Goal: Task Accomplishment & Management: Manage account settings

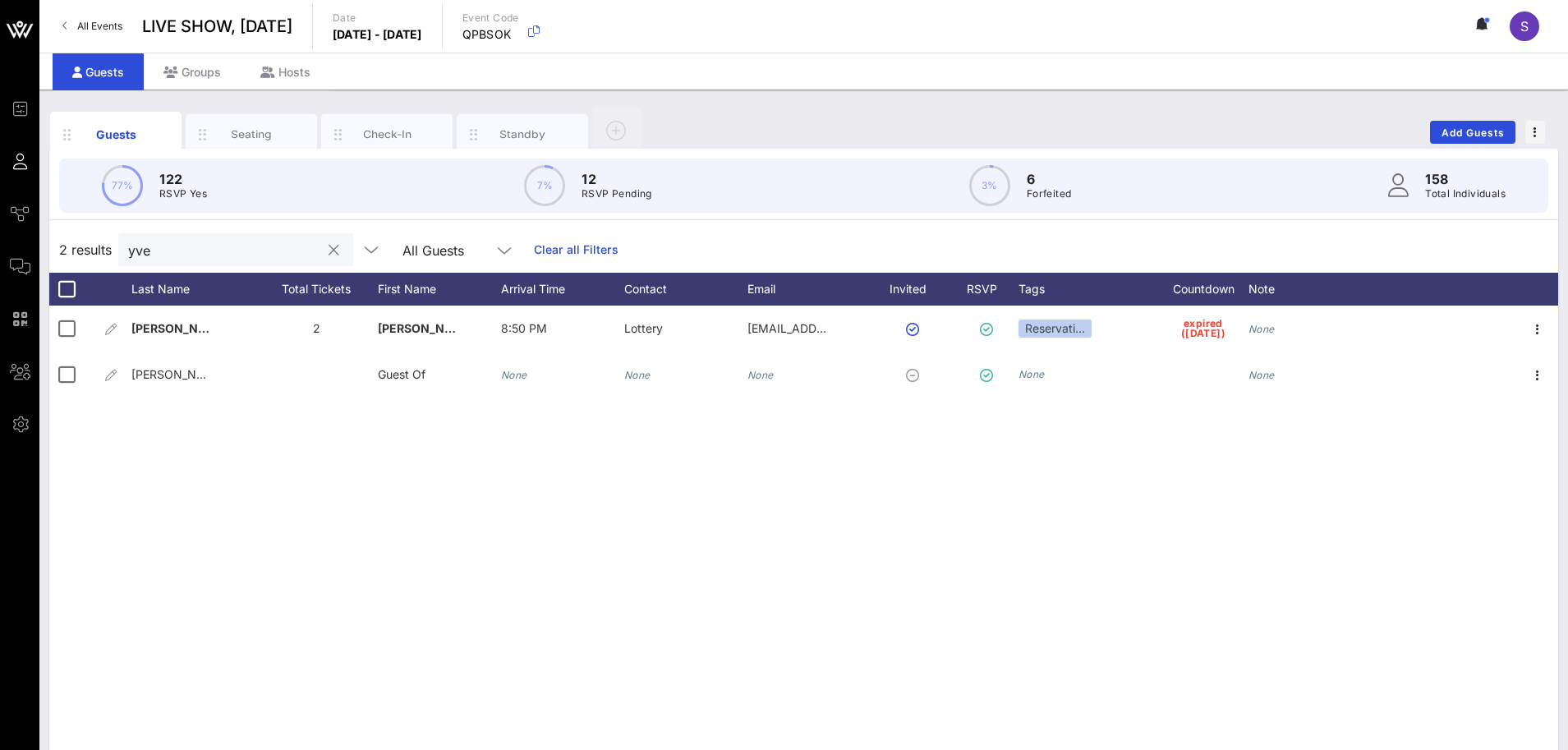
click at [239, 251] on input "yve" at bounding box center [224, 250] width 192 height 21
drag, startPoint x: 239, startPoint y: 251, endPoint x: 143, endPoint y: 247, distance: 96.1
click at [143, 247] on input "yve" at bounding box center [224, 250] width 192 height 21
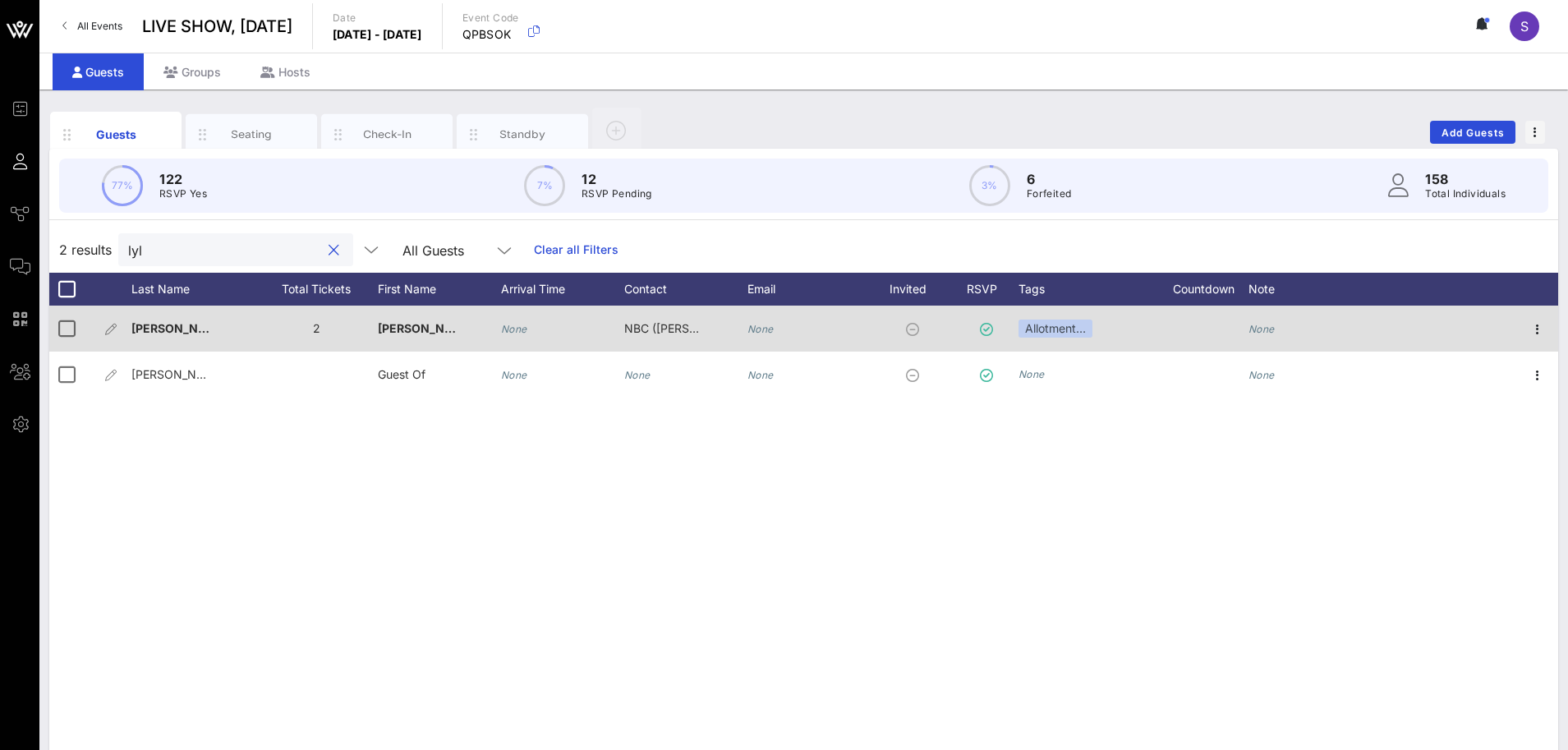
type input "lyl"
click at [1271, 338] on div "None" at bounding box center [1261, 329] width 26 height 46
type input "NO SHOW"
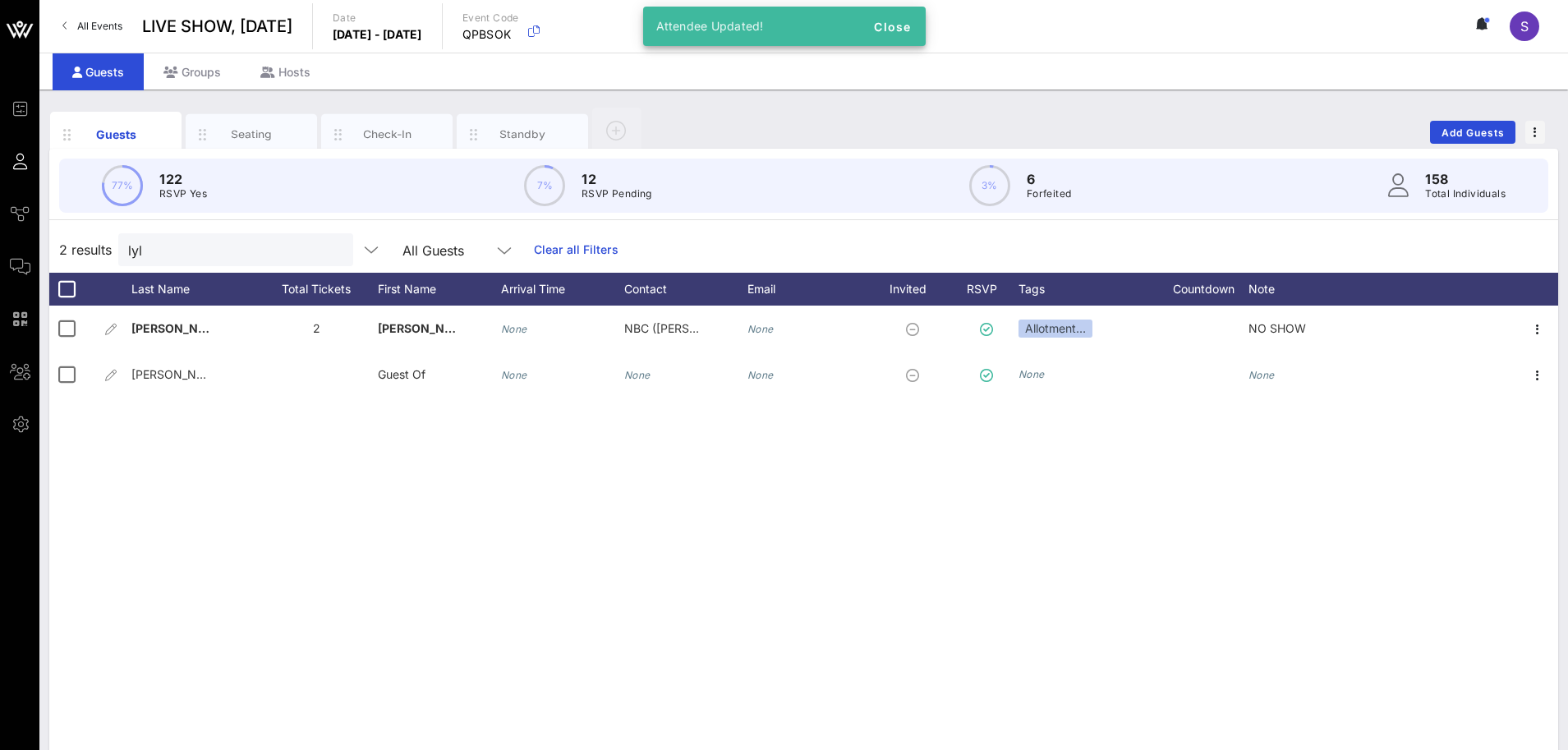
click at [567, 240] on div "lyl All Guests Clear all Filters" at bounding box center [368, 250] width 500 height 33
click at [571, 252] on link "Clear all Filters" at bounding box center [576, 249] width 85 height 18
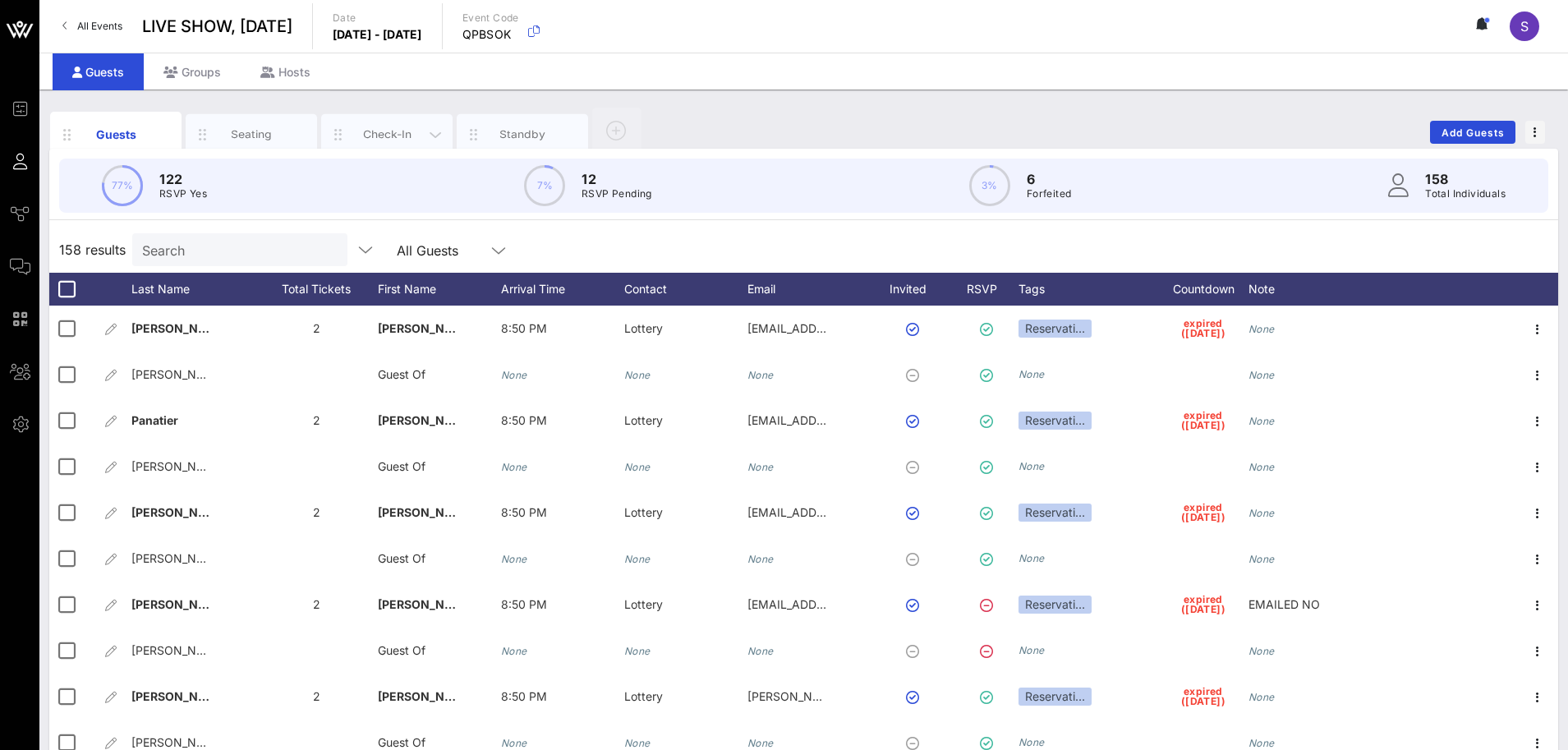
click at [374, 131] on div "Check-In" at bounding box center [387, 134] width 73 height 15
click at [384, 133] on div "Check-In" at bounding box center [387, 134] width 73 height 15
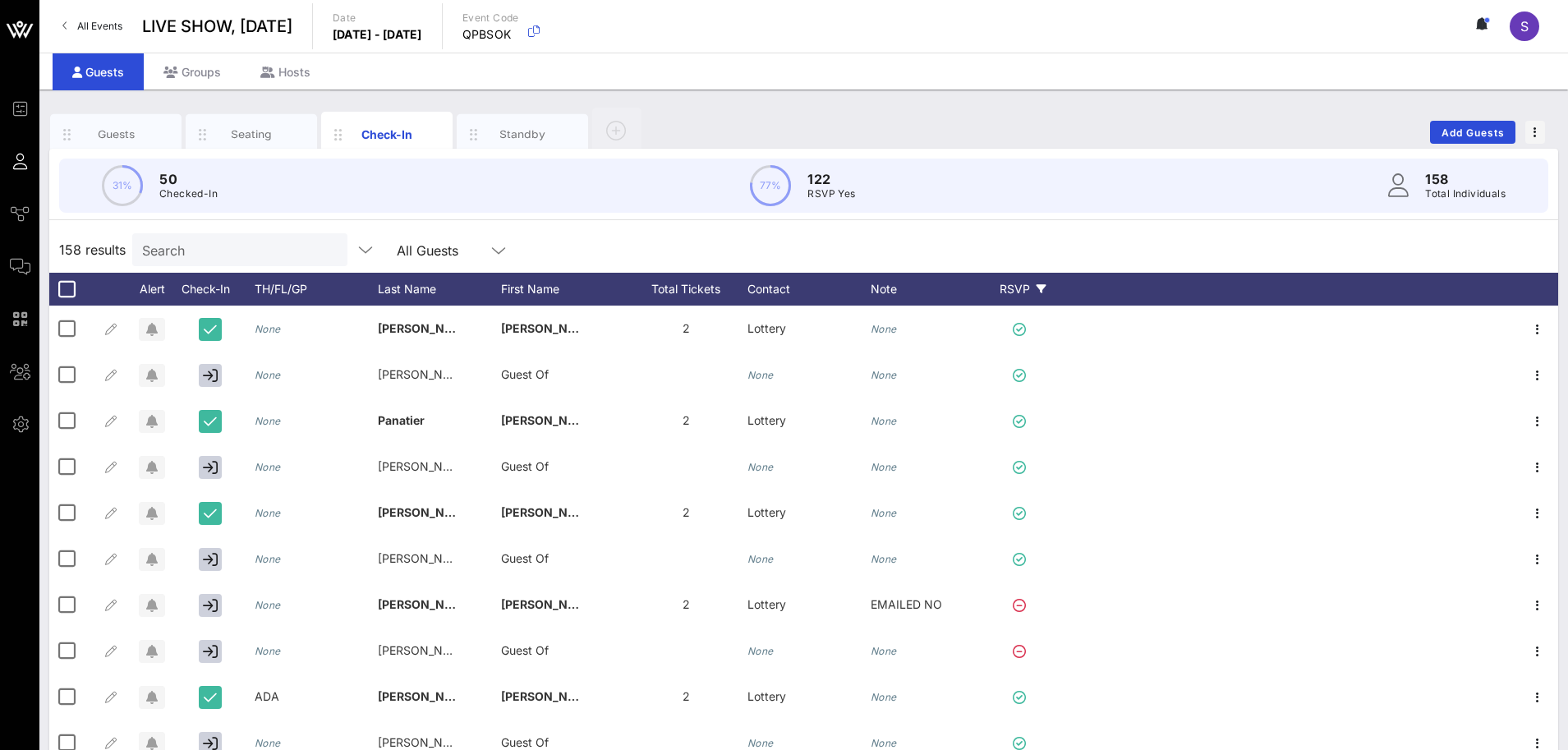
click at [1013, 296] on div "RSVP" at bounding box center [1023, 289] width 58 height 33
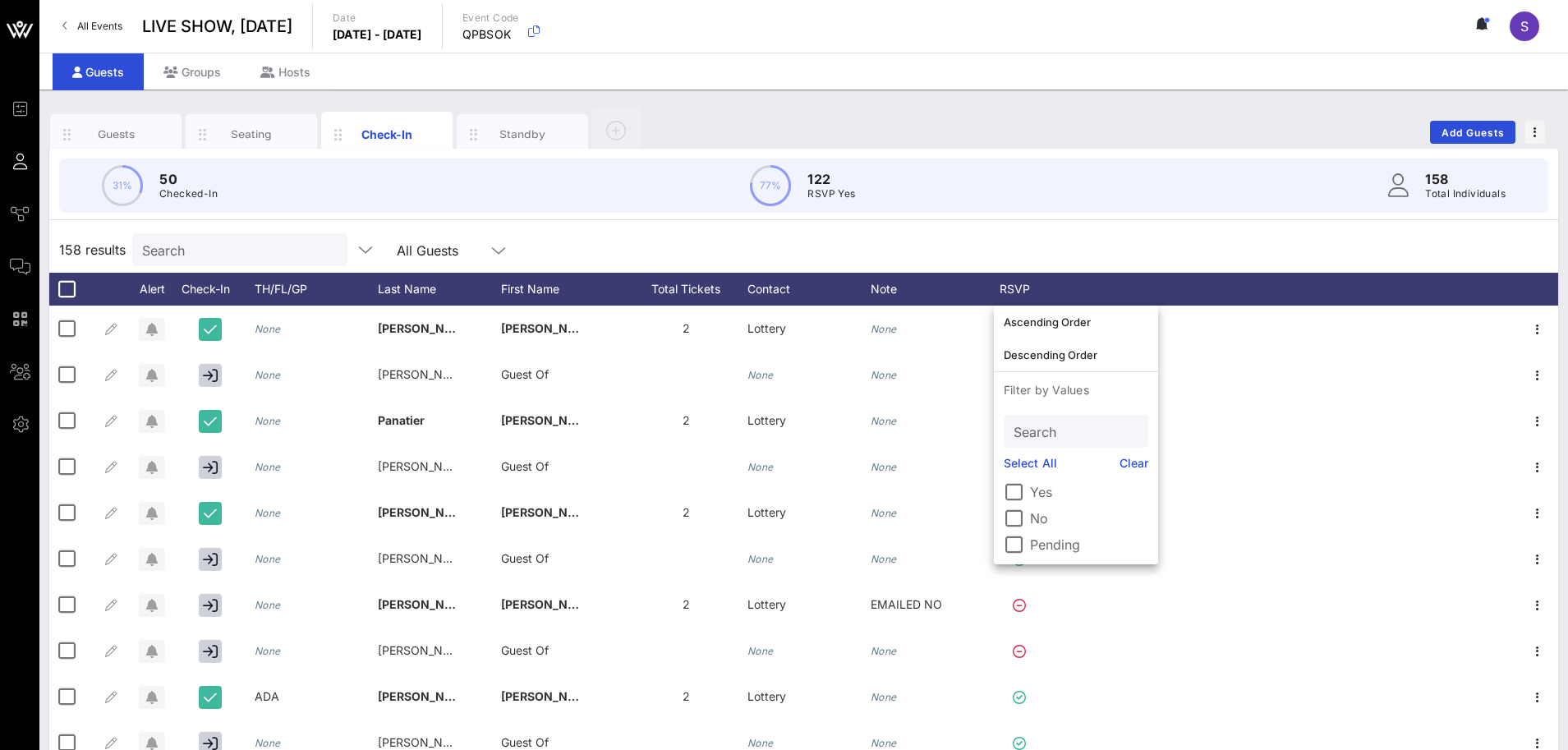
click at [1037, 490] on label "Yes" at bounding box center [1088, 492] width 118 height 16
click at [212, 282] on div "Check-In" at bounding box center [213, 289] width 82 height 33
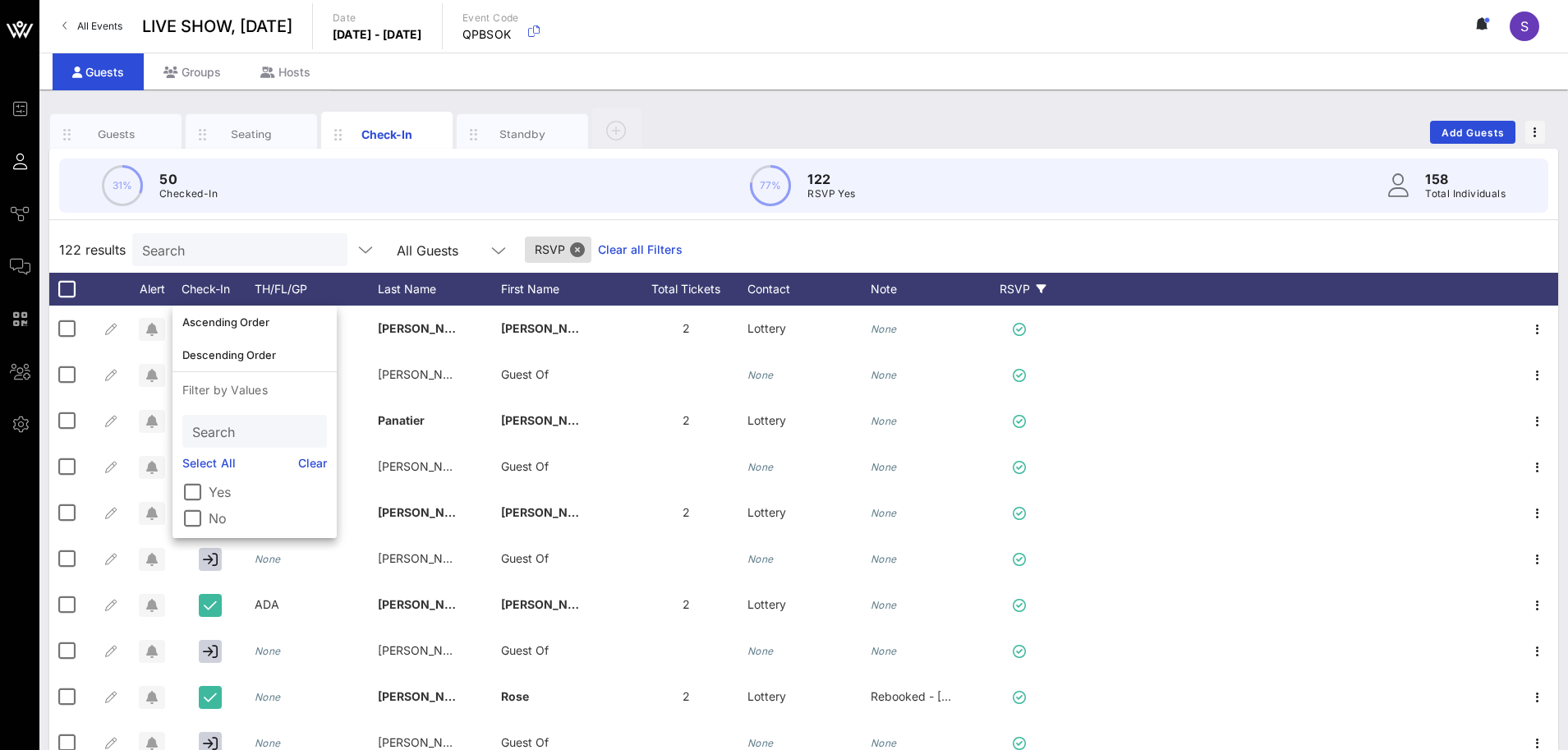
click at [210, 516] on label "No" at bounding box center [267, 518] width 118 height 16
click at [815, 236] on div "122 results Search All Guests Check-In RSVP Clear all Filters" at bounding box center [803, 250] width 1509 height 46
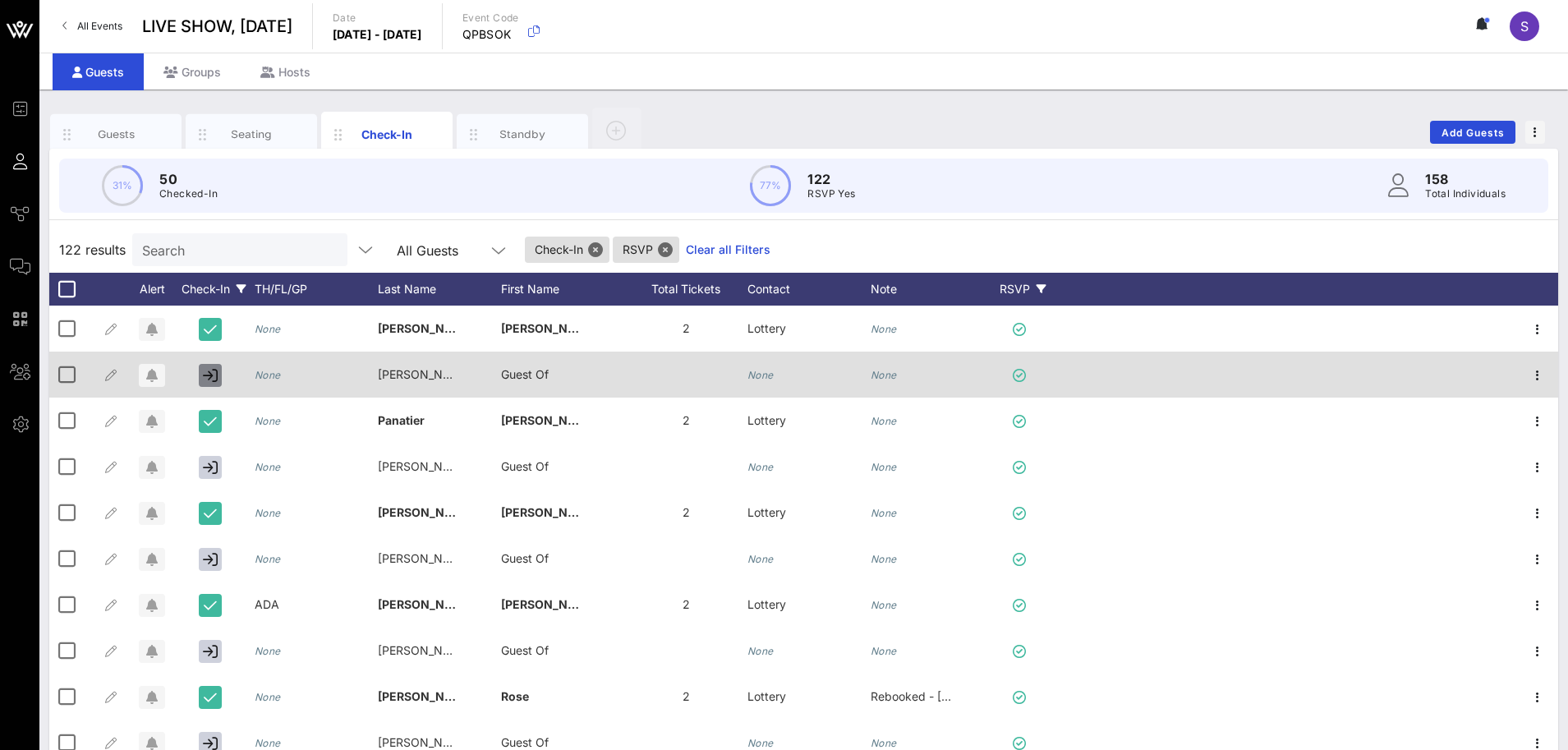
click at [214, 377] on icon "button" at bounding box center [210, 375] width 14 height 14
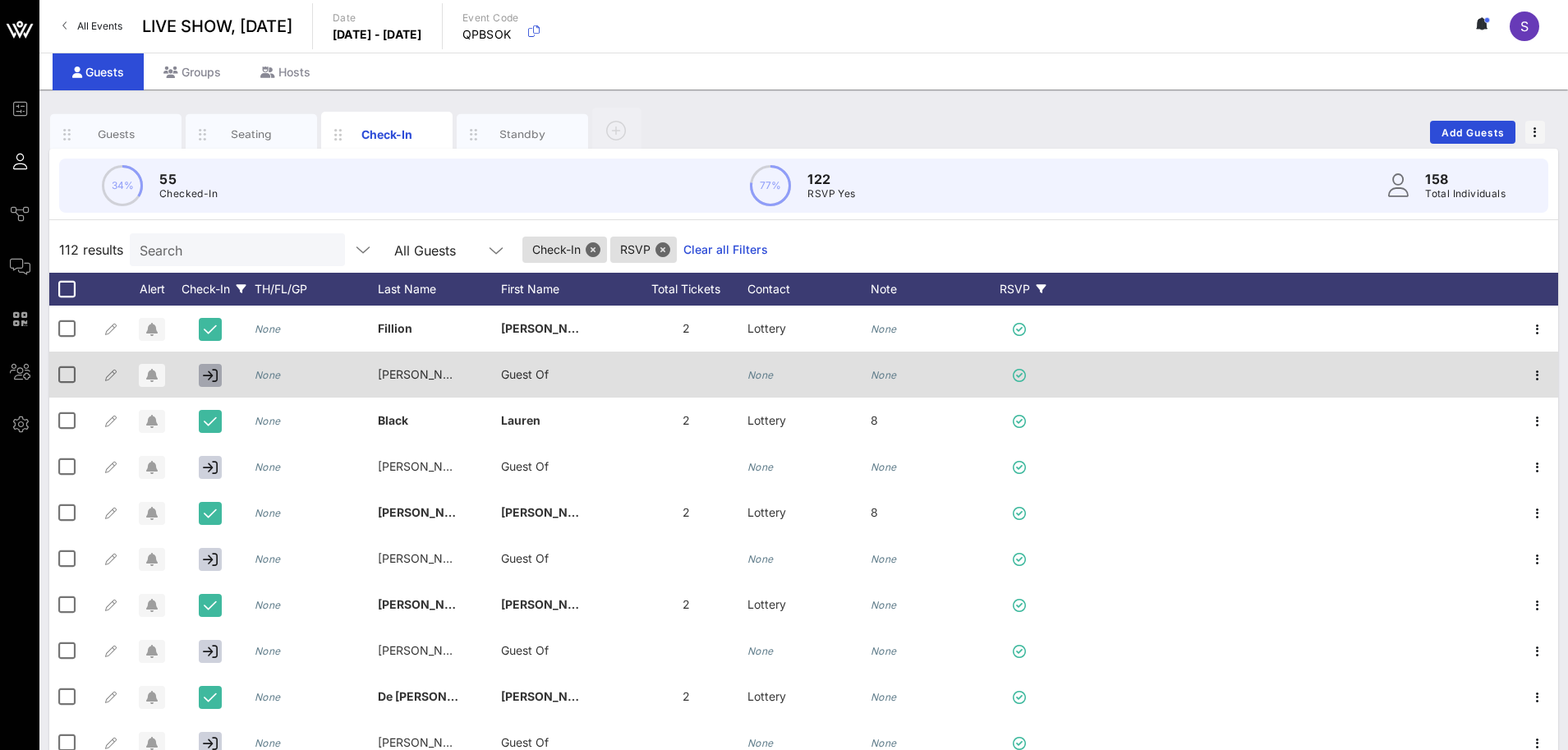
click at [214, 377] on icon "button" at bounding box center [210, 375] width 14 height 14
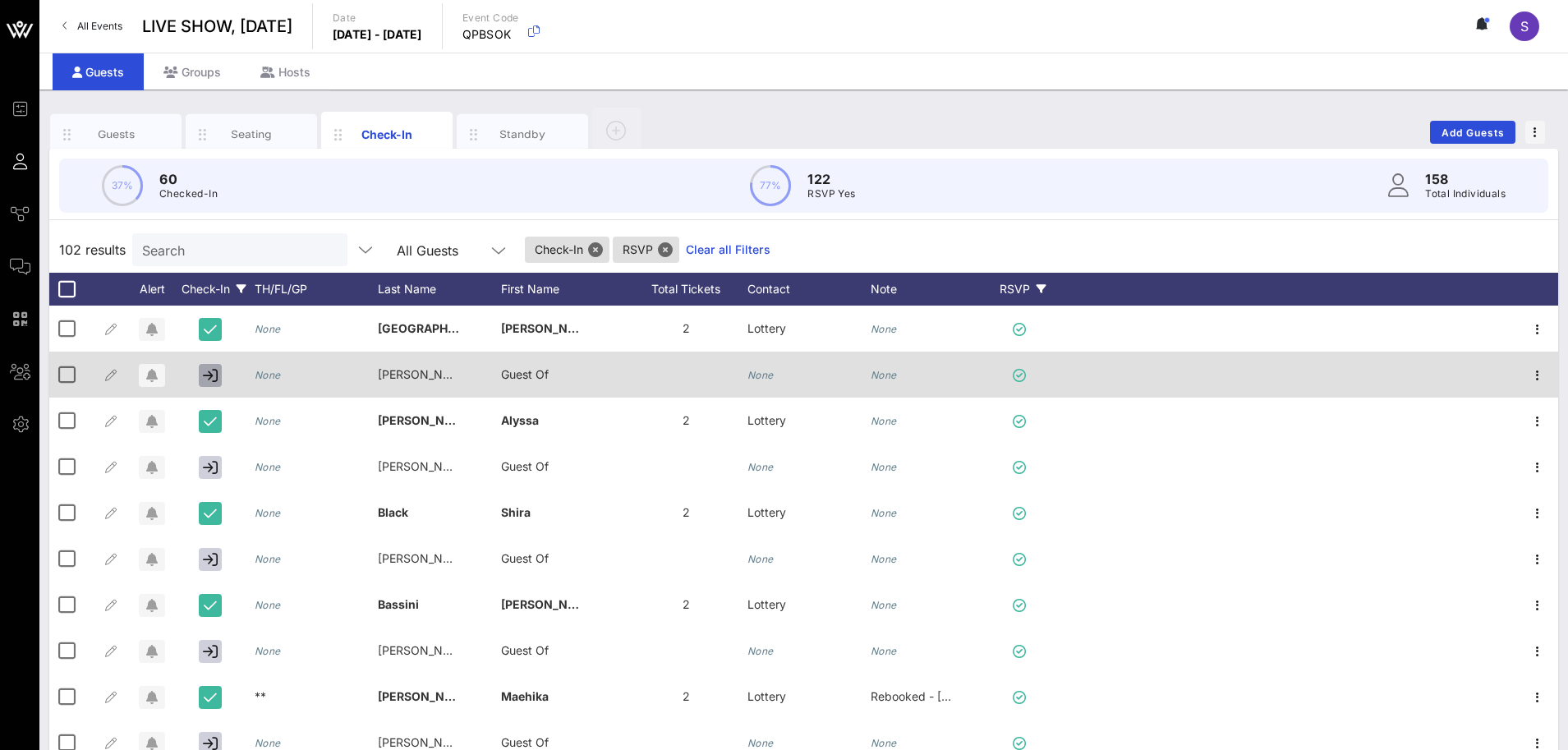
click at [214, 377] on icon "button" at bounding box center [210, 375] width 14 height 14
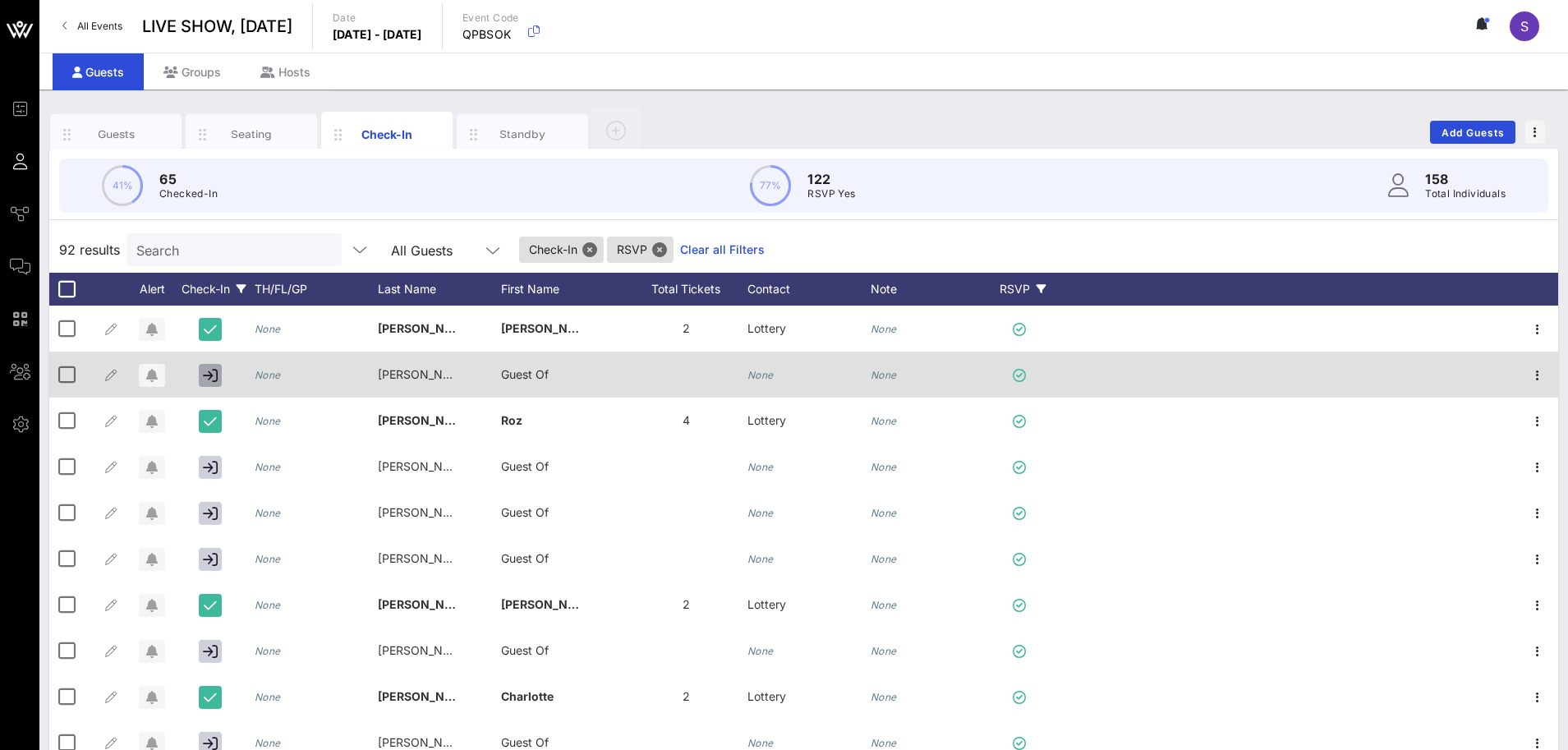
click at [214, 375] on icon "button" at bounding box center [210, 375] width 14 height 14
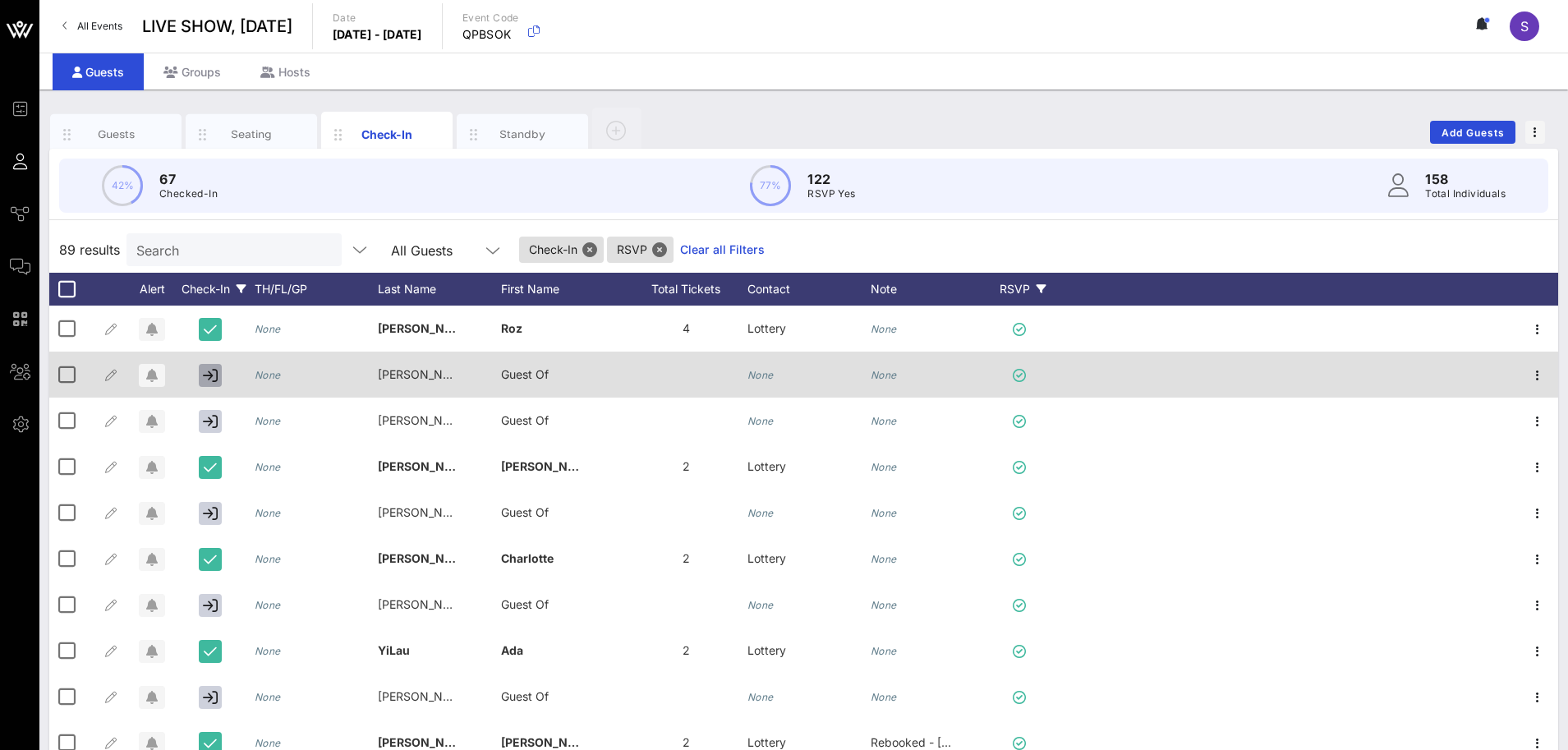
click at [214, 375] on icon "button" at bounding box center [210, 375] width 14 height 14
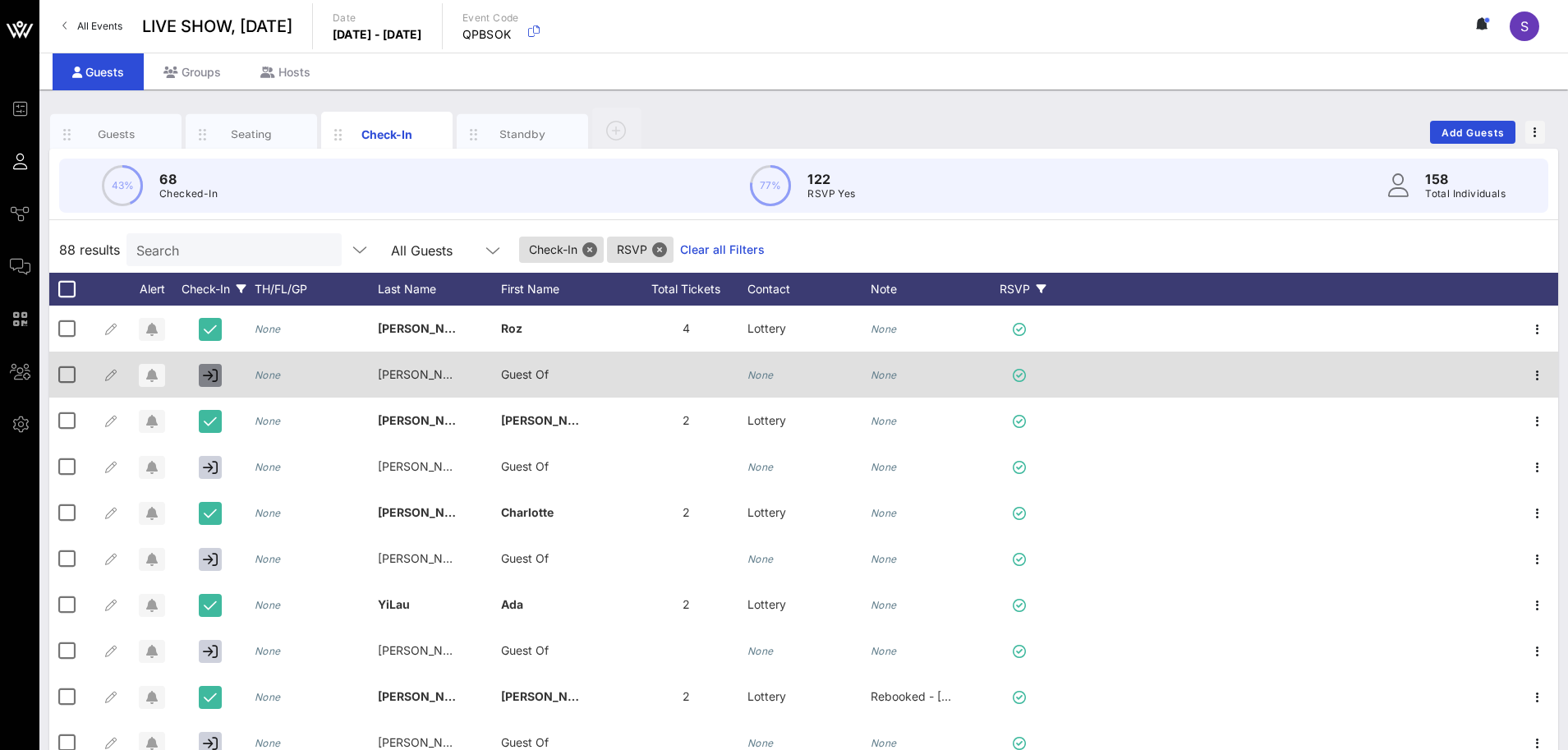
click at [214, 375] on icon "button" at bounding box center [210, 375] width 14 height 14
click at [209, 373] on icon "button" at bounding box center [210, 375] width 14 height 14
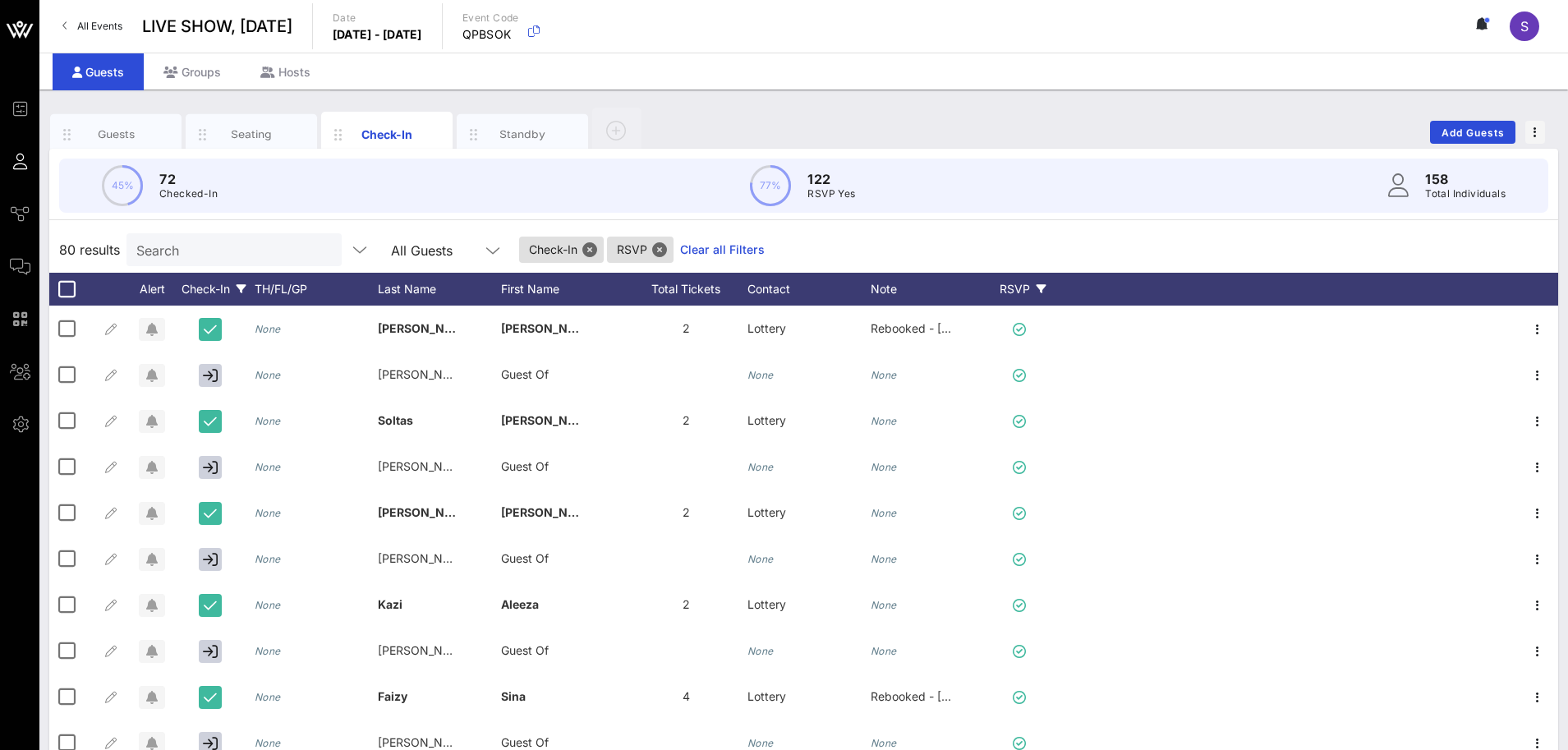
drag, startPoint x: 919, startPoint y: 241, endPoint x: 898, endPoint y: 242, distance: 21.0
click at [919, 241] on div "80 results Search All Guests Check-In RSVP Clear all Filters" at bounding box center [803, 250] width 1509 height 46
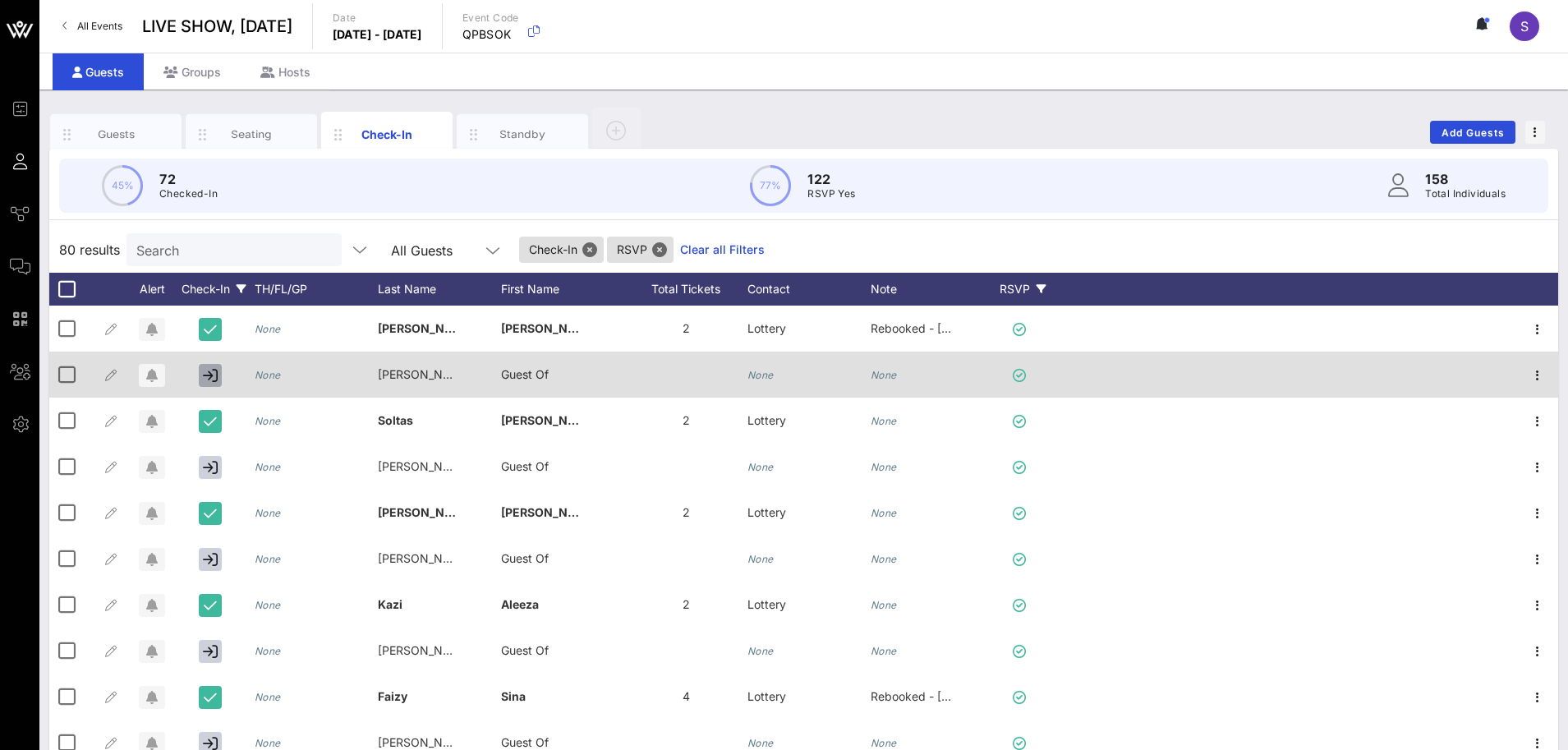
click at [208, 372] on icon "button" at bounding box center [210, 375] width 14 height 14
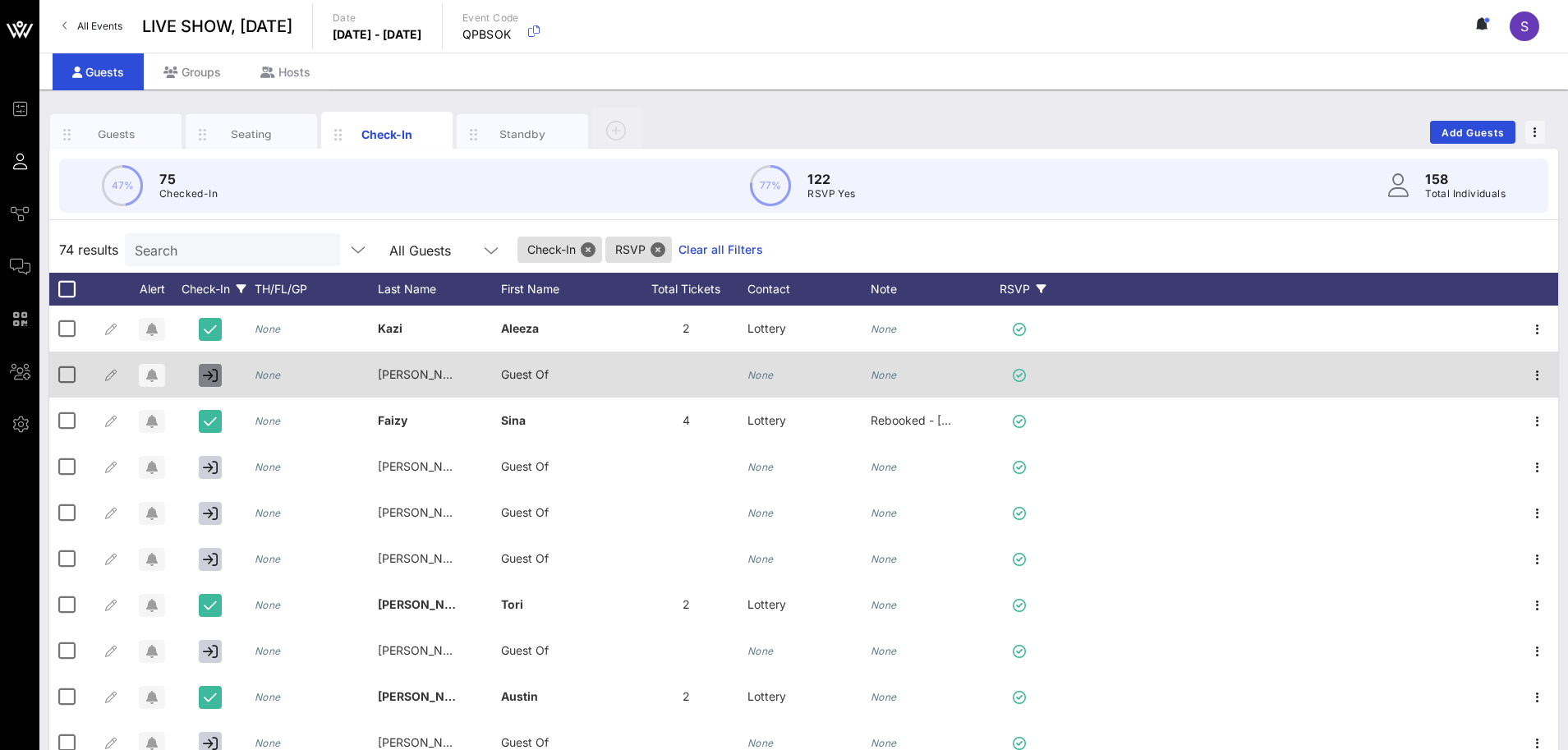
click at [208, 372] on icon "button" at bounding box center [210, 375] width 14 height 14
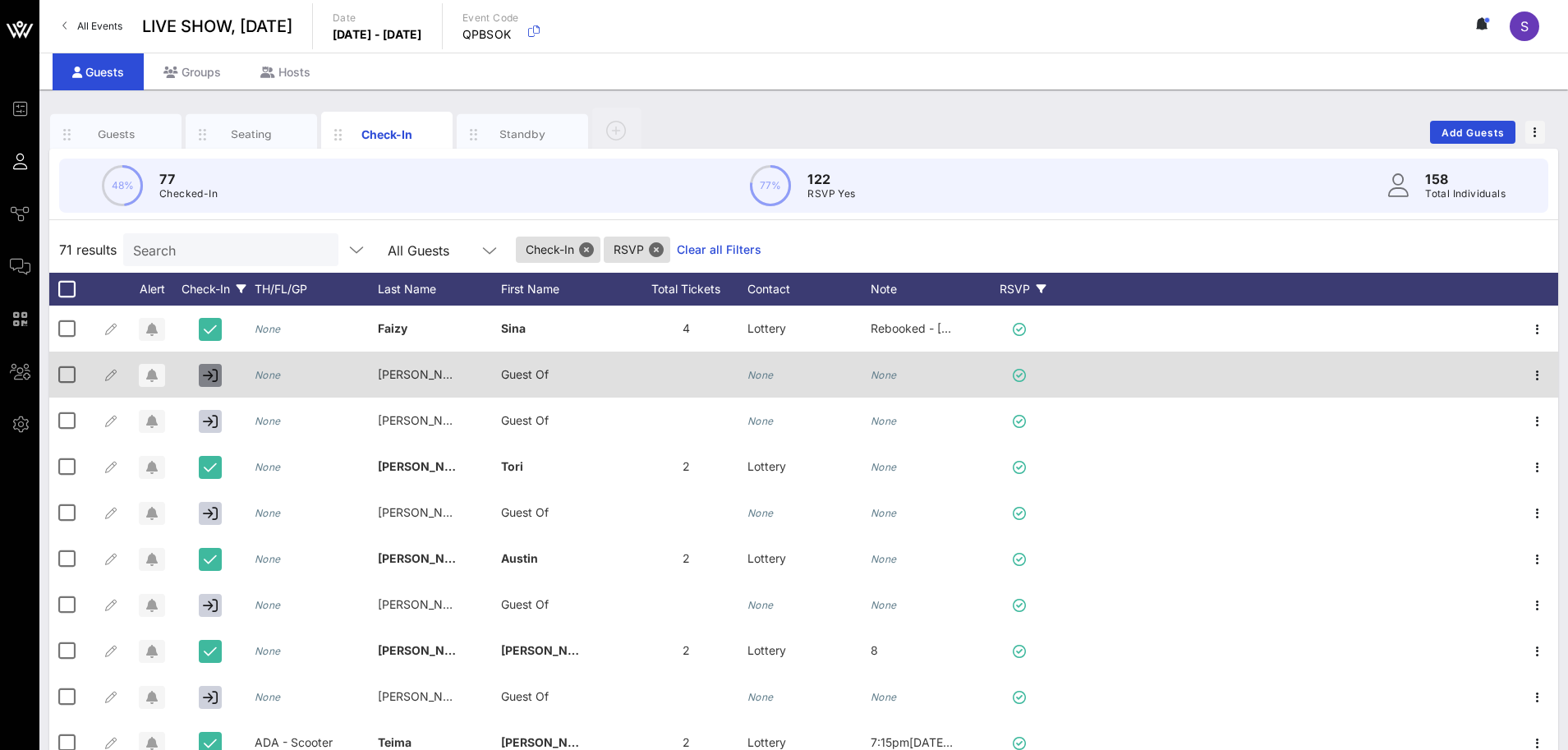
click at [208, 372] on icon "button" at bounding box center [210, 375] width 14 height 14
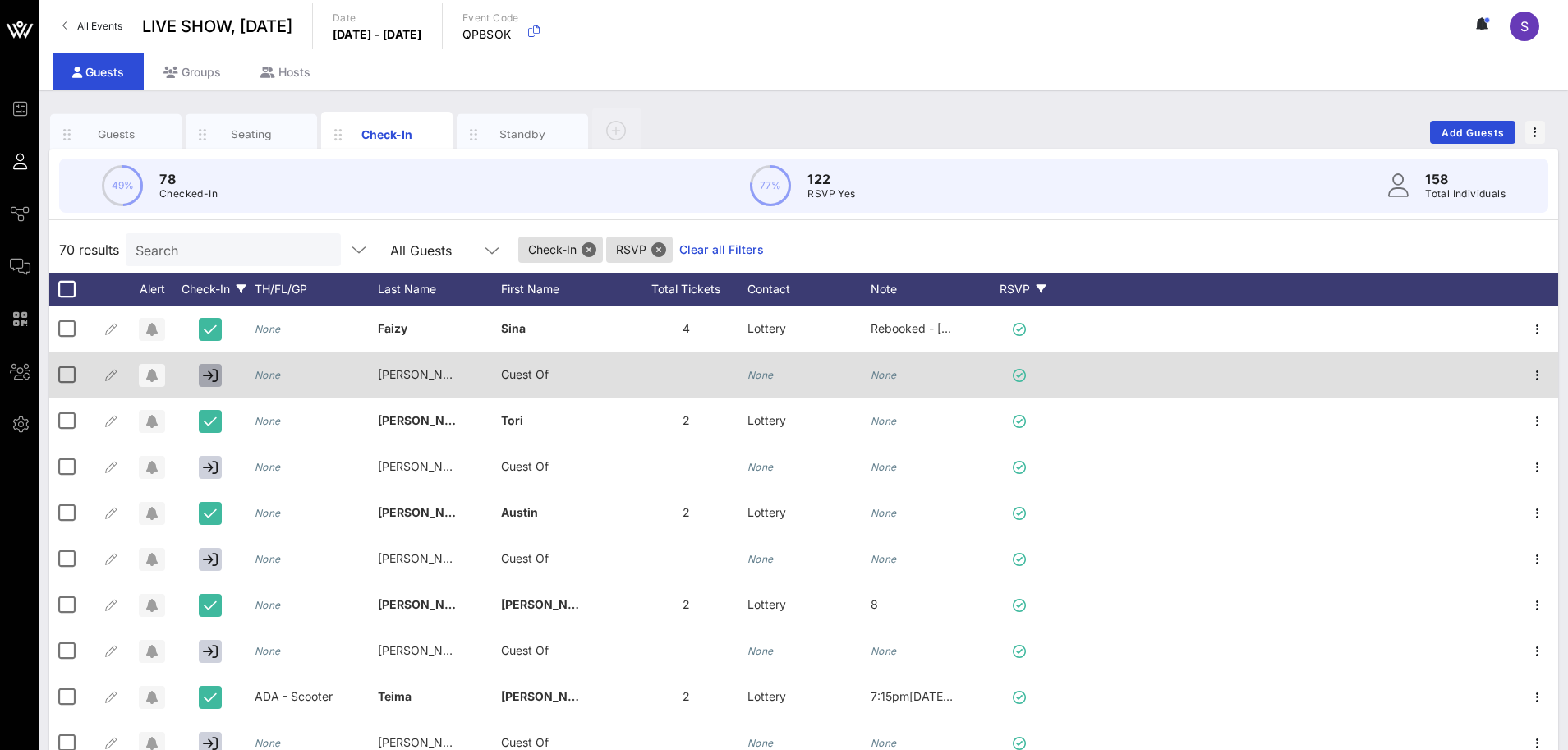
click at [208, 372] on icon "button" at bounding box center [210, 375] width 14 height 14
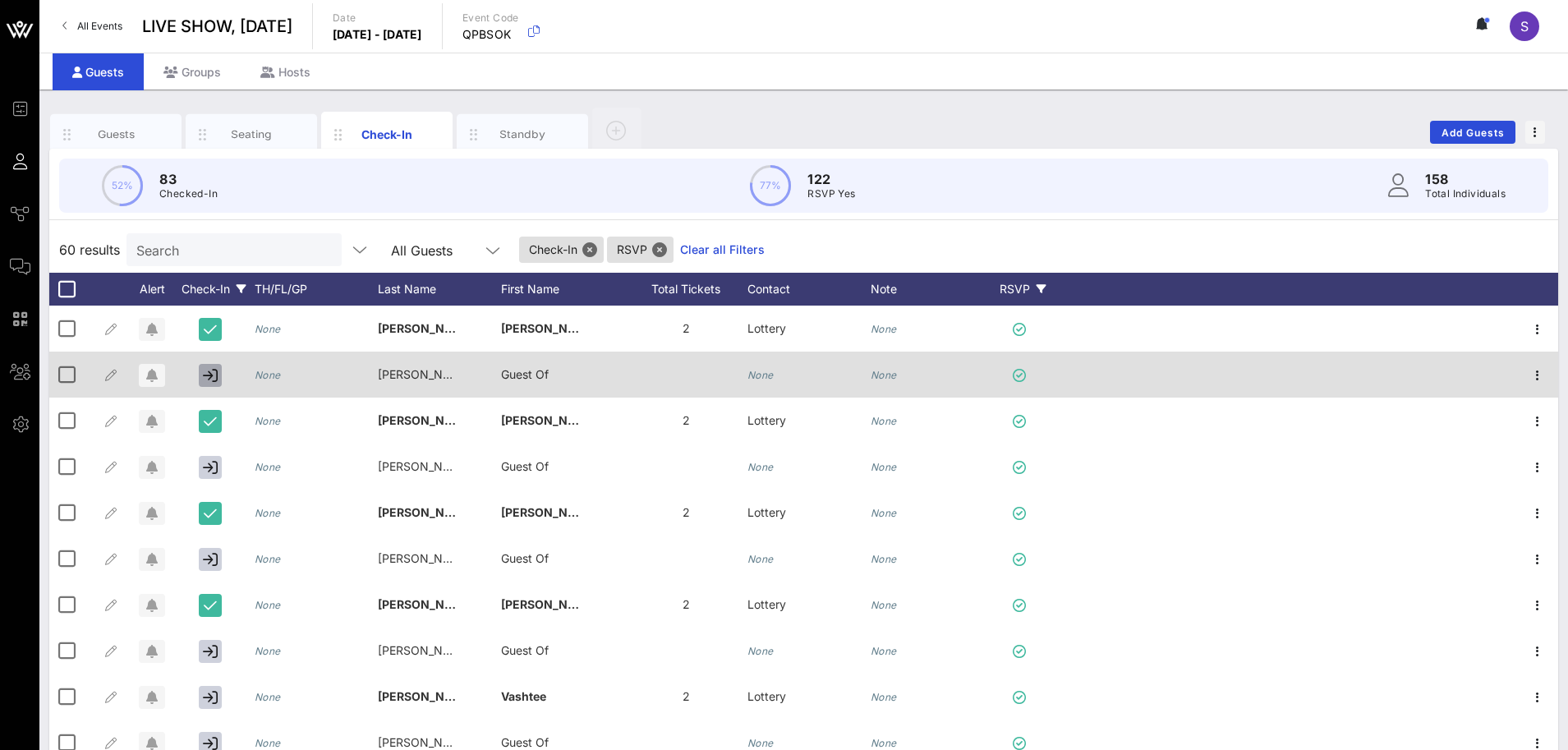
click at [208, 372] on icon "button" at bounding box center [210, 375] width 14 height 14
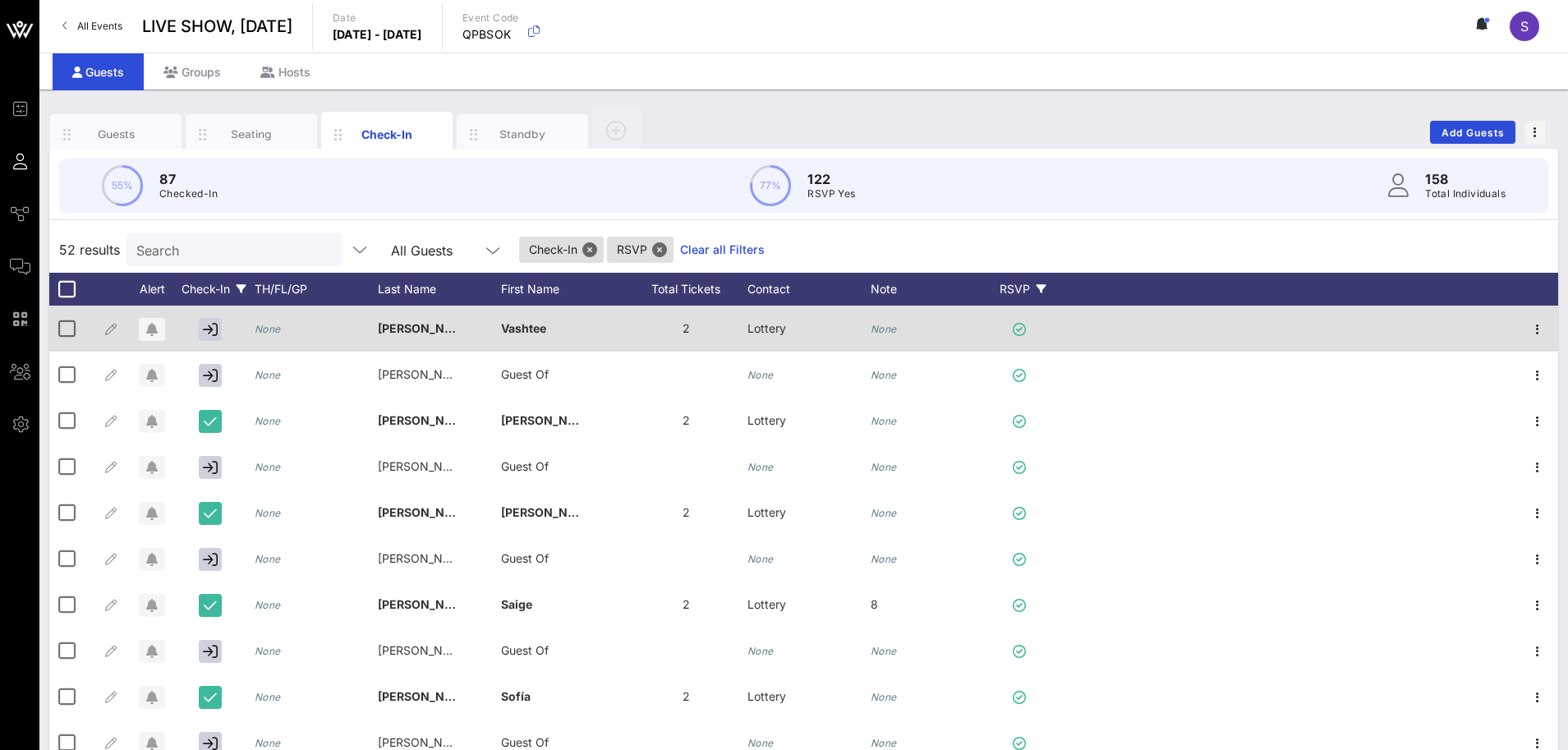
click at [891, 336] on div "None" at bounding box center [883, 329] width 26 height 46
type input "NO SHOW"
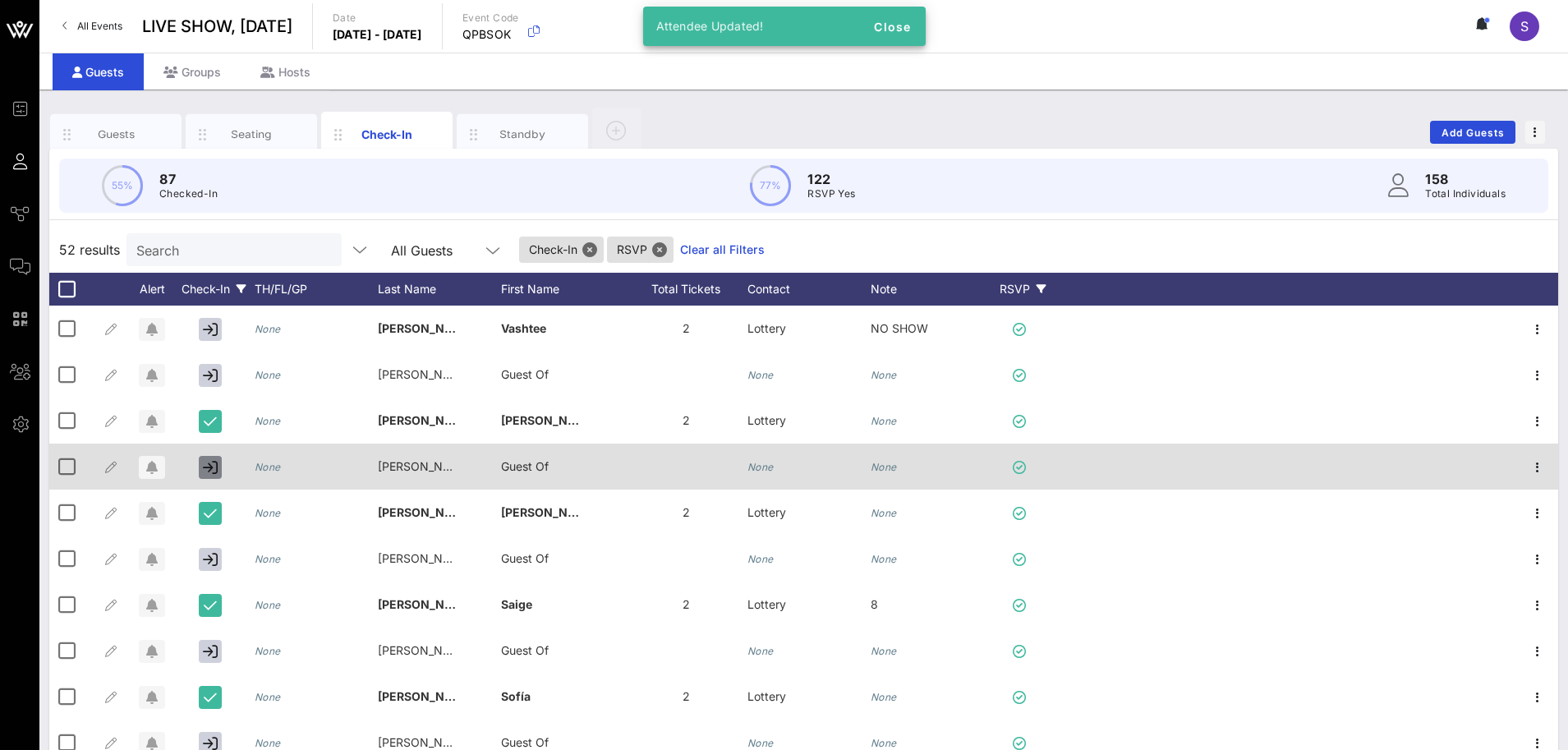
click at [215, 468] on icon "button" at bounding box center [210, 467] width 14 height 14
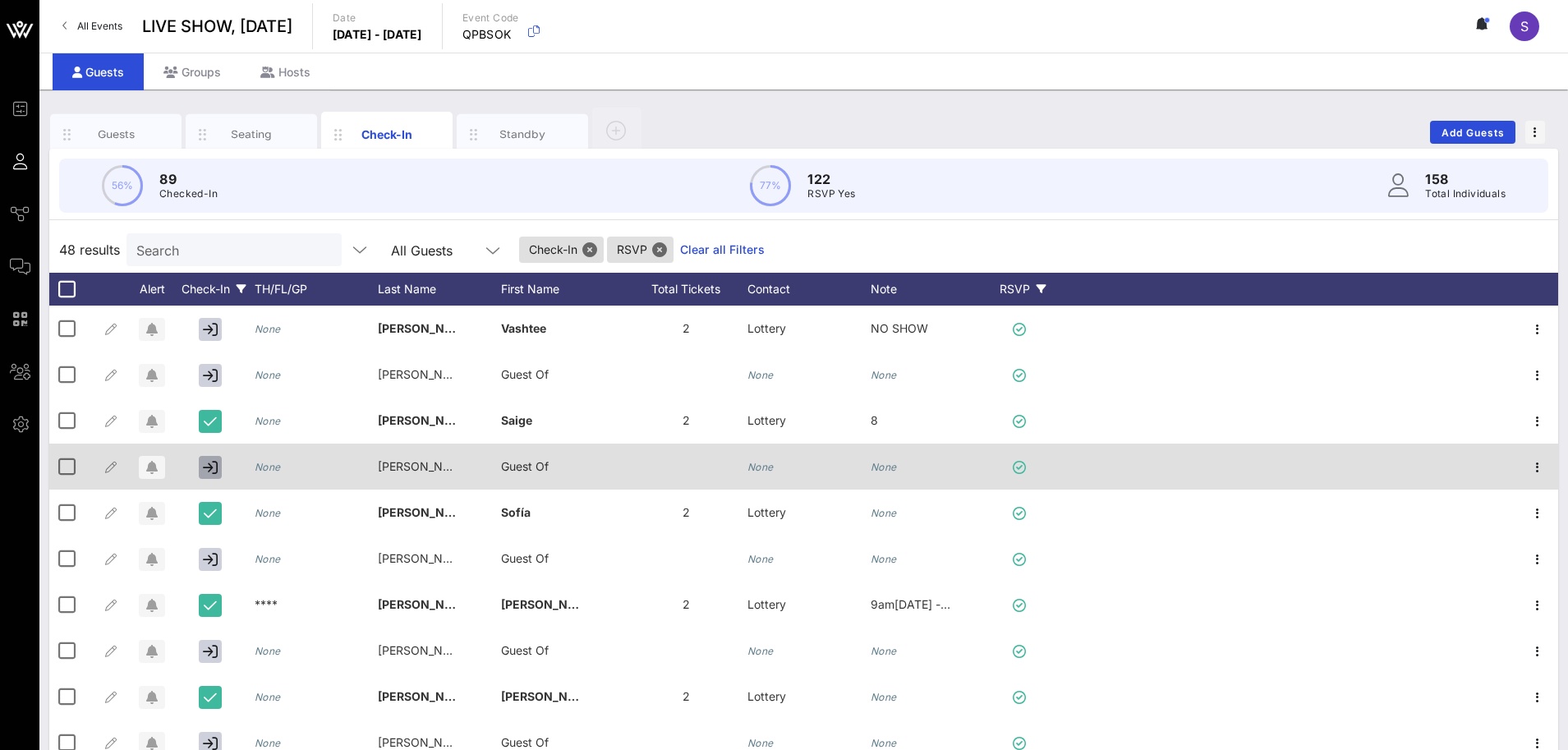
click at [215, 468] on icon "button" at bounding box center [210, 467] width 14 height 14
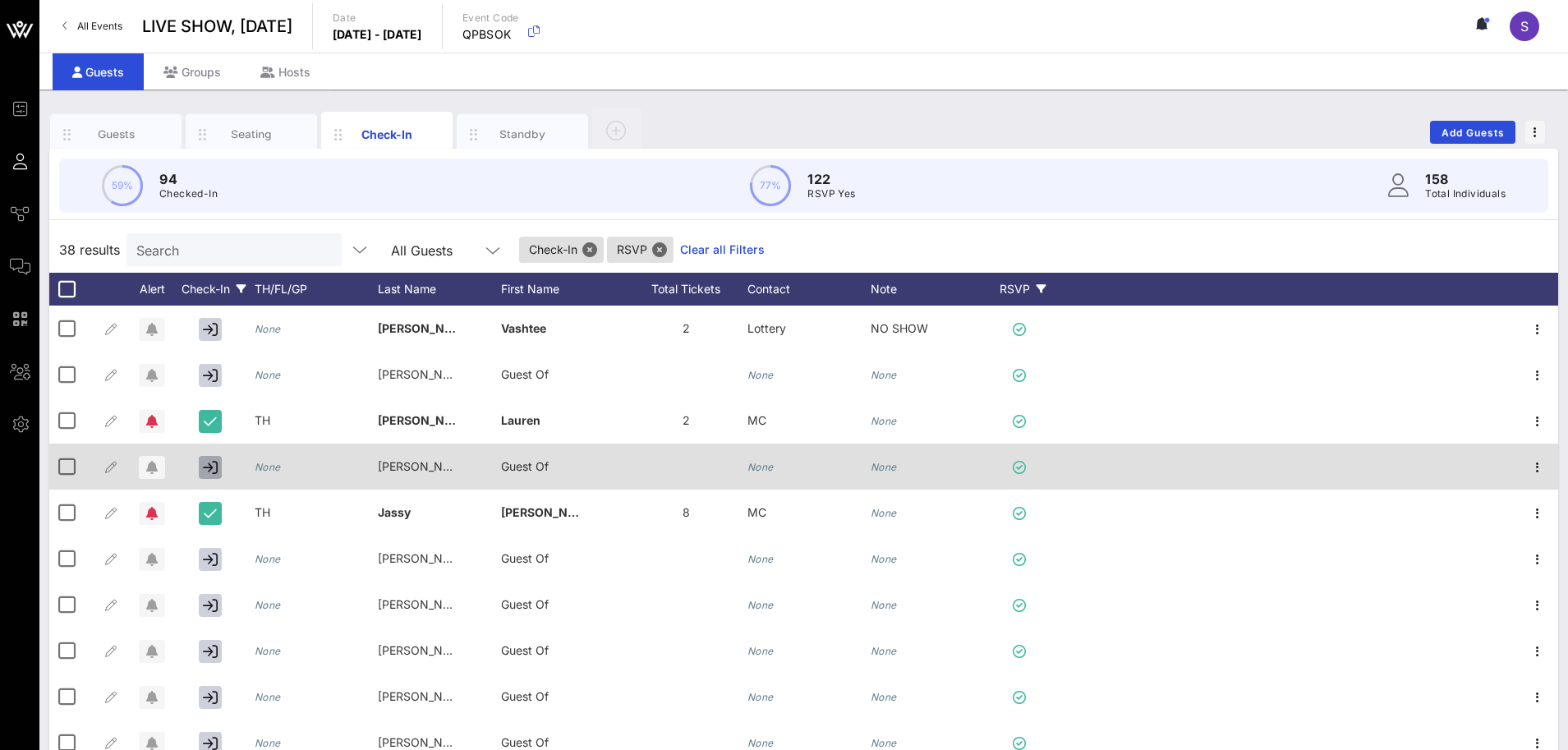
click at [215, 468] on icon "button" at bounding box center [210, 467] width 14 height 14
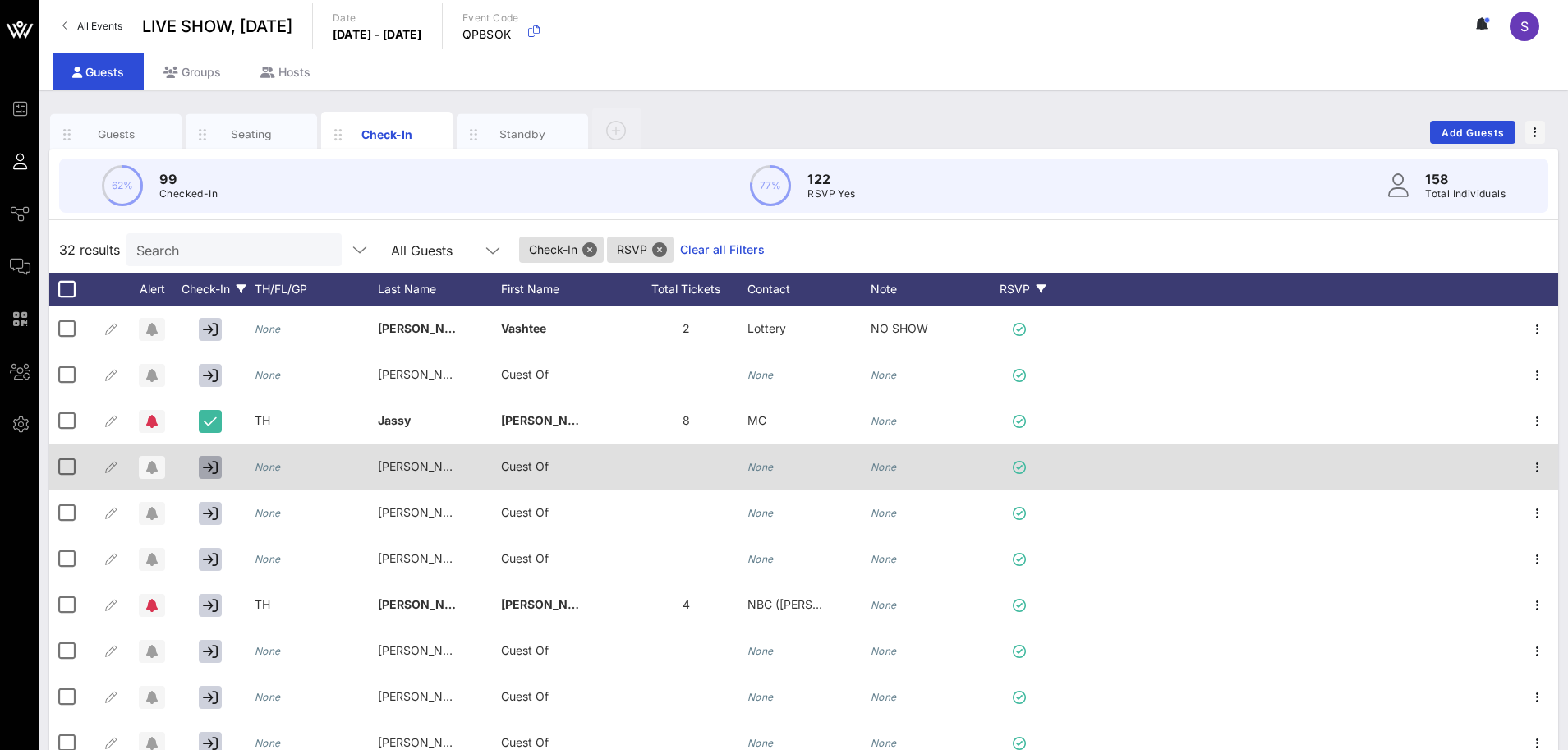
click at [215, 468] on icon "button" at bounding box center [210, 467] width 14 height 14
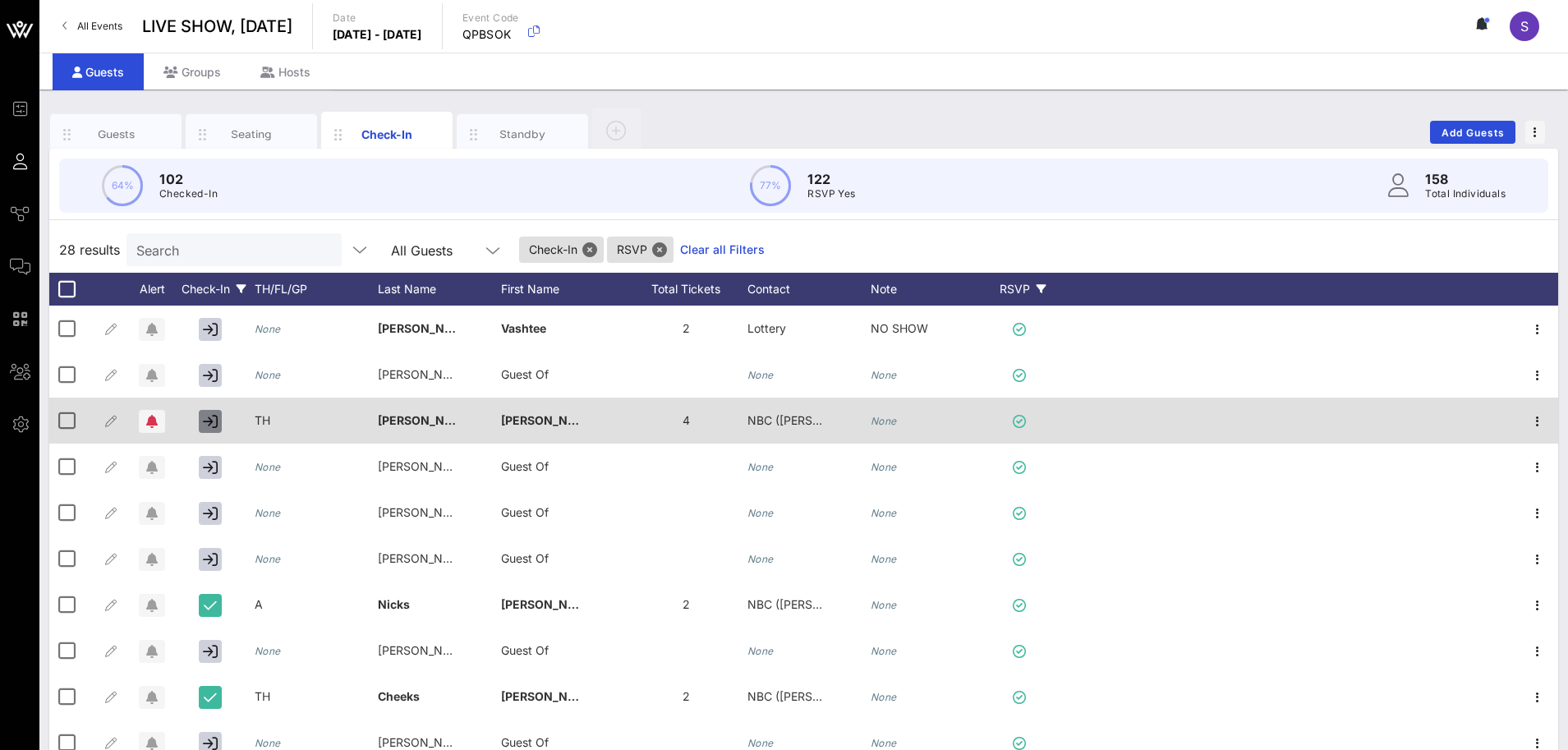
click at [213, 425] on icon "button" at bounding box center [210, 421] width 14 height 14
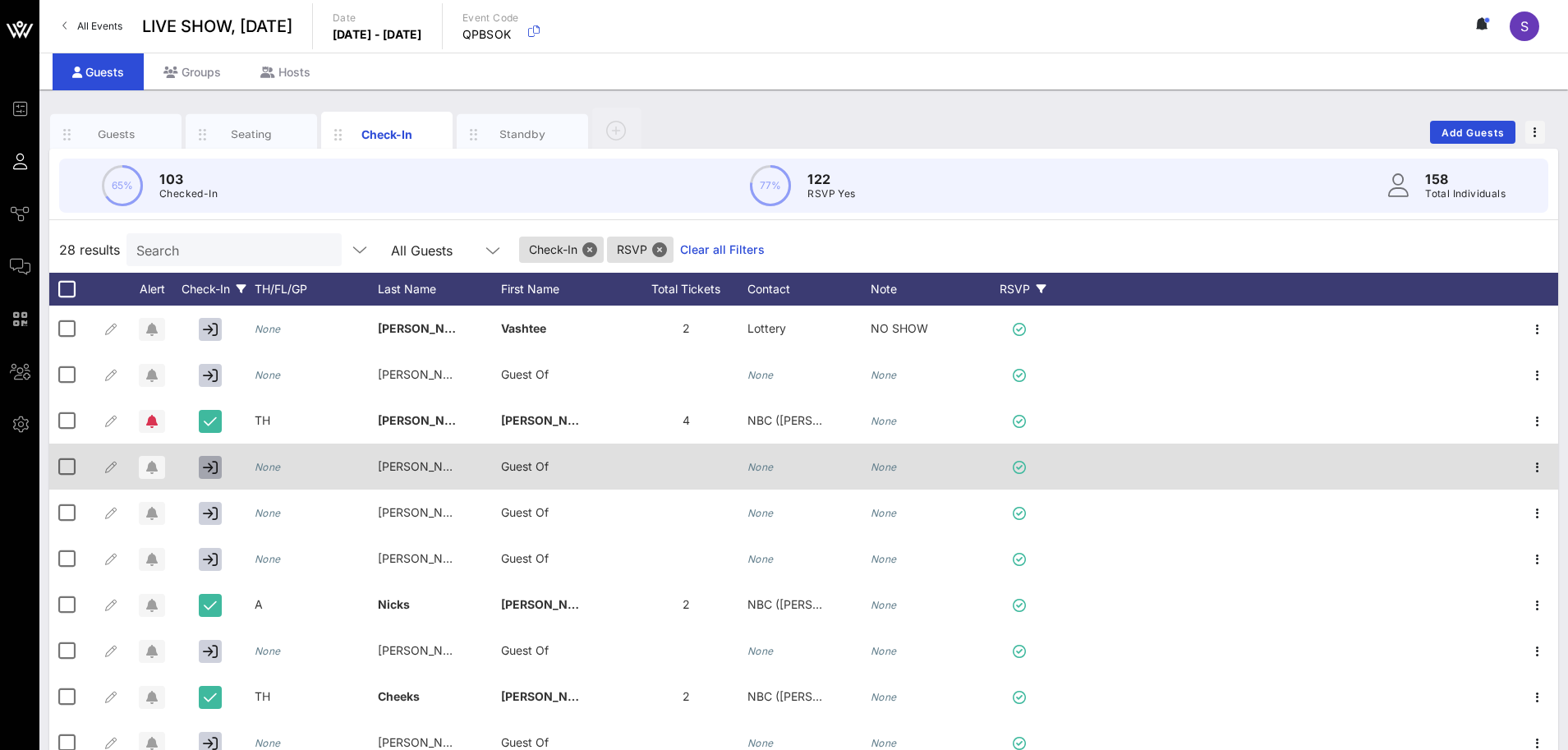
click at [211, 468] on icon "button" at bounding box center [210, 467] width 14 height 14
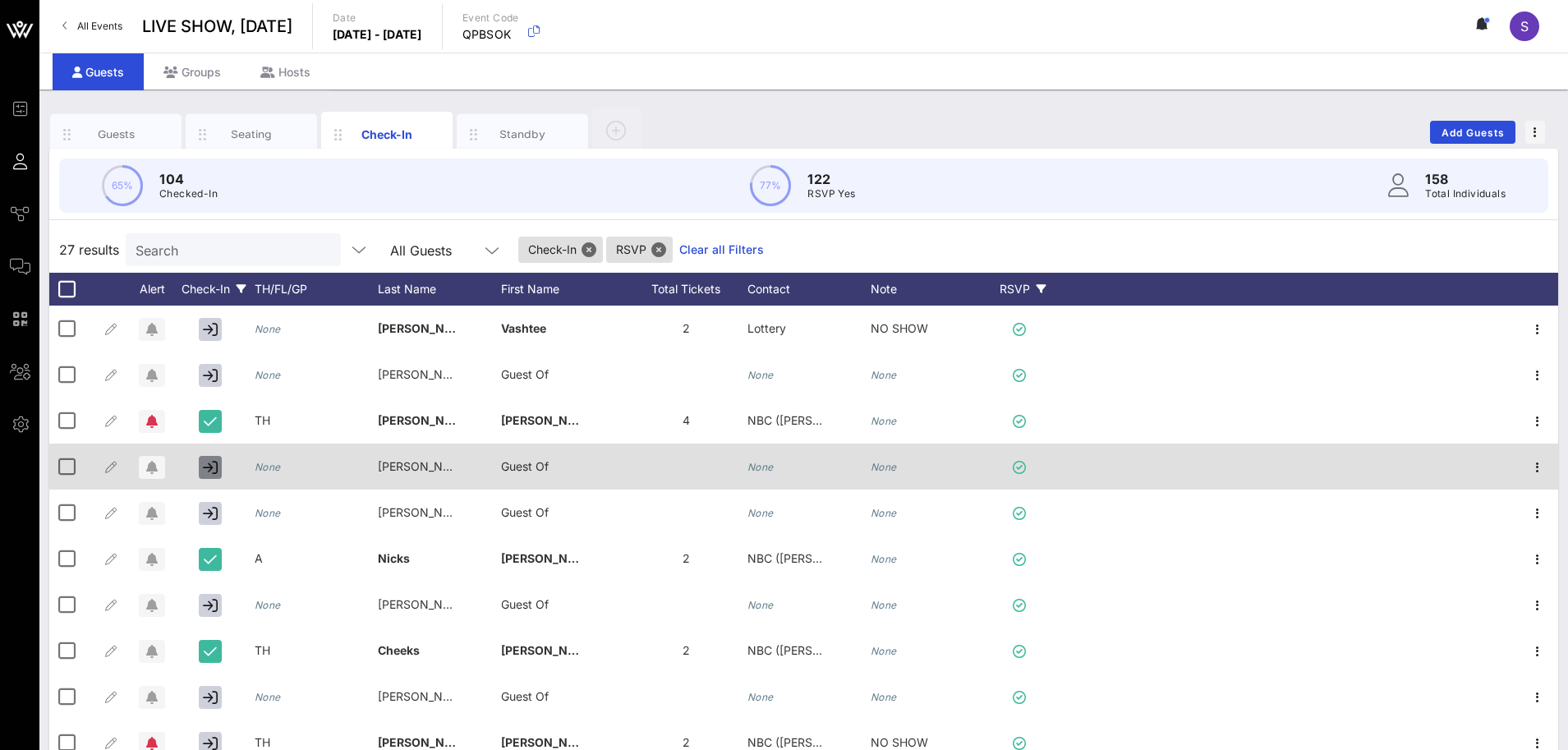
click at [211, 468] on icon "button" at bounding box center [210, 467] width 14 height 14
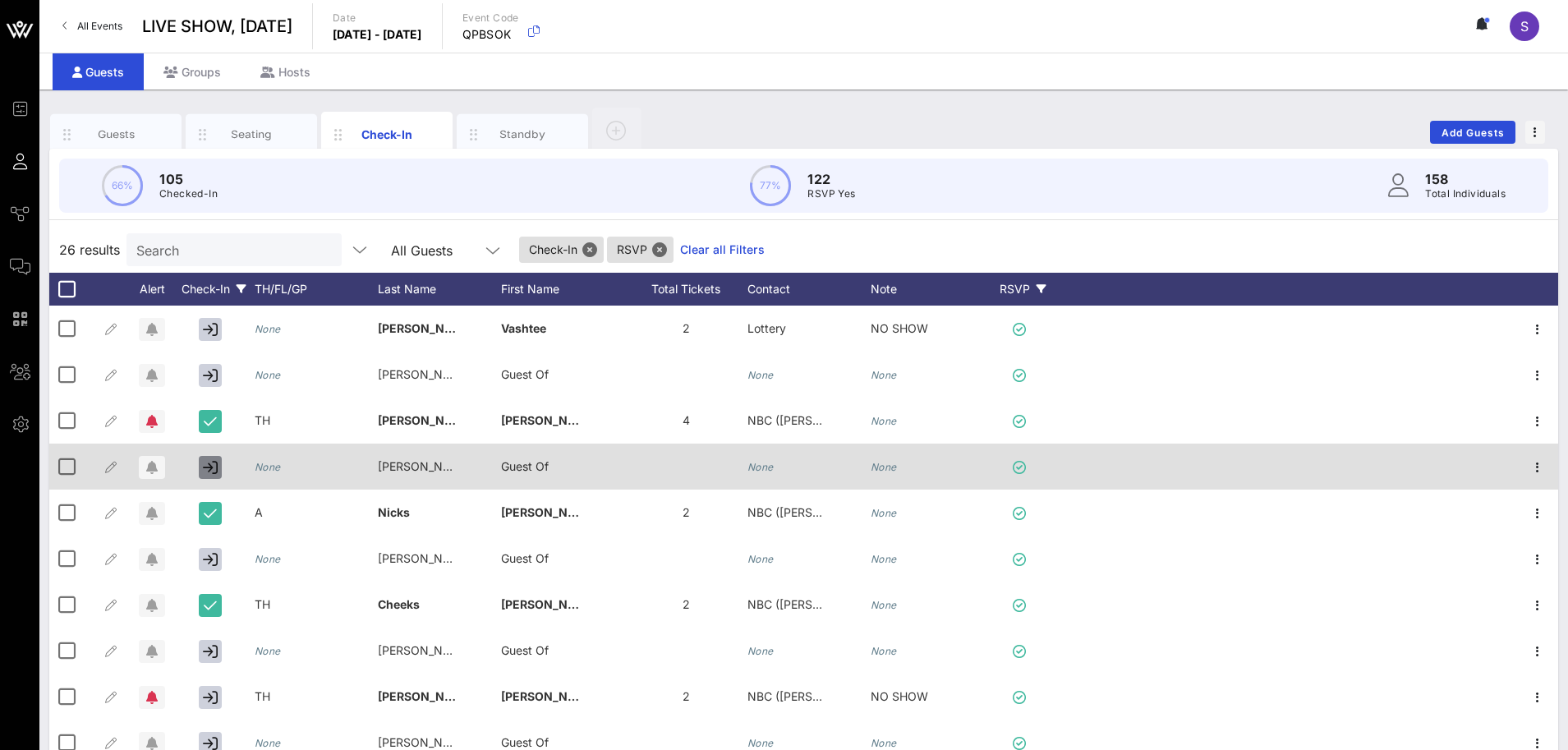
click at [211, 468] on icon "button" at bounding box center [210, 467] width 14 height 14
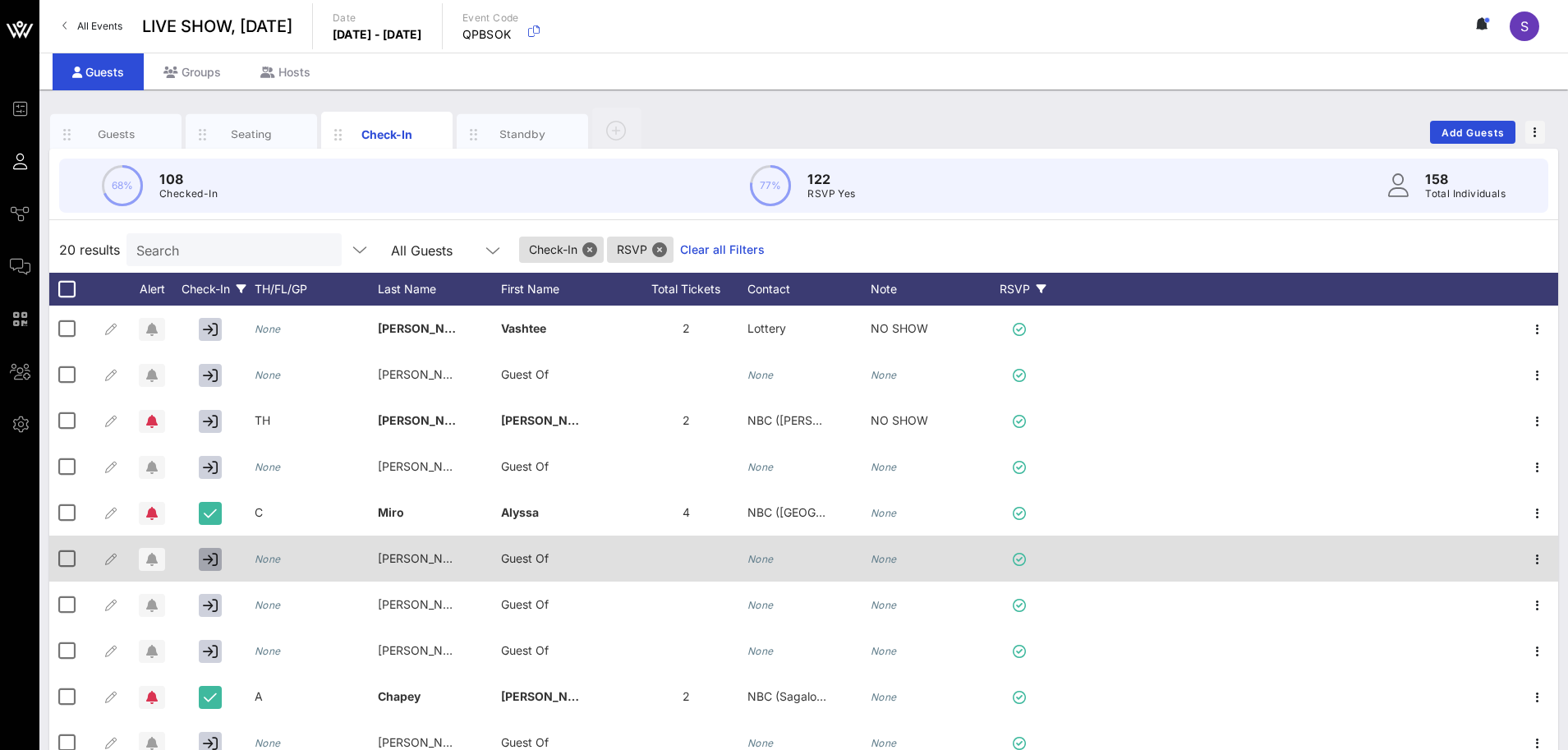
click at [215, 561] on icon "button" at bounding box center [210, 559] width 14 height 14
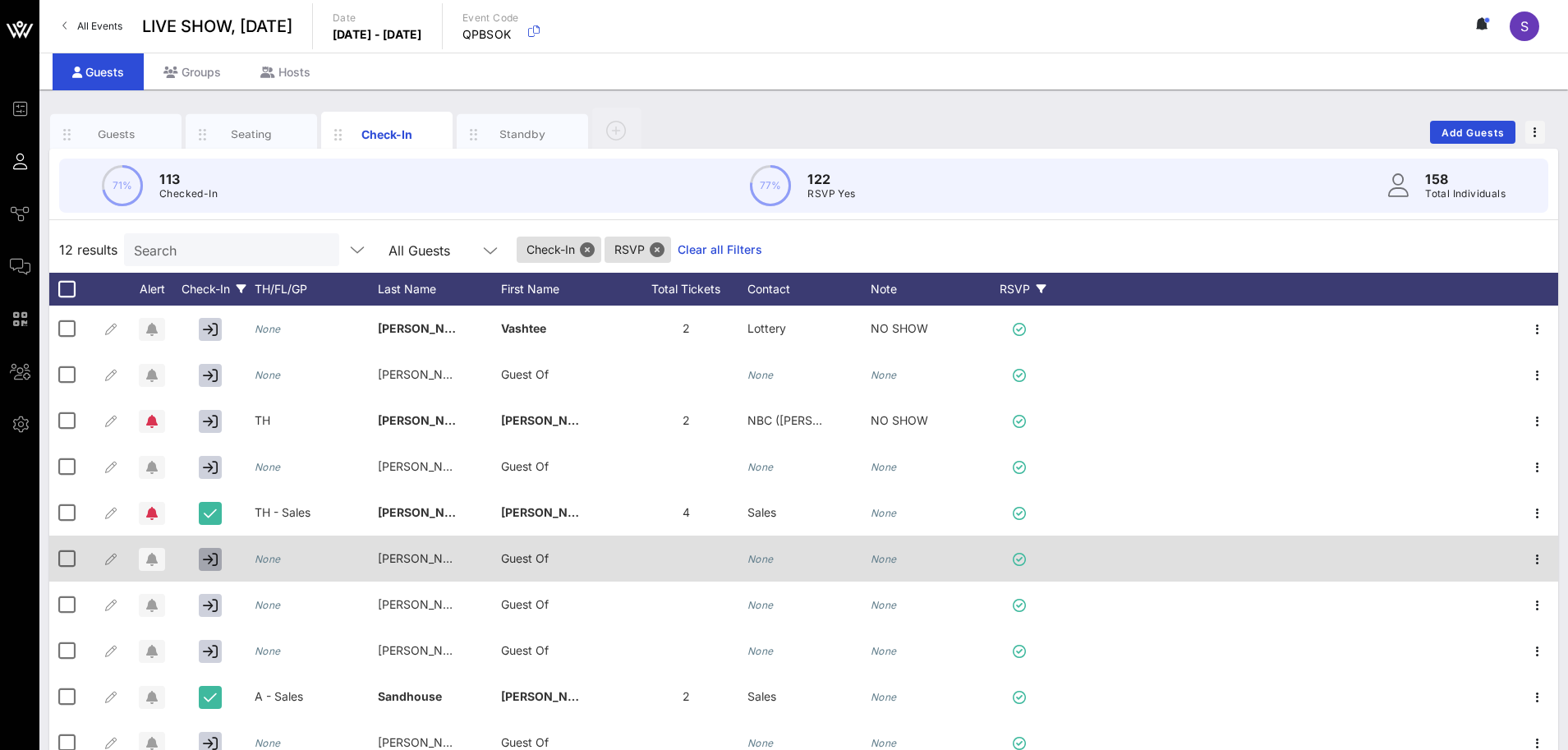
click at [215, 561] on icon "button" at bounding box center [210, 559] width 14 height 14
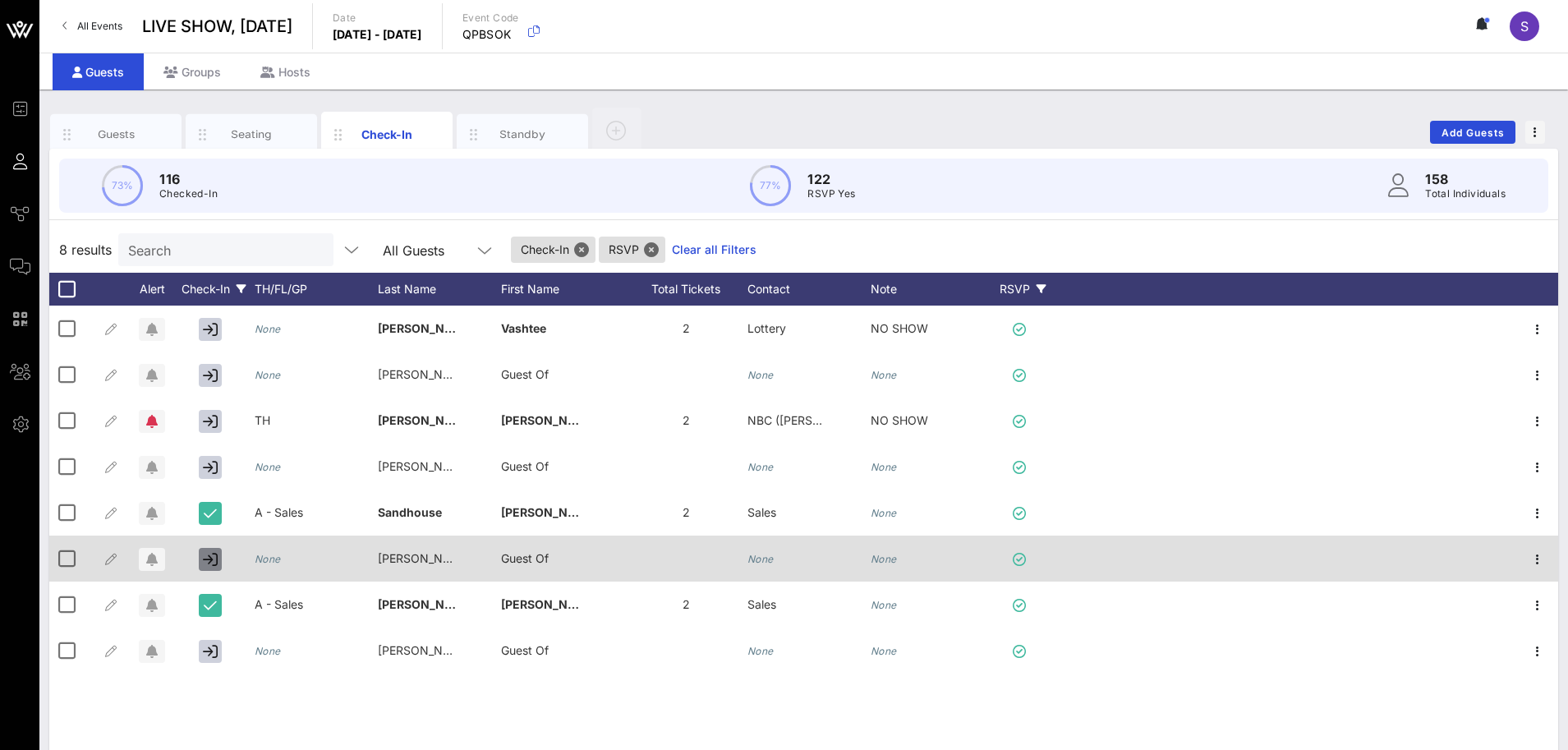
click at [215, 561] on icon "button" at bounding box center [210, 559] width 14 height 14
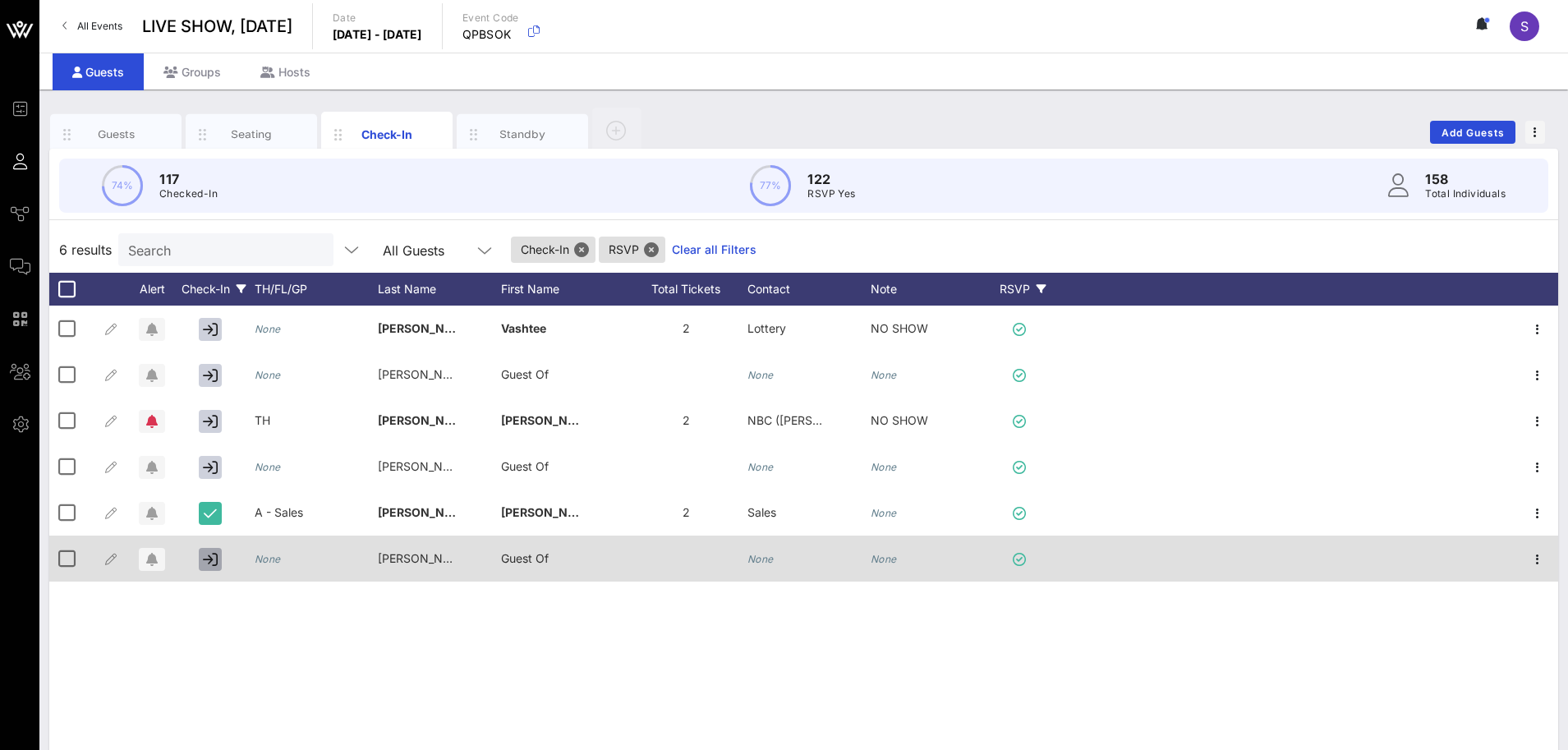
click at [215, 561] on icon "button" at bounding box center [210, 559] width 14 height 14
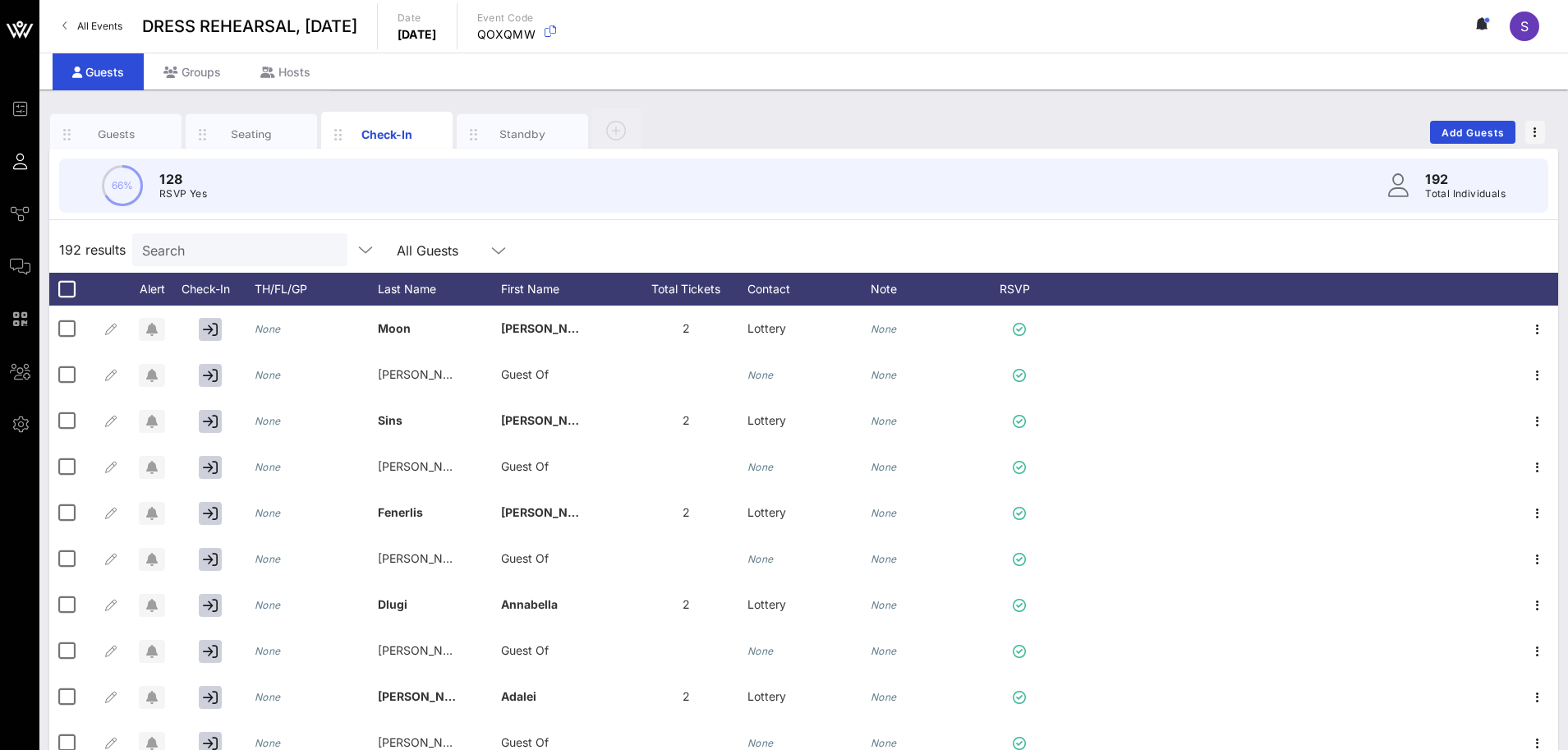
click at [694, 217] on div "66% 128 RSVP Yes 192 Total Individuals" at bounding box center [803, 185] width 1528 height 74
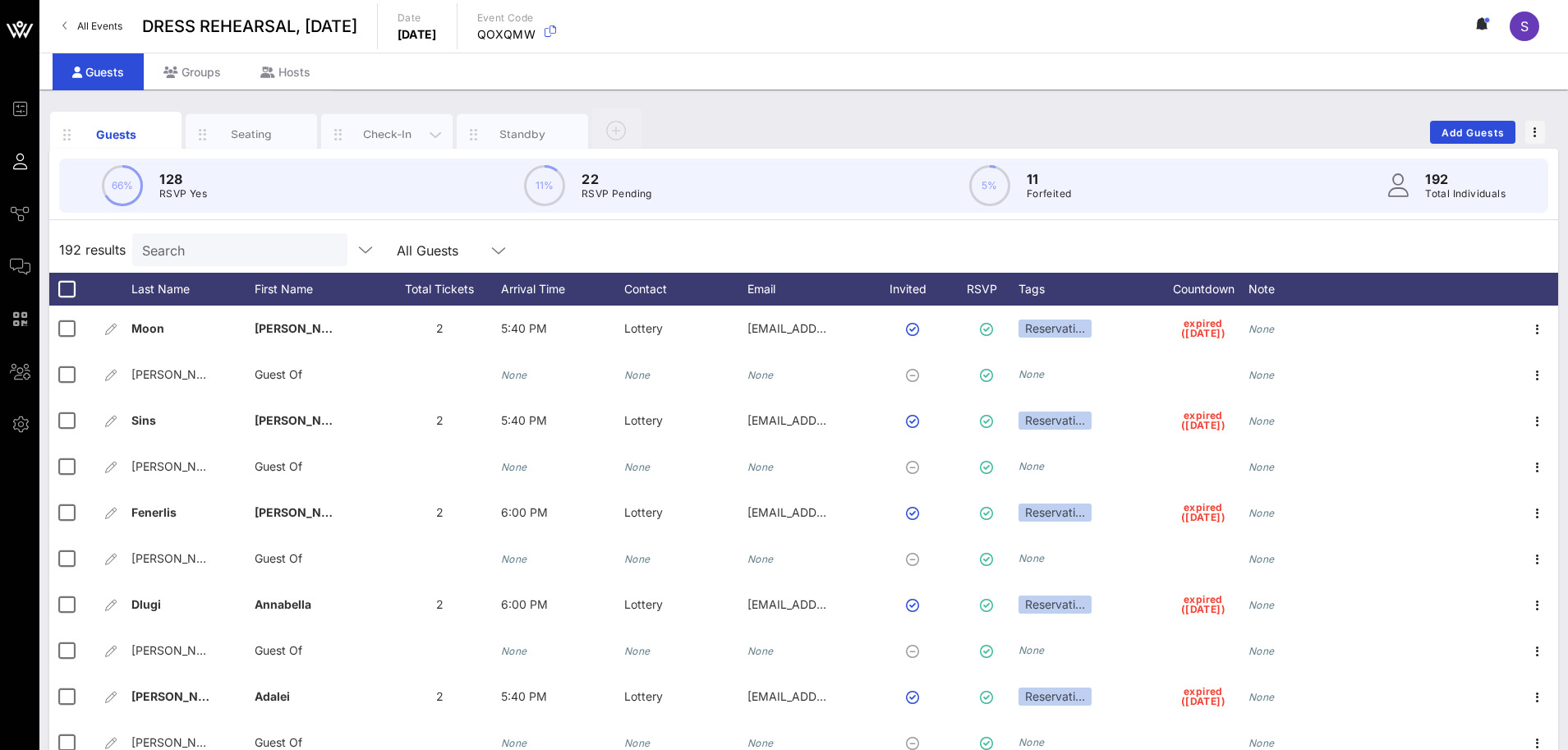
click at [378, 124] on div "Check-In" at bounding box center [386, 134] width 132 height 41
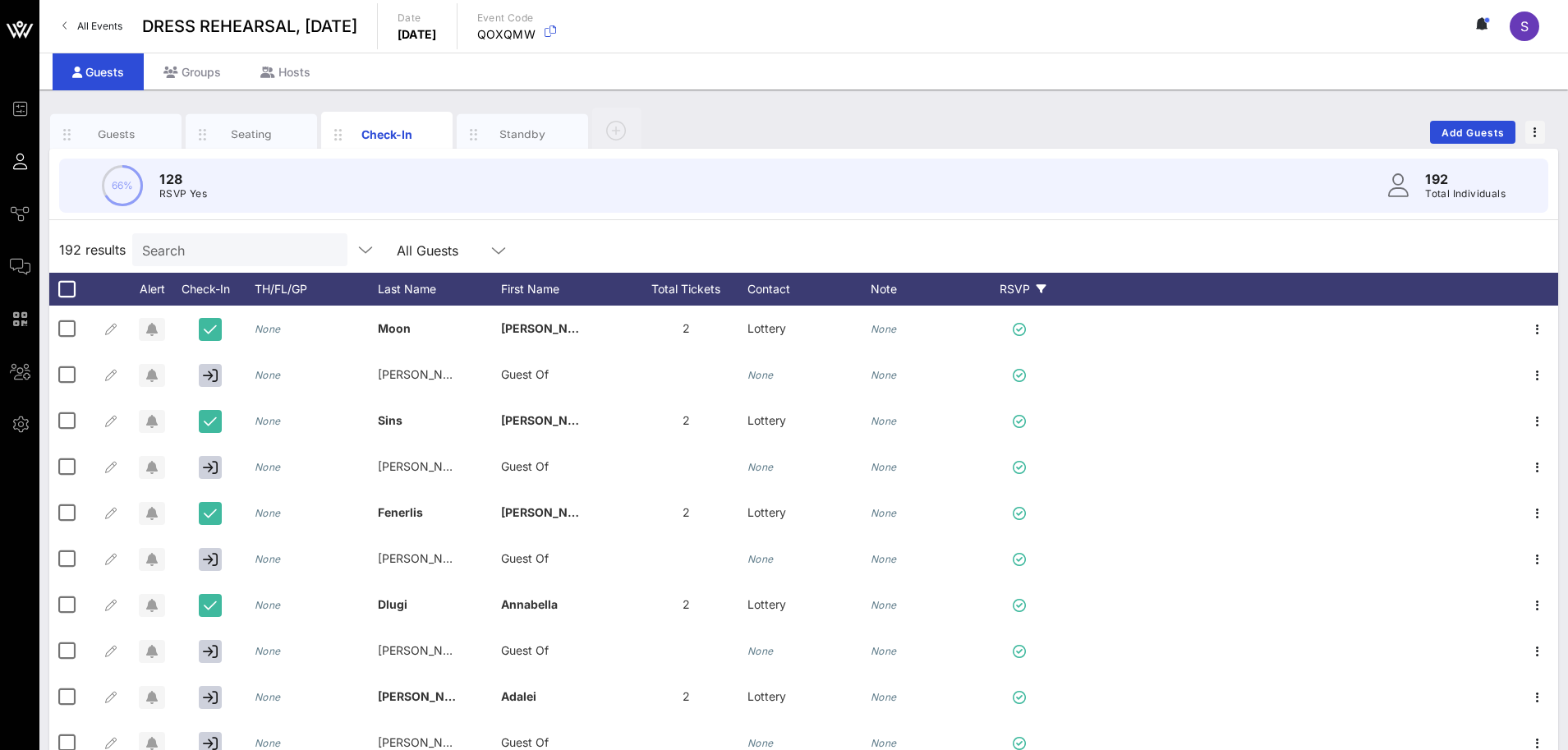
click at [1017, 290] on div "RSVP" at bounding box center [1023, 289] width 58 height 33
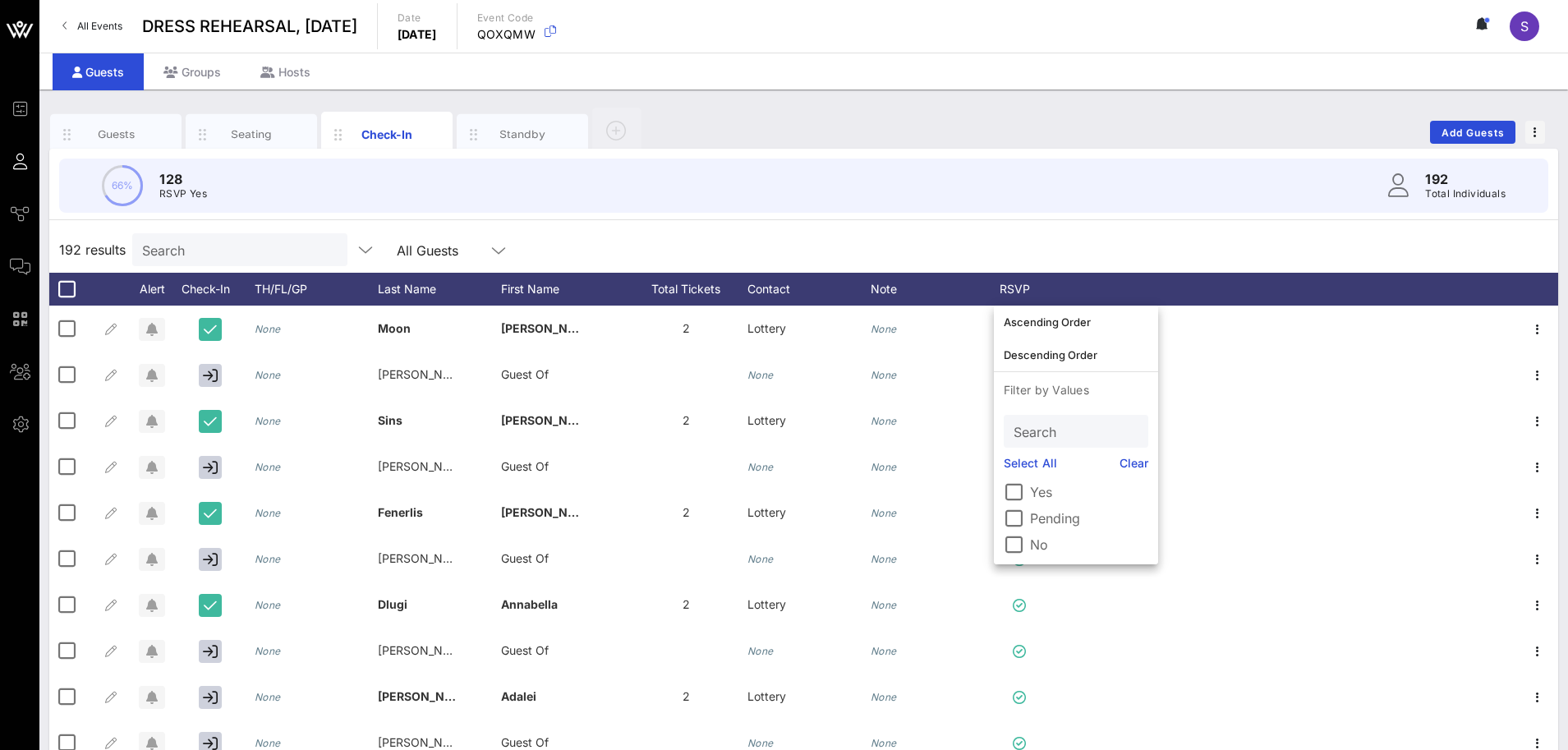
click at [1037, 492] on label "Yes" at bounding box center [1088, 492] width 118 height 16
click at [967, 208] on div "66% 128 RSVP Yes 192 Total Individuals" at bounding box center [804, 186] width 1489 height 54
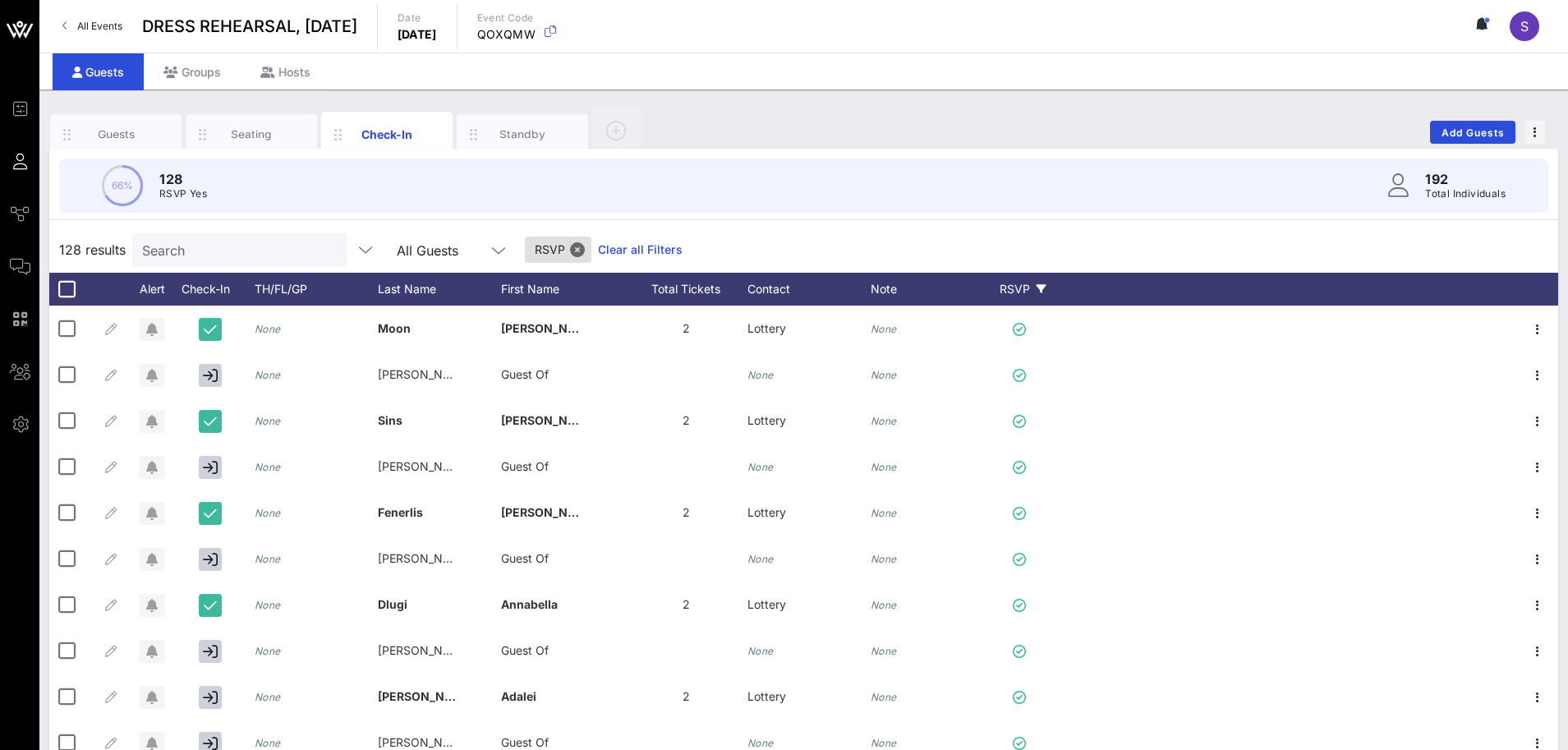
click at [874, 212] on div "66% 128 RSVP Yes 192 Total Individuals" at bounding box center [804, 186] width 1489 height 54
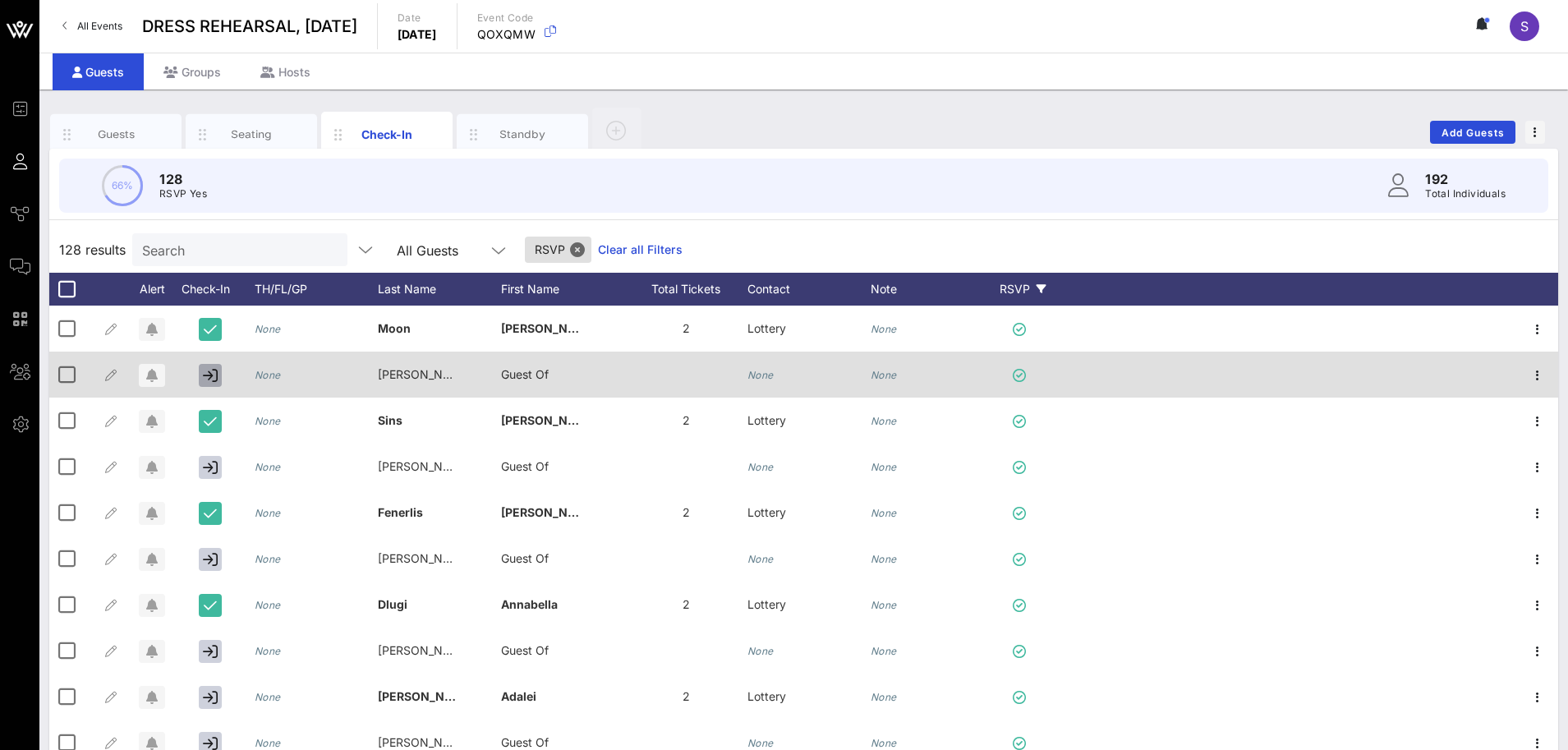
click at [220, 375] on button "button" at bounding box center [210, 375] width 23 height 23
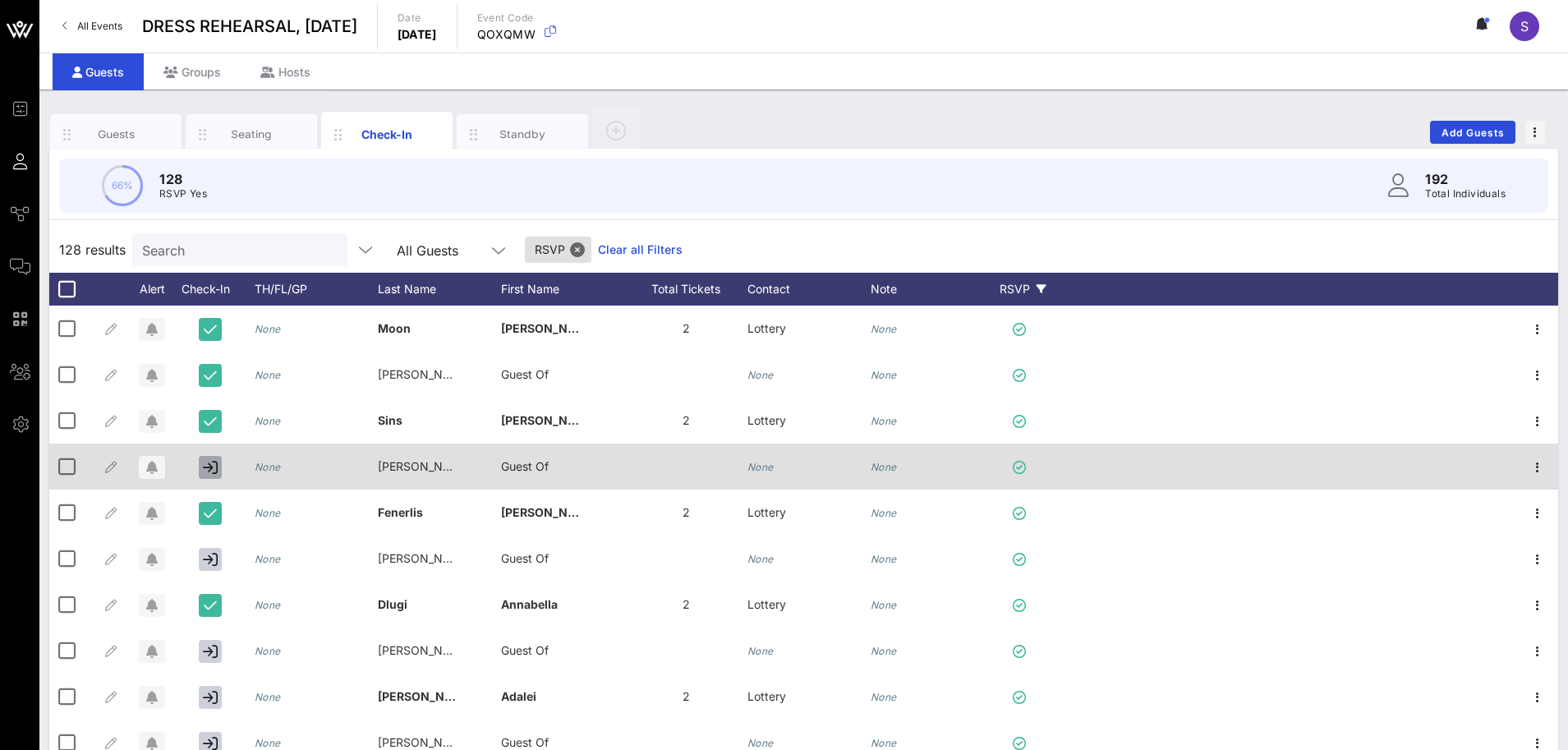
click at [211, 470] on icon "button" at bounding box center [210, 467] width 14 height 14
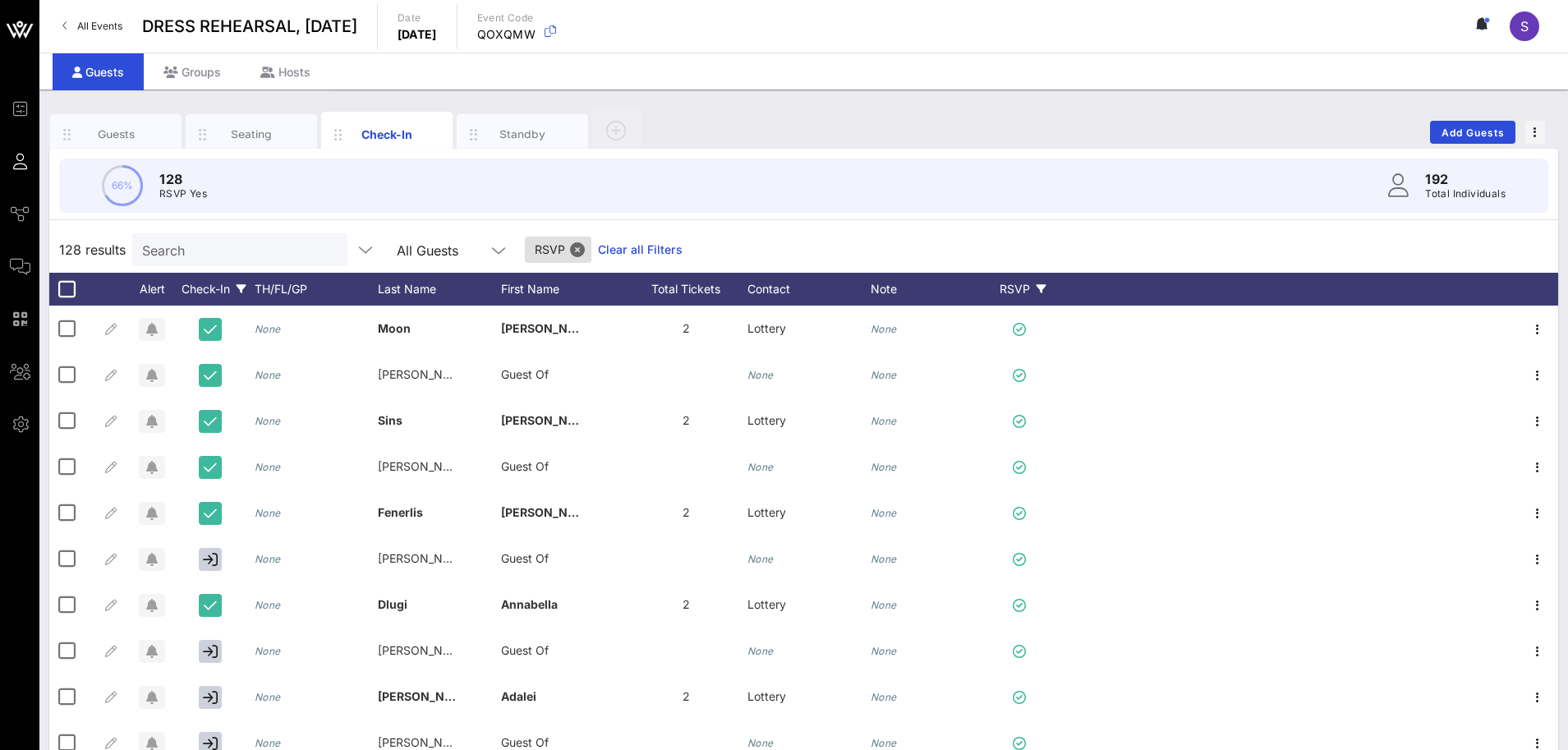
click at [207, 290] on div "Check-In" at bounding box center [213, 289] width 82 height 33
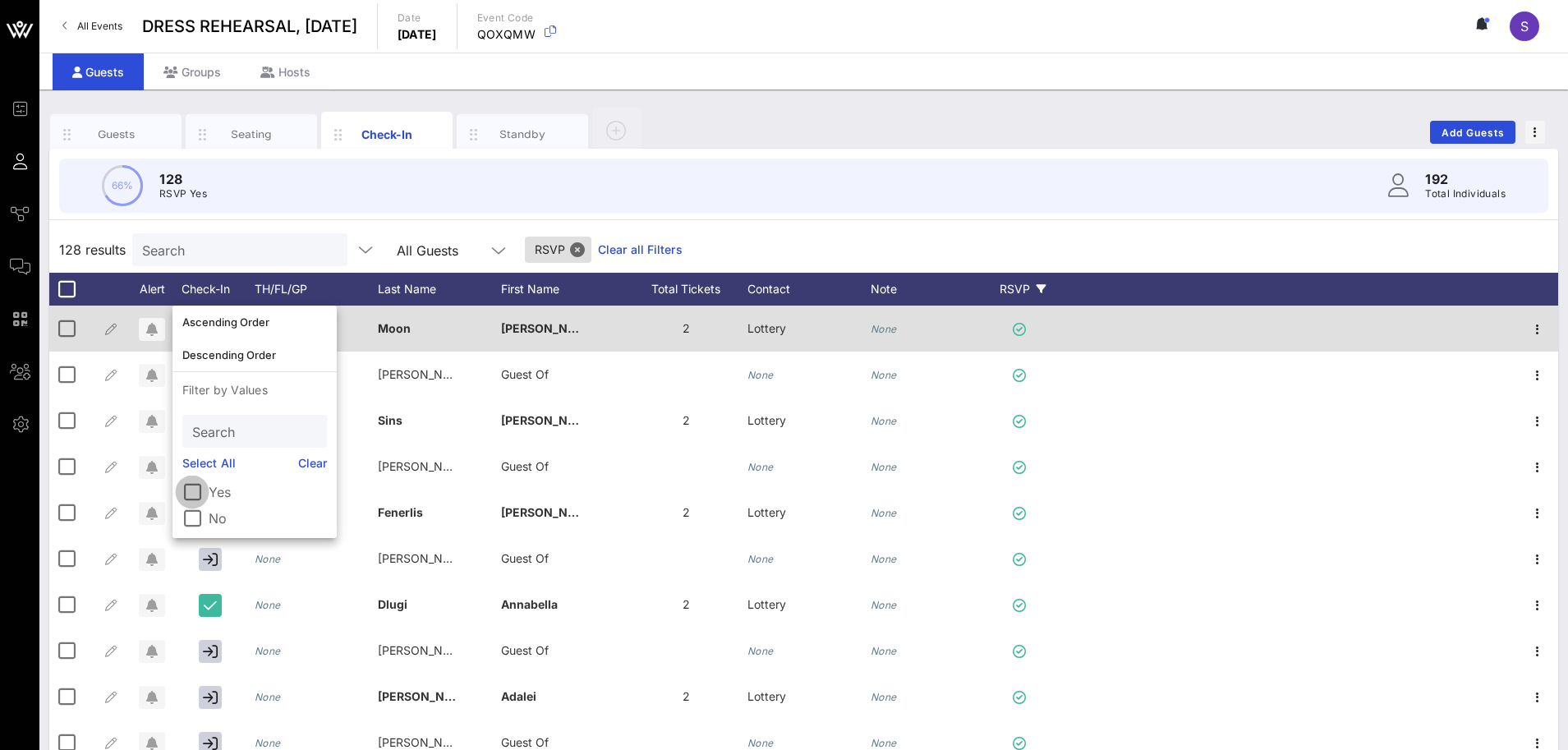
drag, startPoint x: 189, startPoint y: 487, endPoint x: 571, endPoint y: 347, distance: 406.8
click at [190, 488] on div at bounding box center [192, 492] width 28 height 28
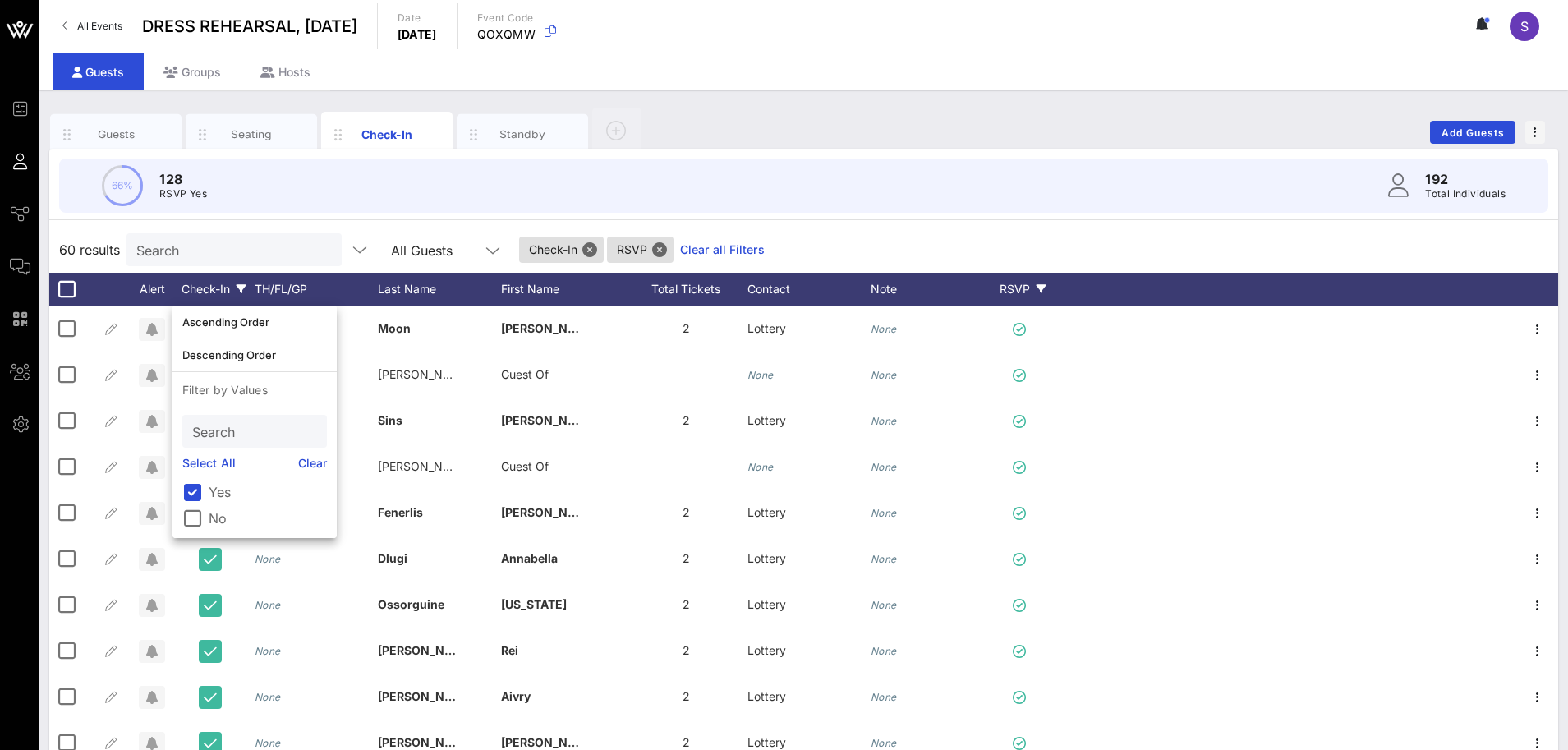
click at [812, 245] on div "60 results Search All Guests Check-In RSVP Clear all Filters" at bounding box center [803, 250] width 1509 height 46
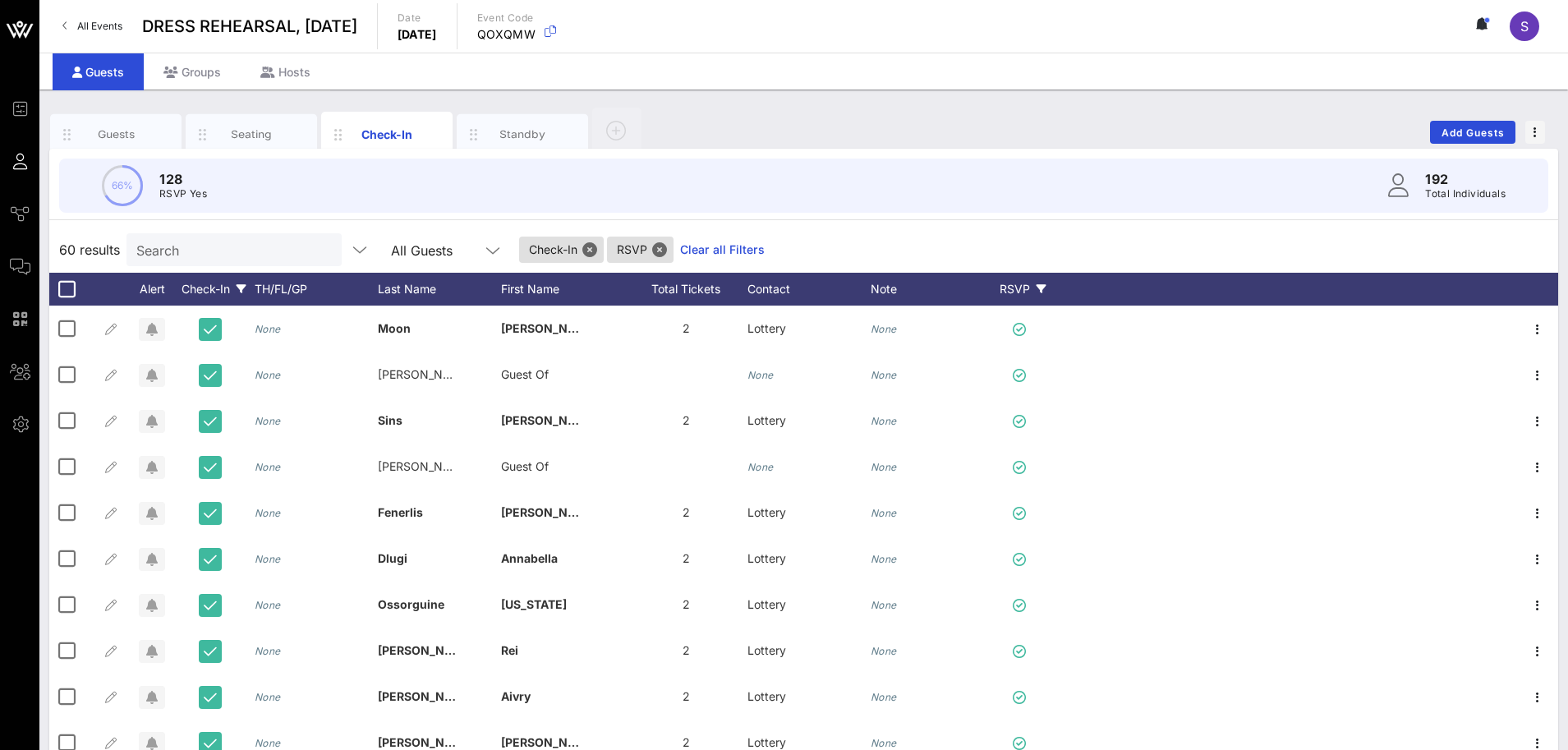
click at [218, 288] on div "Check-In" at bounding box center [213, 289] width 82 height 33
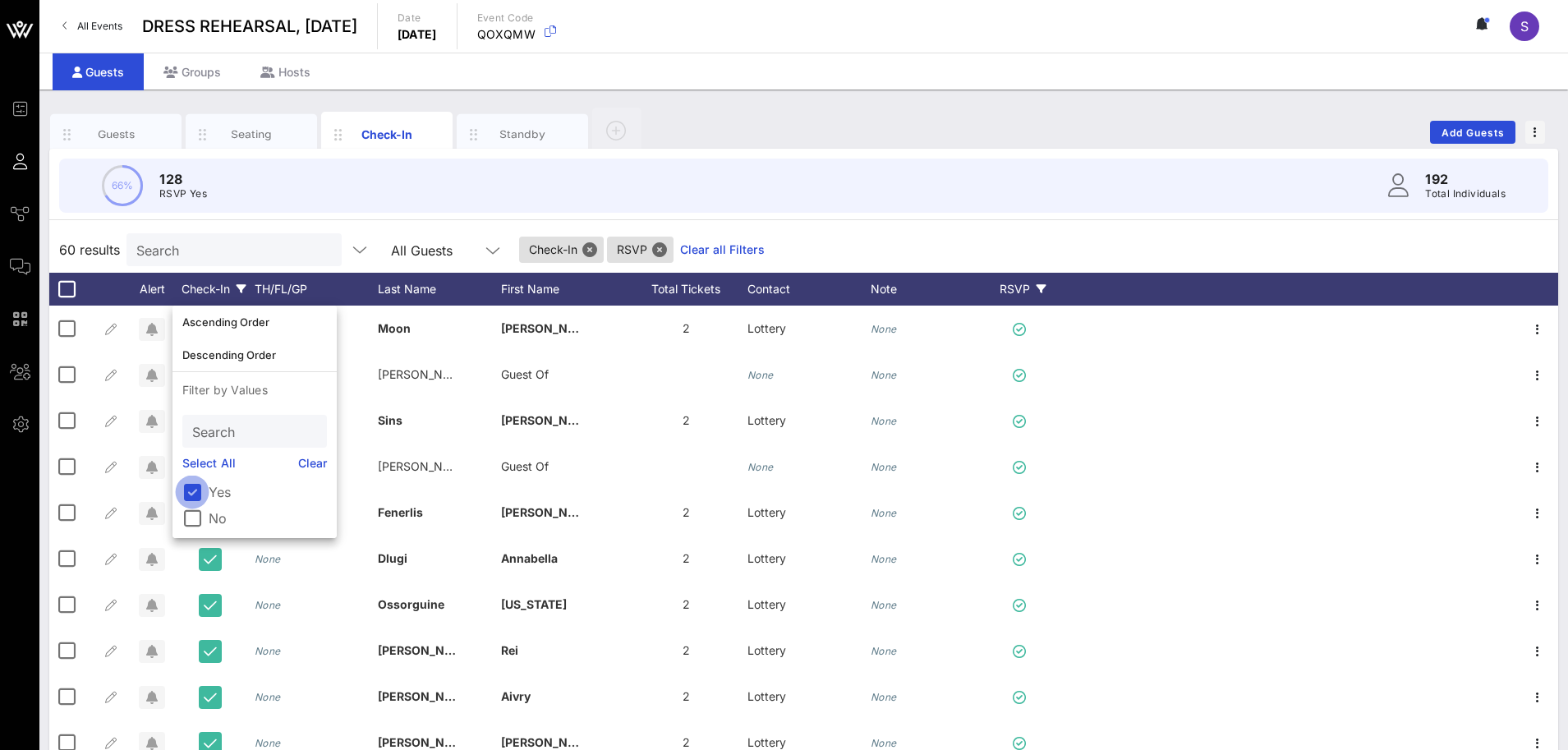
click at [190, 495] on div at bounding box center [192, 492] width 28 height 28
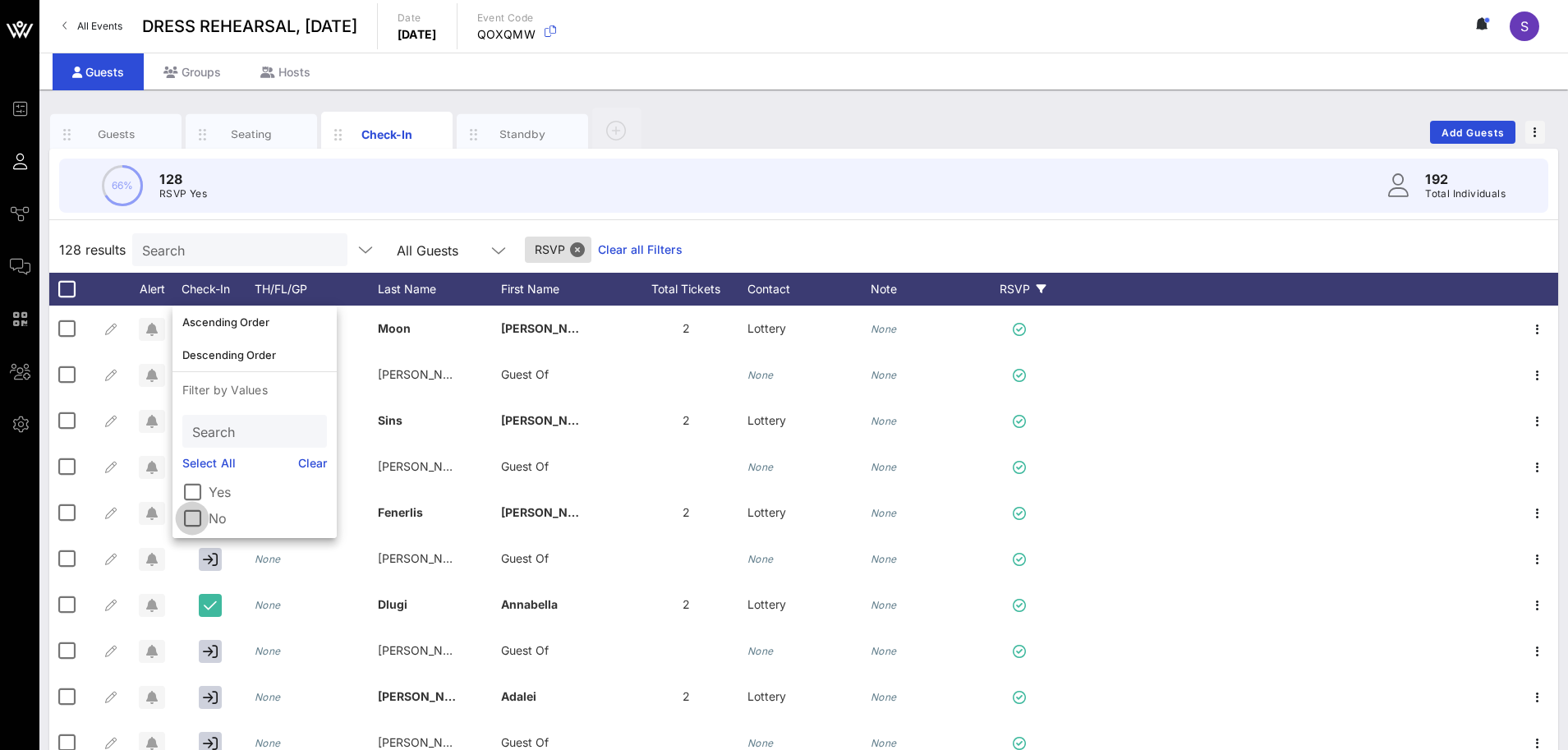
click at [190, 517] on div at bounding box center [192, 518] width 28 height 28
click at [874, 226] on div "66% 128 RSVP Yes 192 Total Individuals 124 results Search All Guests Check-In R…" at bounding box center [803, 473] width 1509 height 650
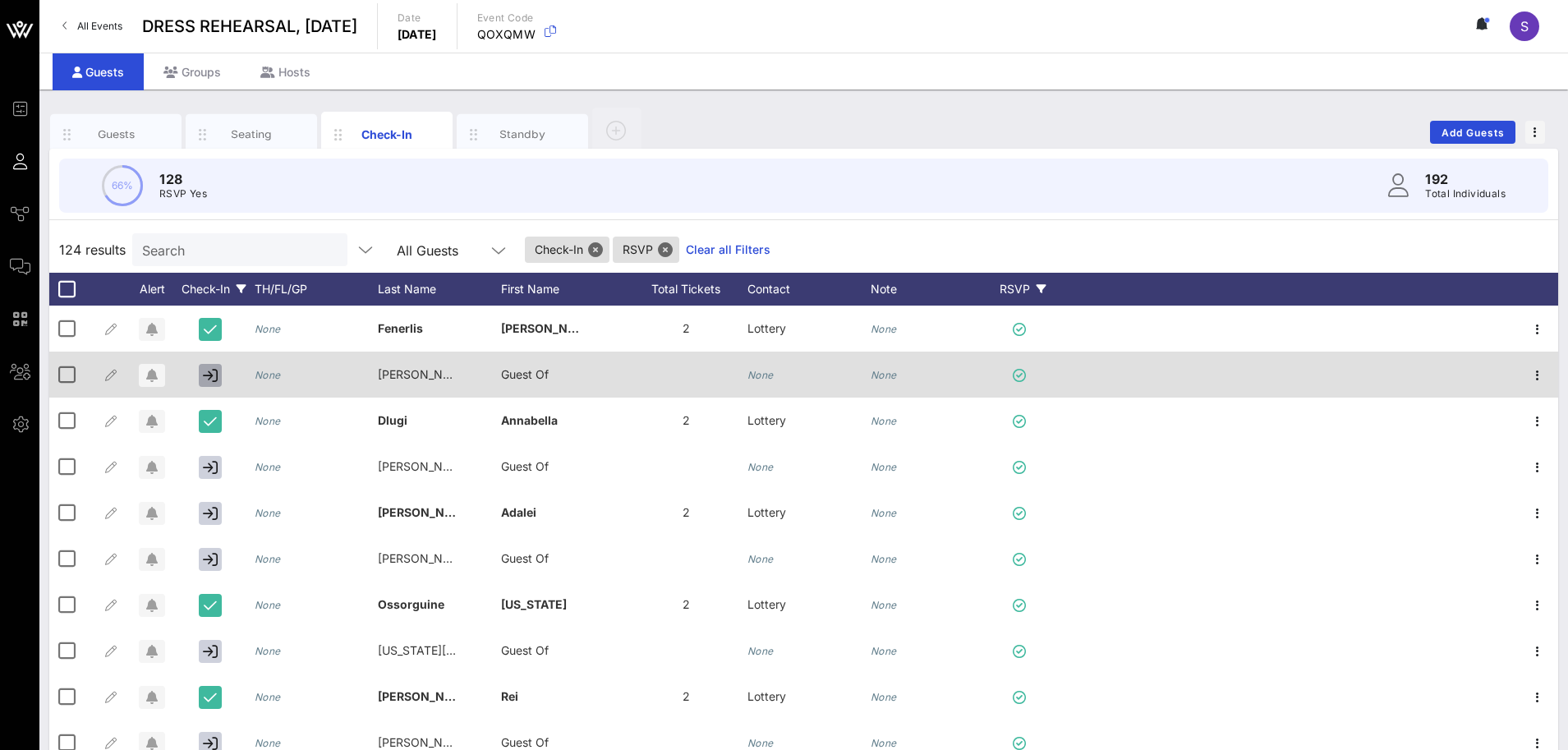
click at [206, 378] on icon "button" at bounding box center [210, 375] width 14 height 14
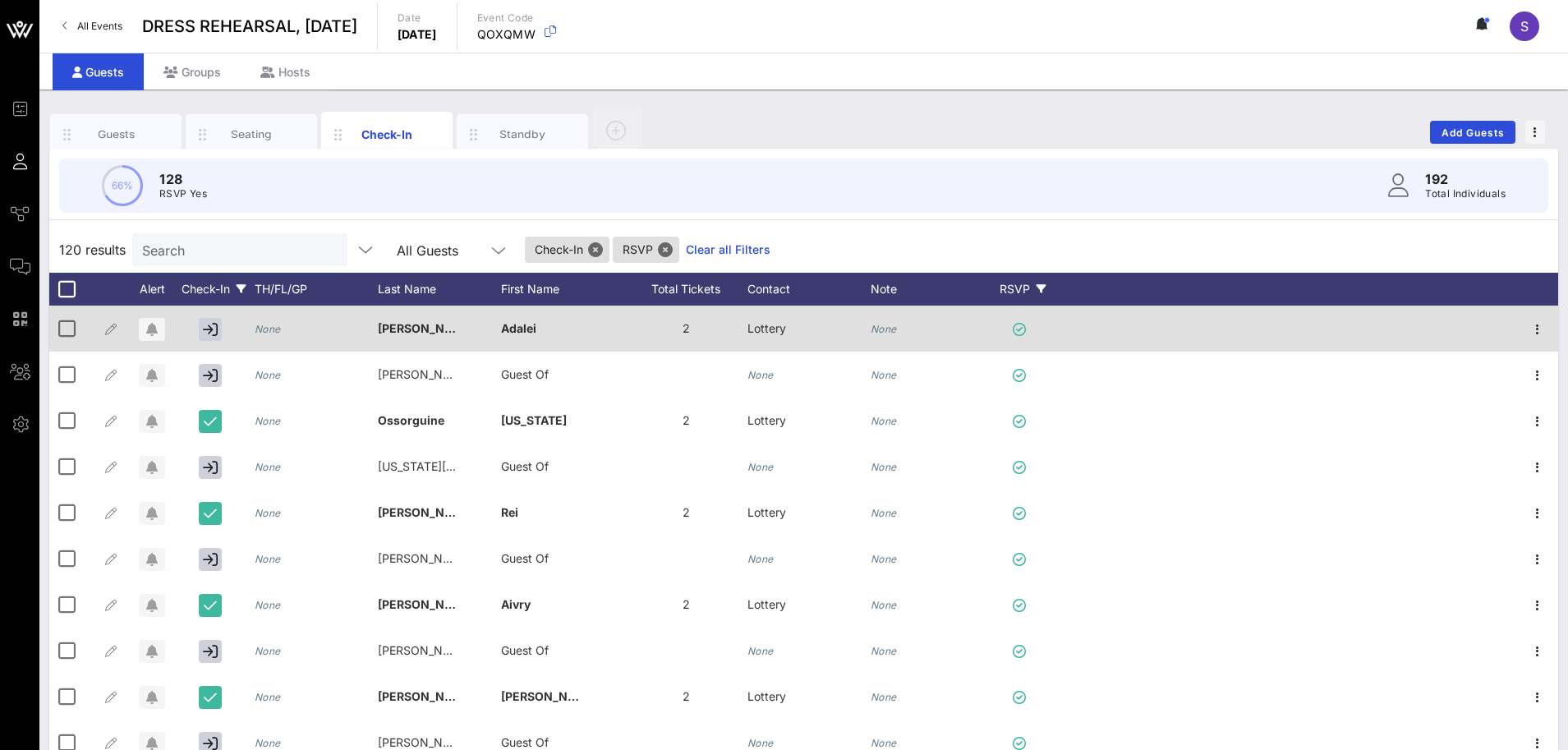
click at [872, 329] on icon "None" at bounding box center [883, 329] width 26 height 13
type input "n"
type input "NO SHOW"
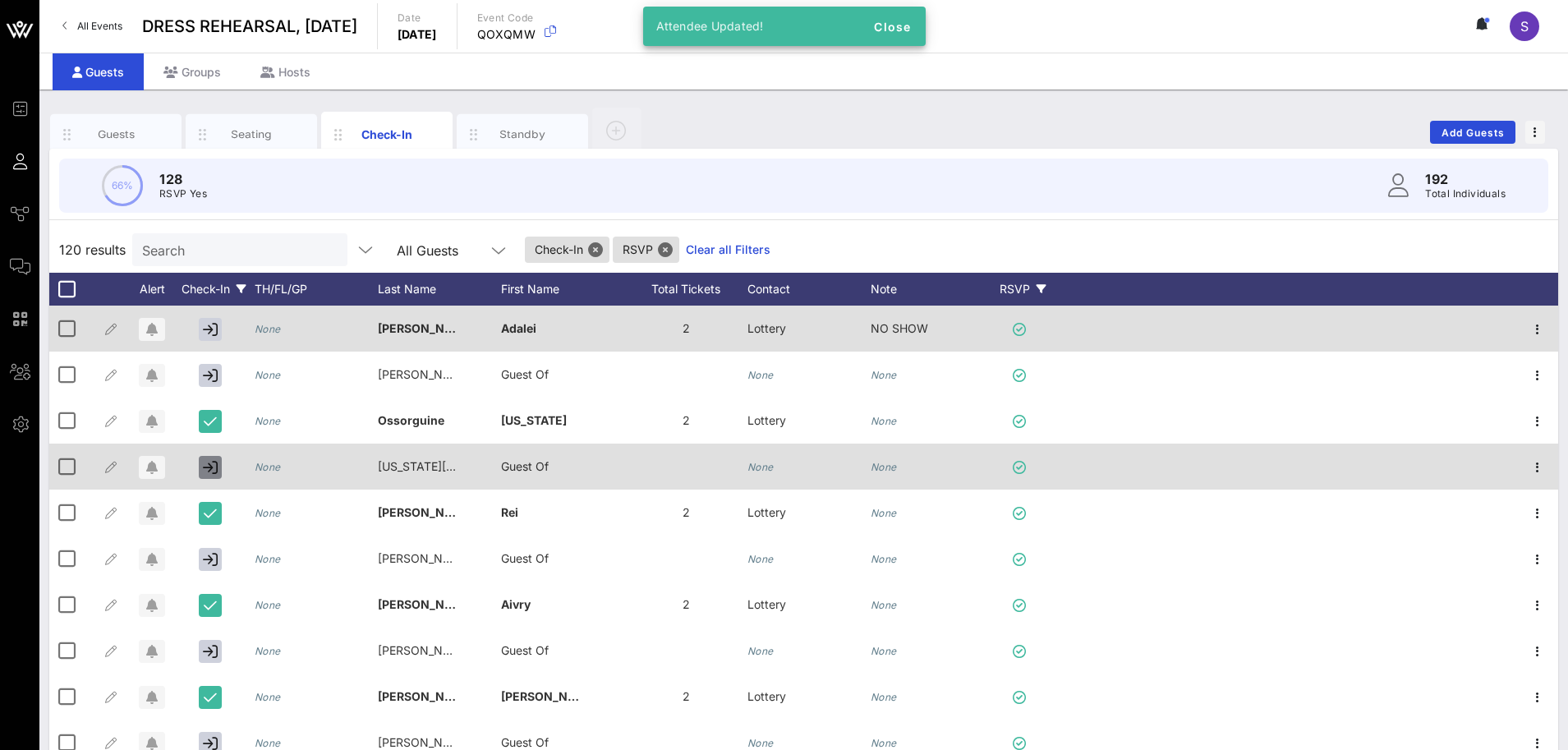
click at [205, 464] on icon "button" at bounding box center [210, 467] width 14 height 14
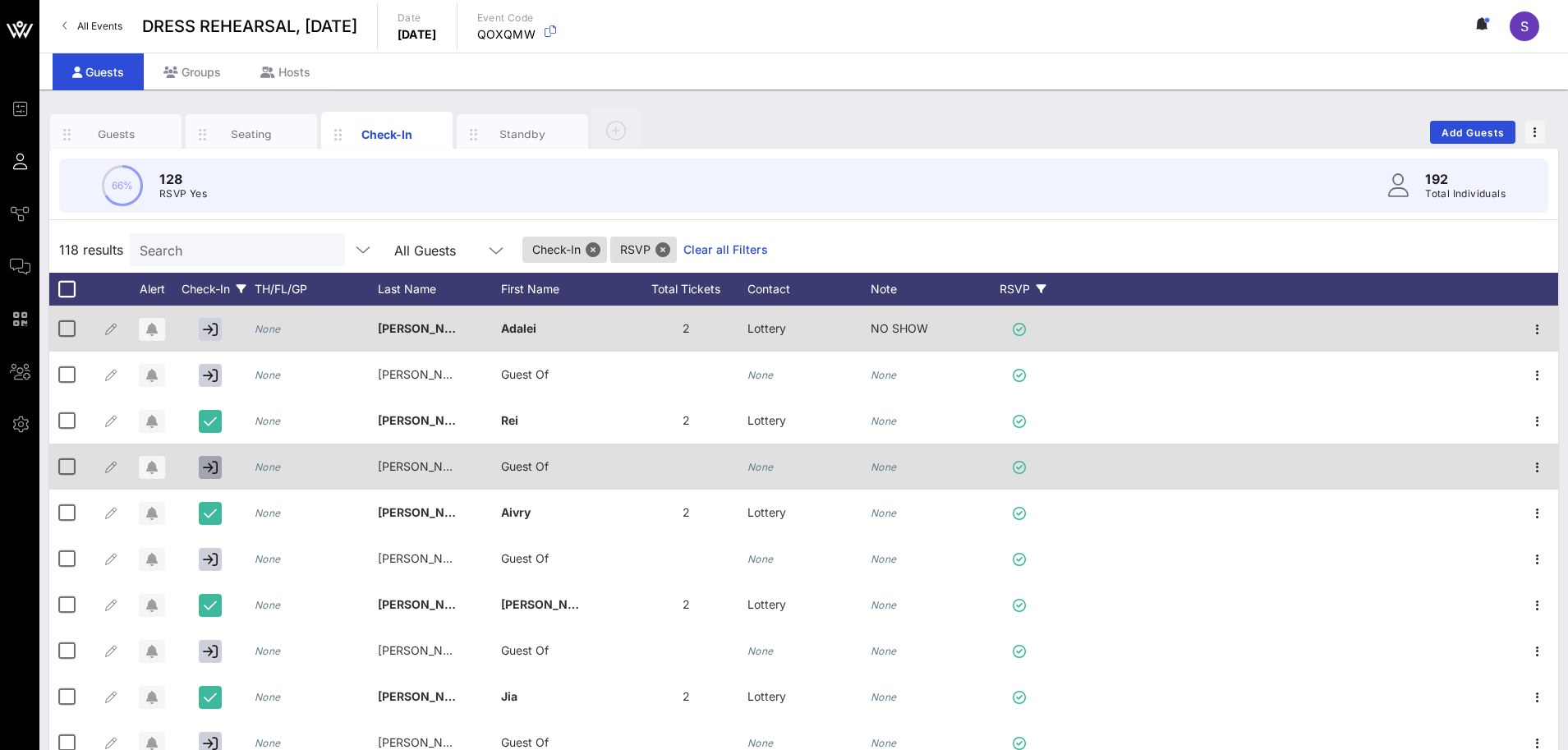
click at [206, 465] on icon "button" at bounding box center [210, 467] width 14 height 14
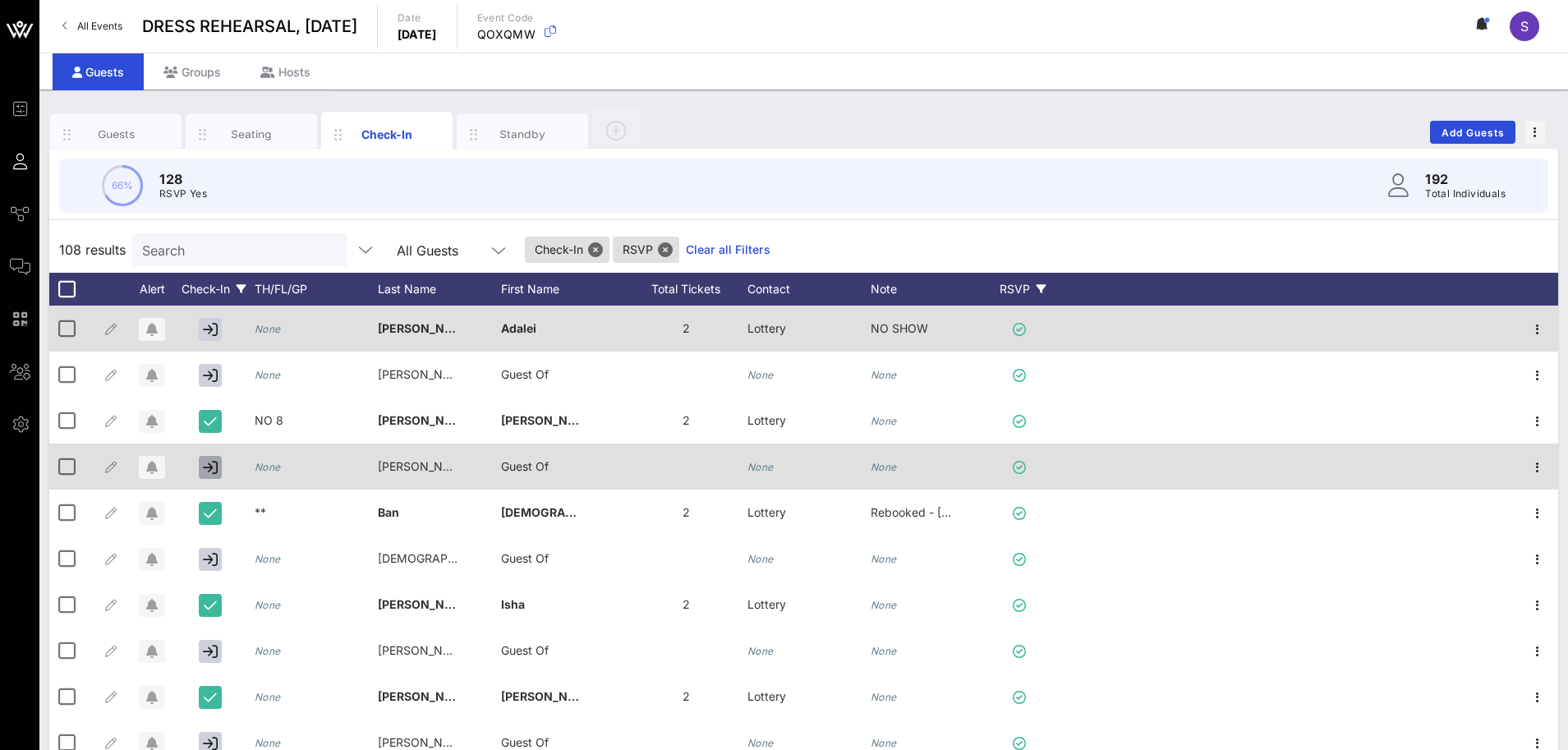
click at [206, 465] on icon "button" at bounding box center [210, 467] width 14 height 14
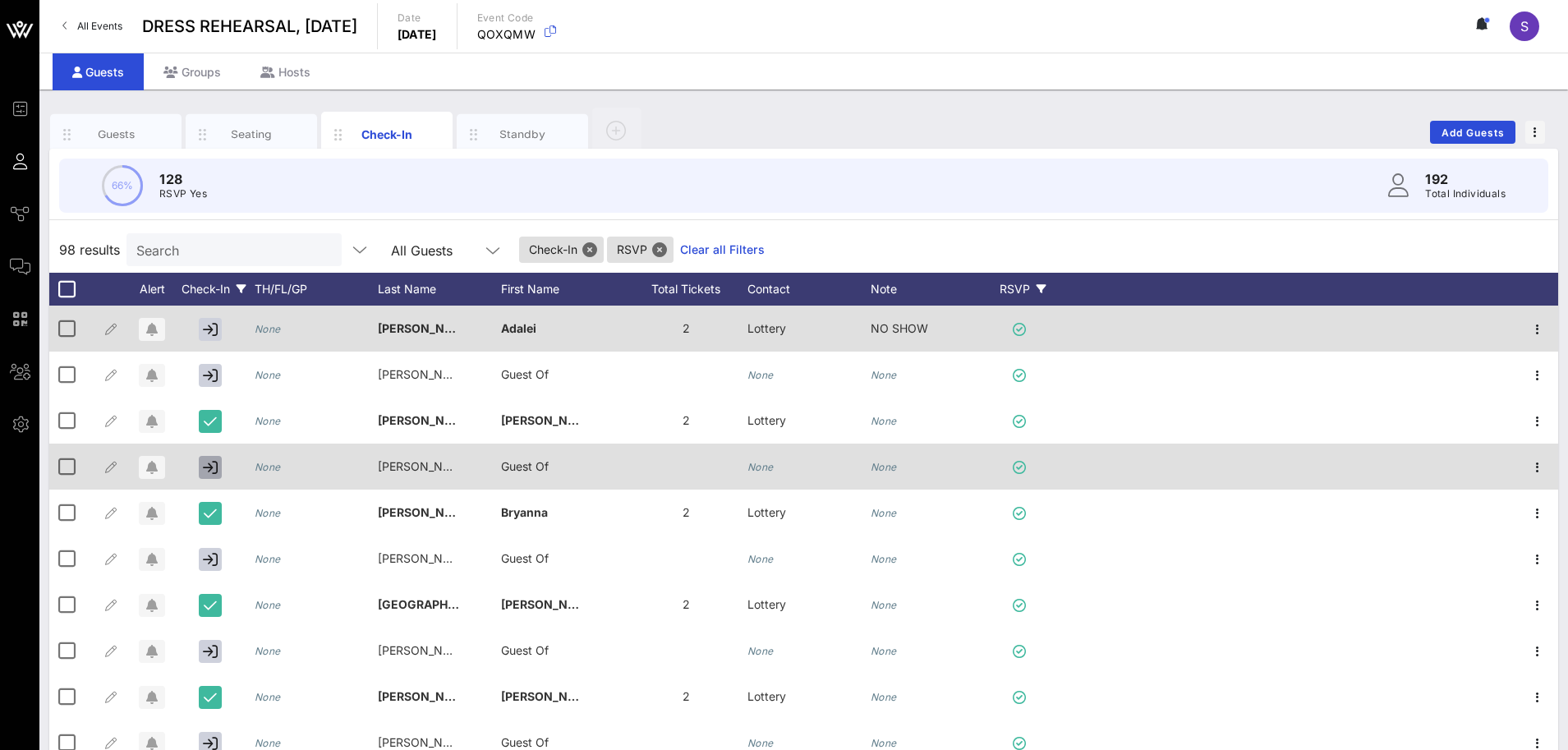
click at [206, 465] on icon "button" at bounding box center [210, 467] width 14 height 14
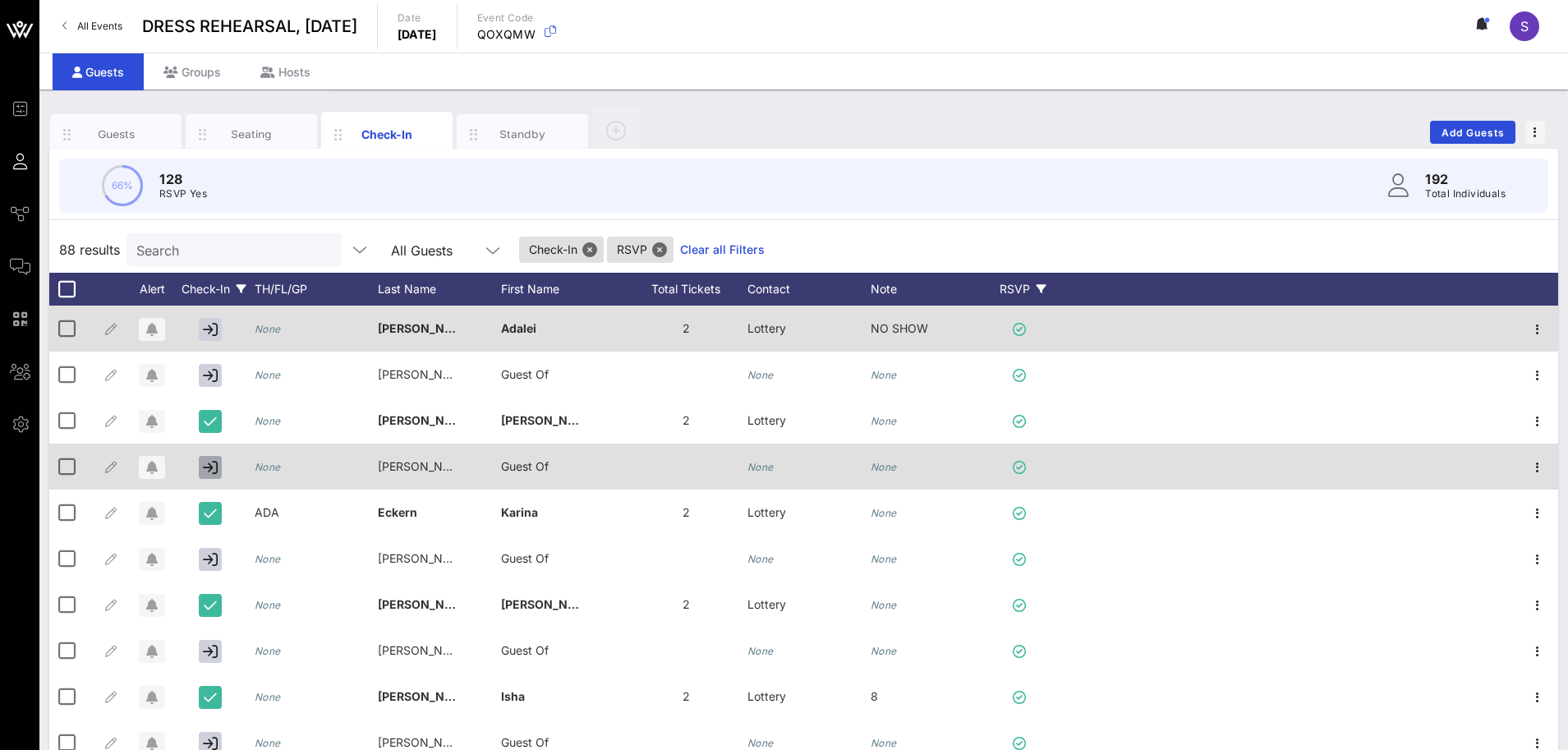
click at [206, 465] on icon "button" at bounding box center [210, 467] width 14 height 14
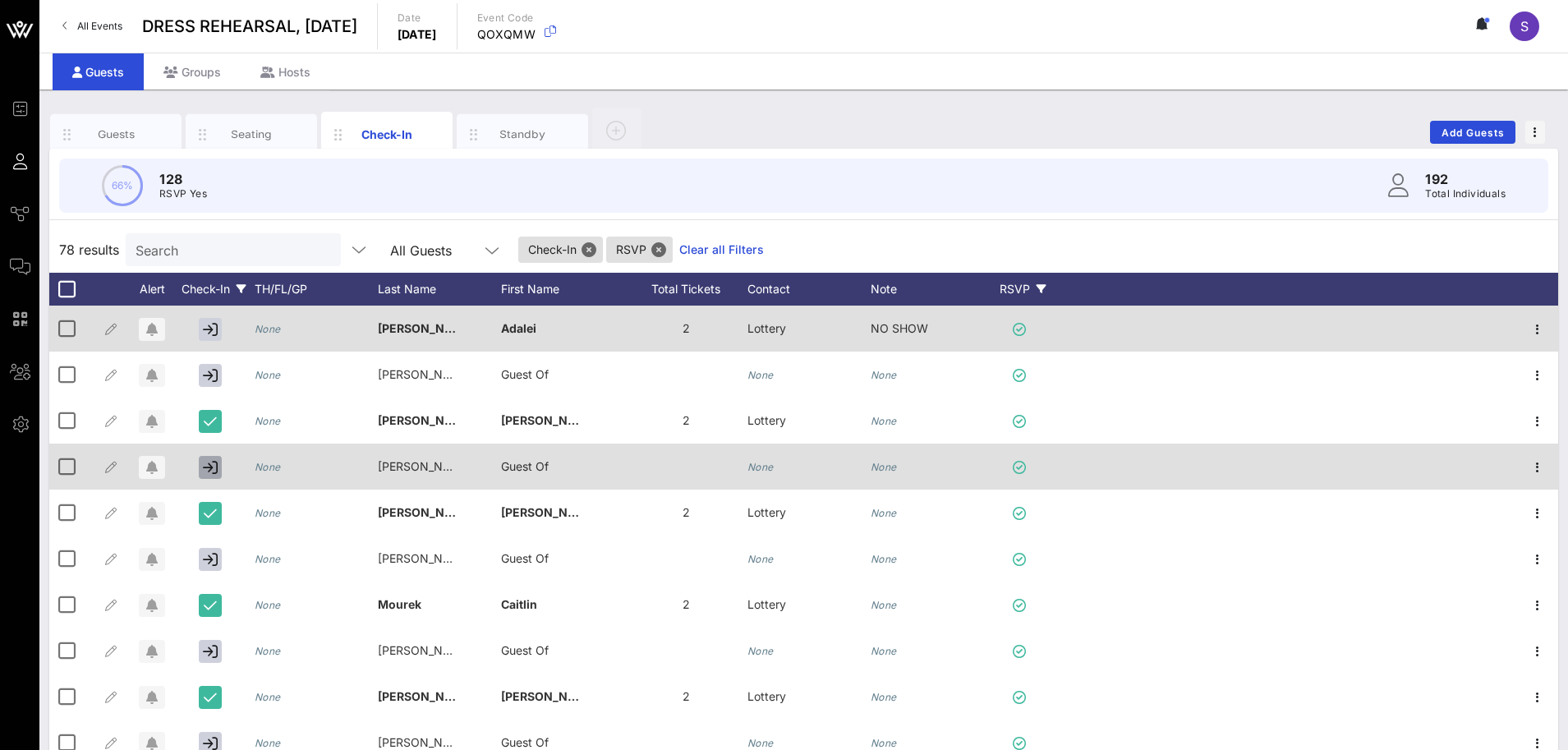
click at [206, 465] on icon "button" at bounding box center [210, 467] width 14 height 14
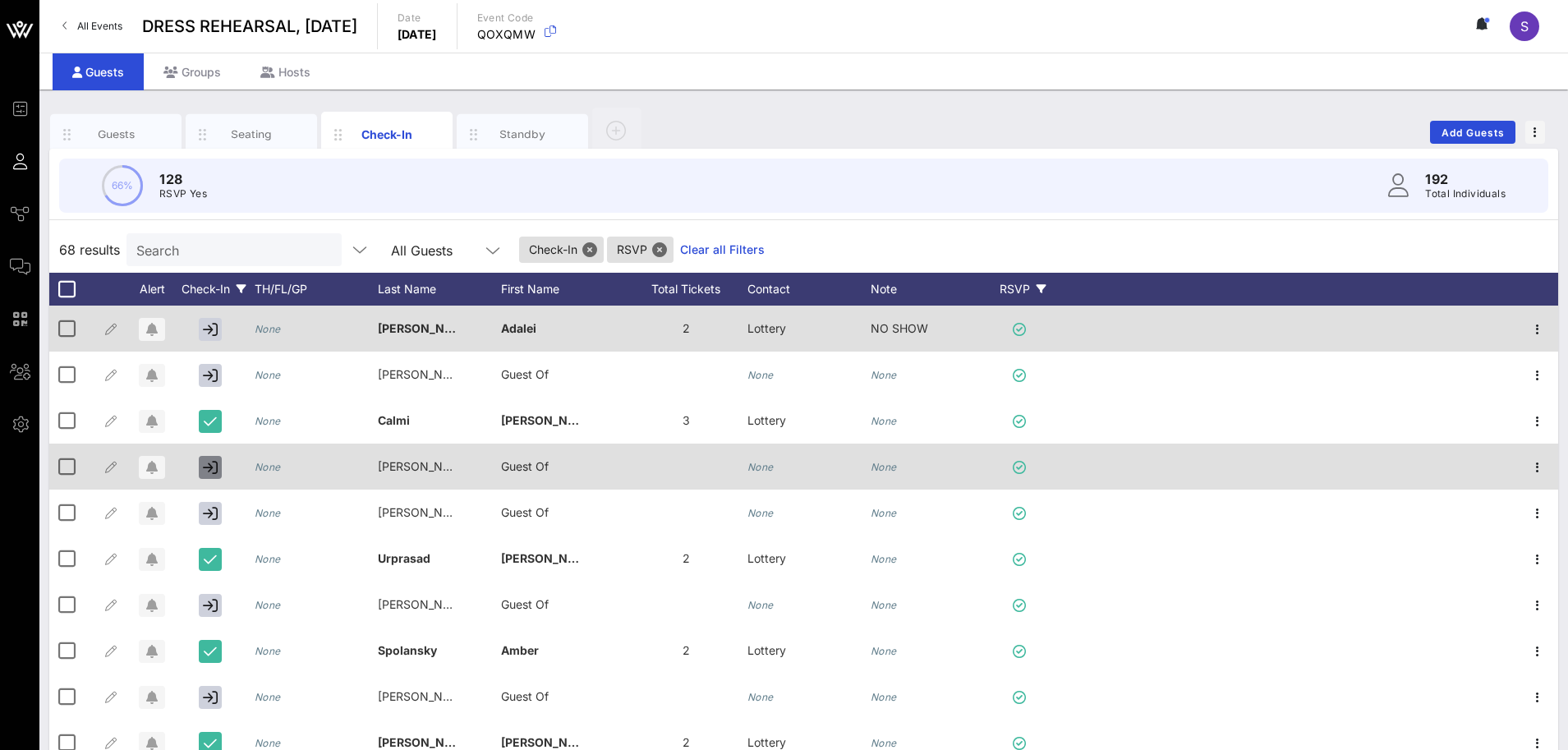
click at [206, 465] on icon "button" at bounding box center [210, 467] width 14 height 14
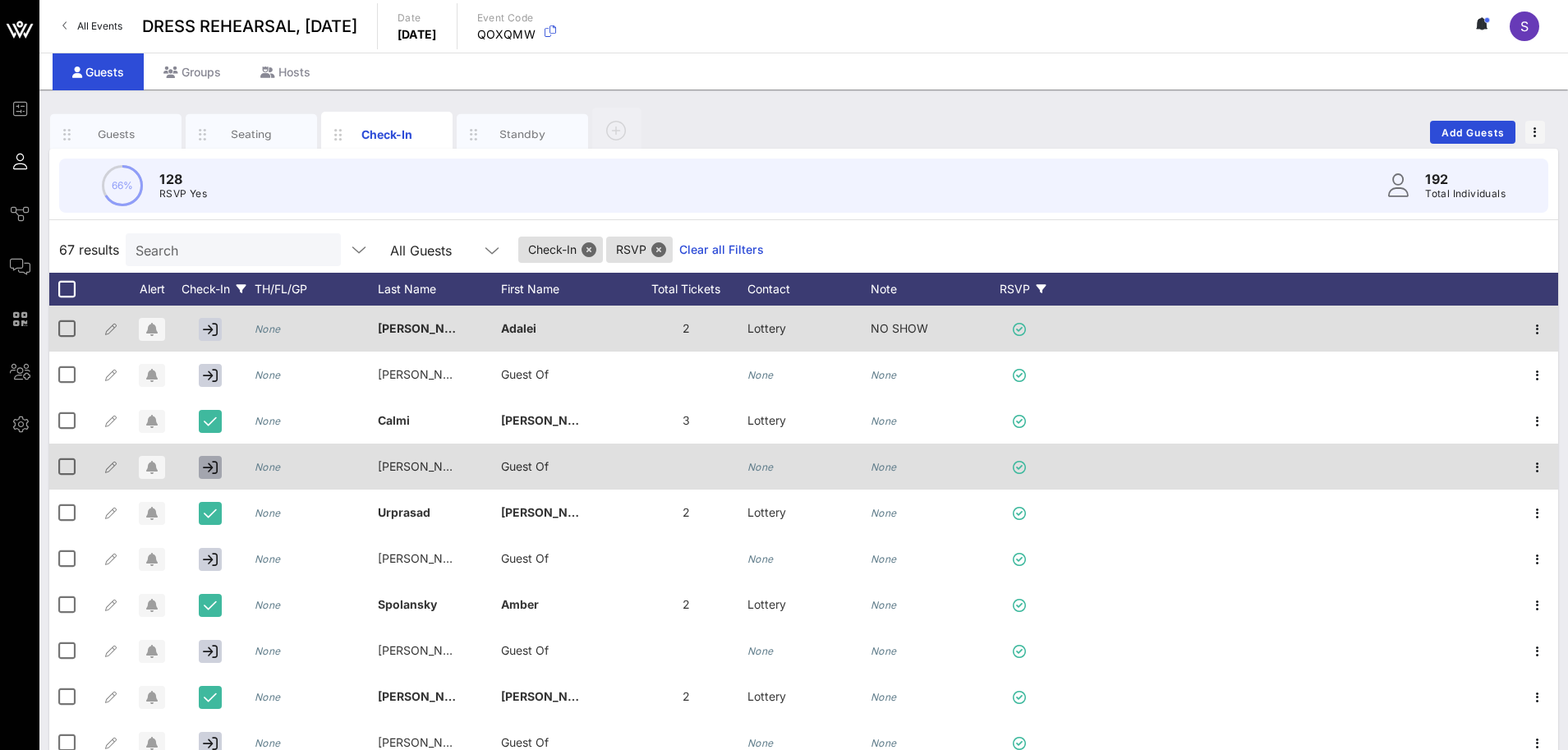
click at [206, 465] on icon "button" at bounding box center [210, 467] width 14 height 14
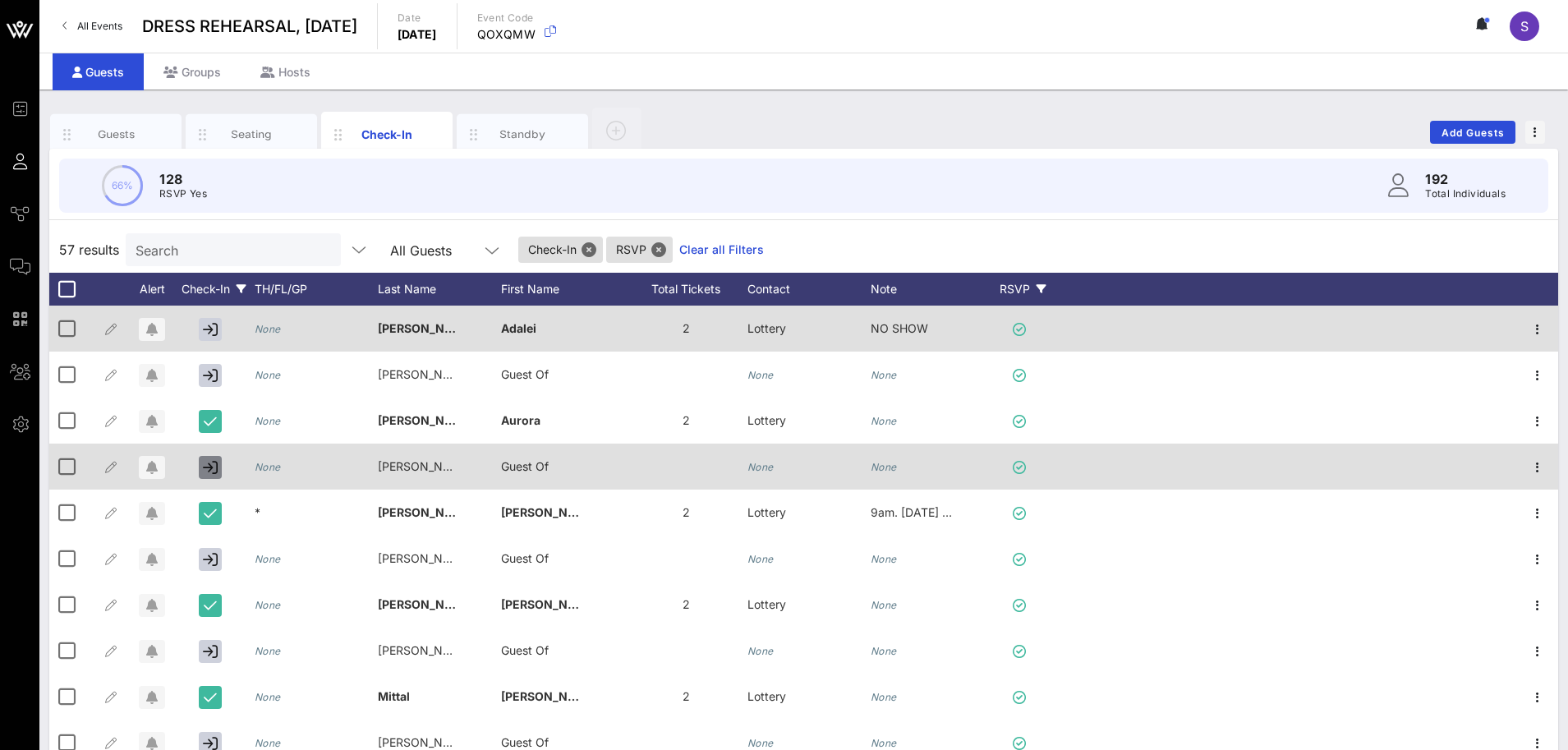
click at [206, 465] on icon "button" at bounding box center [210, 467] width 14 height 14
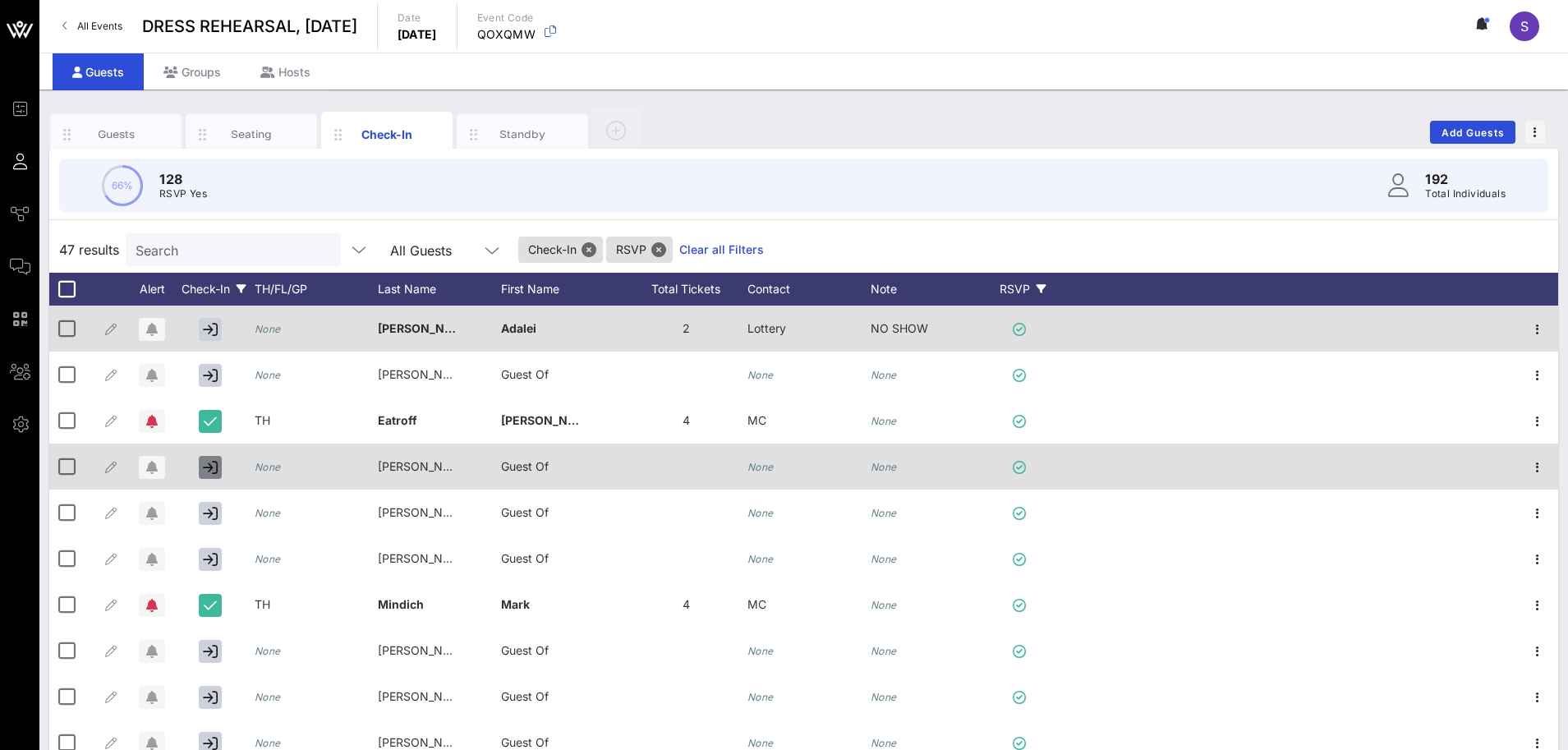
click at [206, 465] on icon "button" at bounding box center [210, 467] width 14 height 14
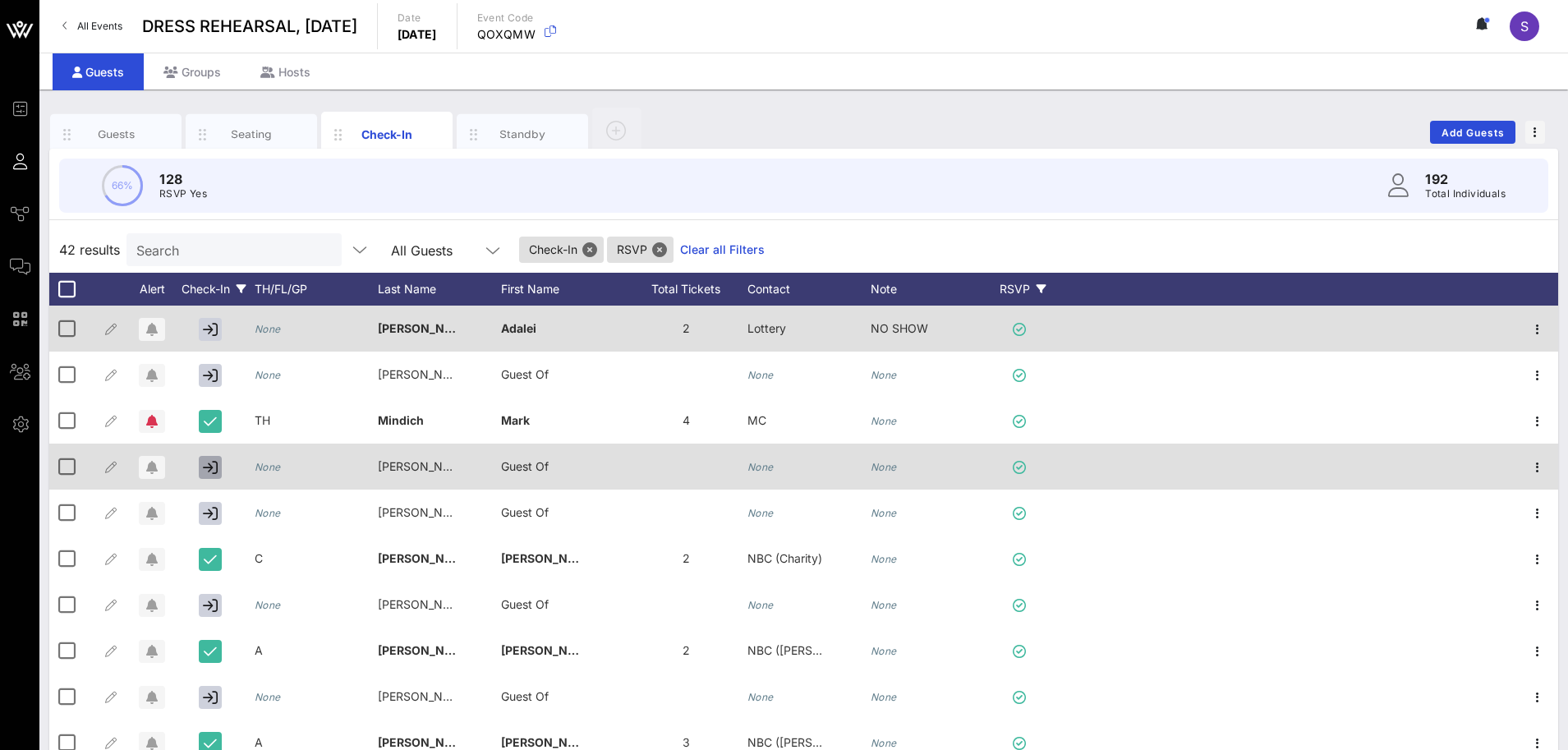
click at [206, 465] on icon "button" at bounding box center [210, 467] width 14 height 14
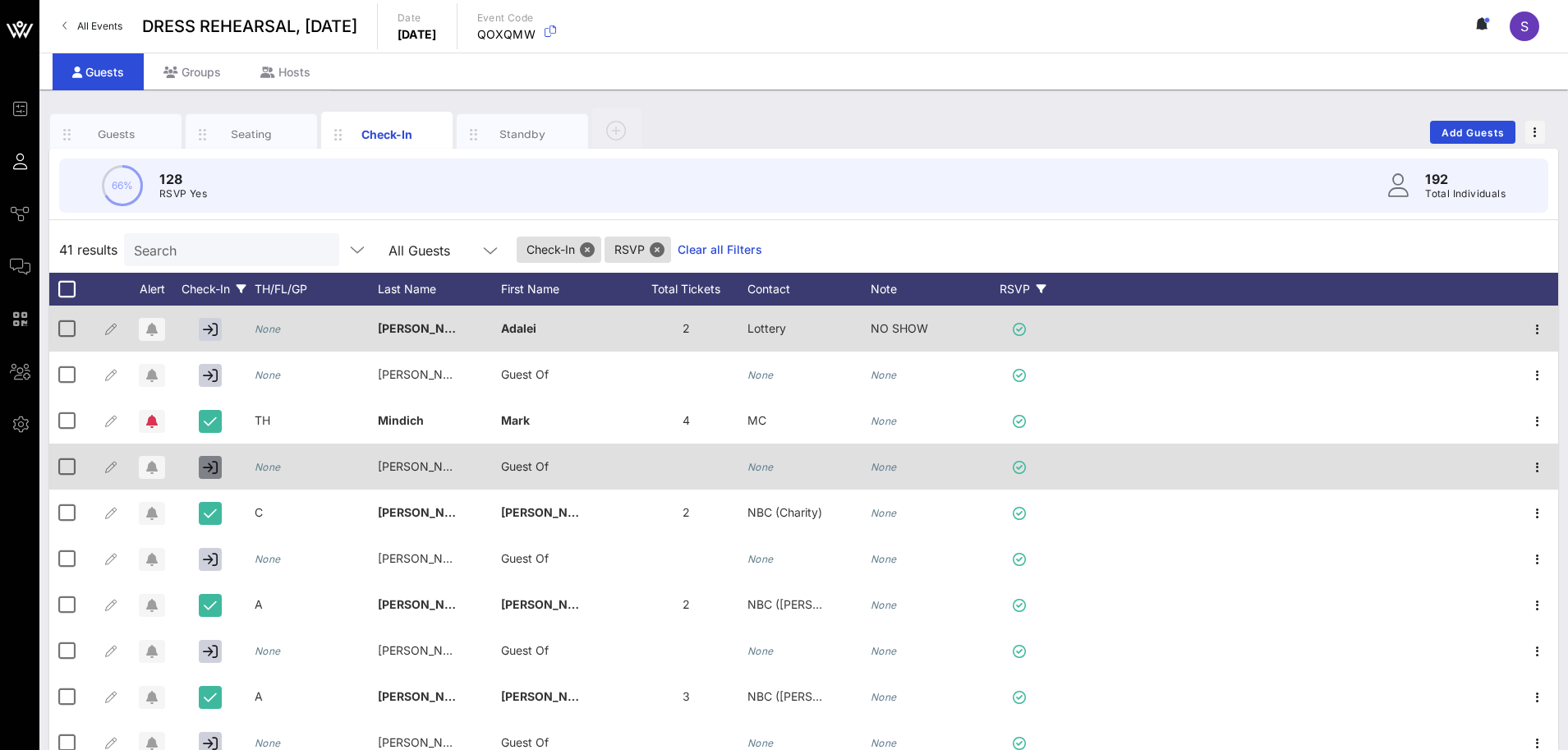
click at [206, 465] on icon "button" at bounding box center [210, 467] width 14 height 14
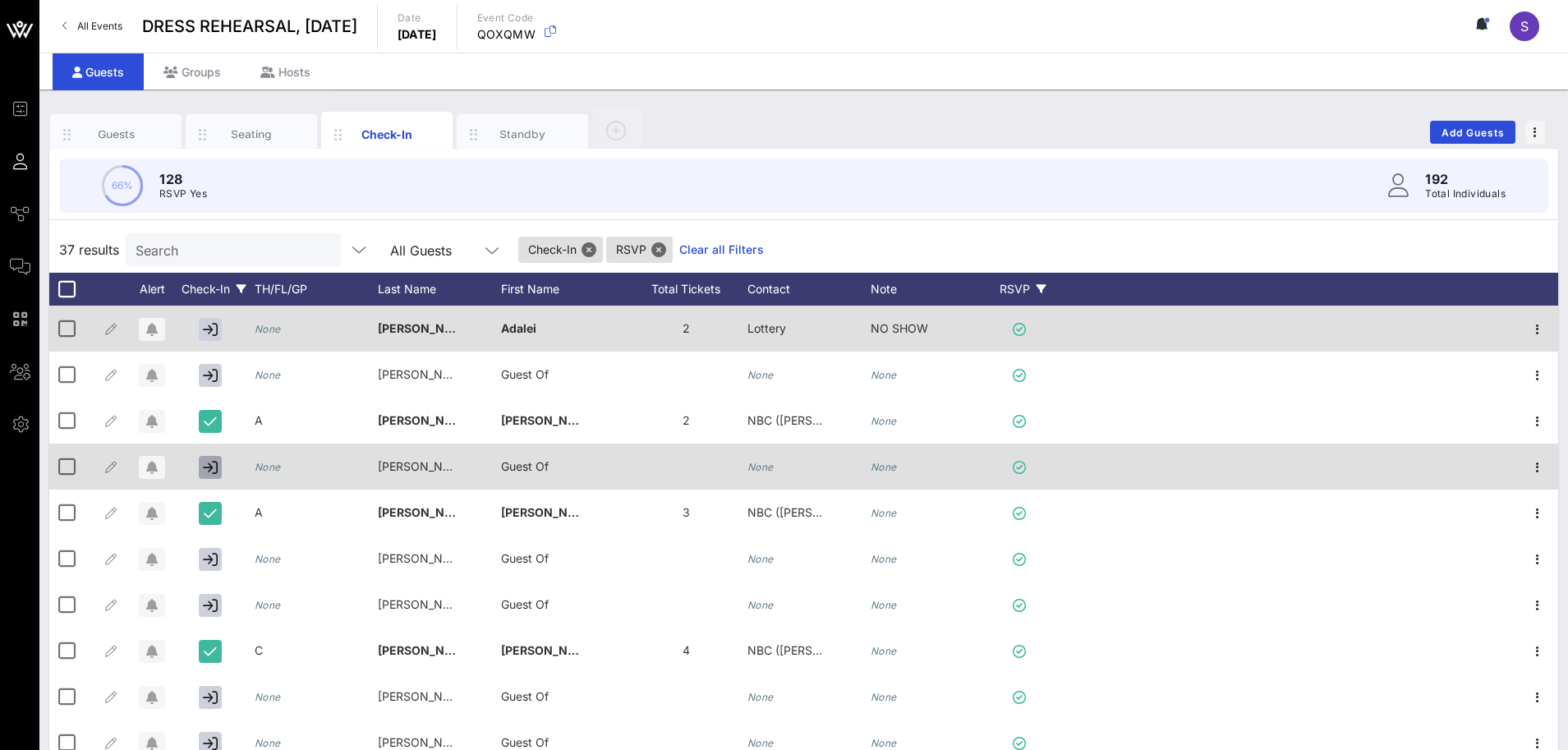
click at [206, 465] on icon "button" at bounding box center [210, 467] width 14 height 14
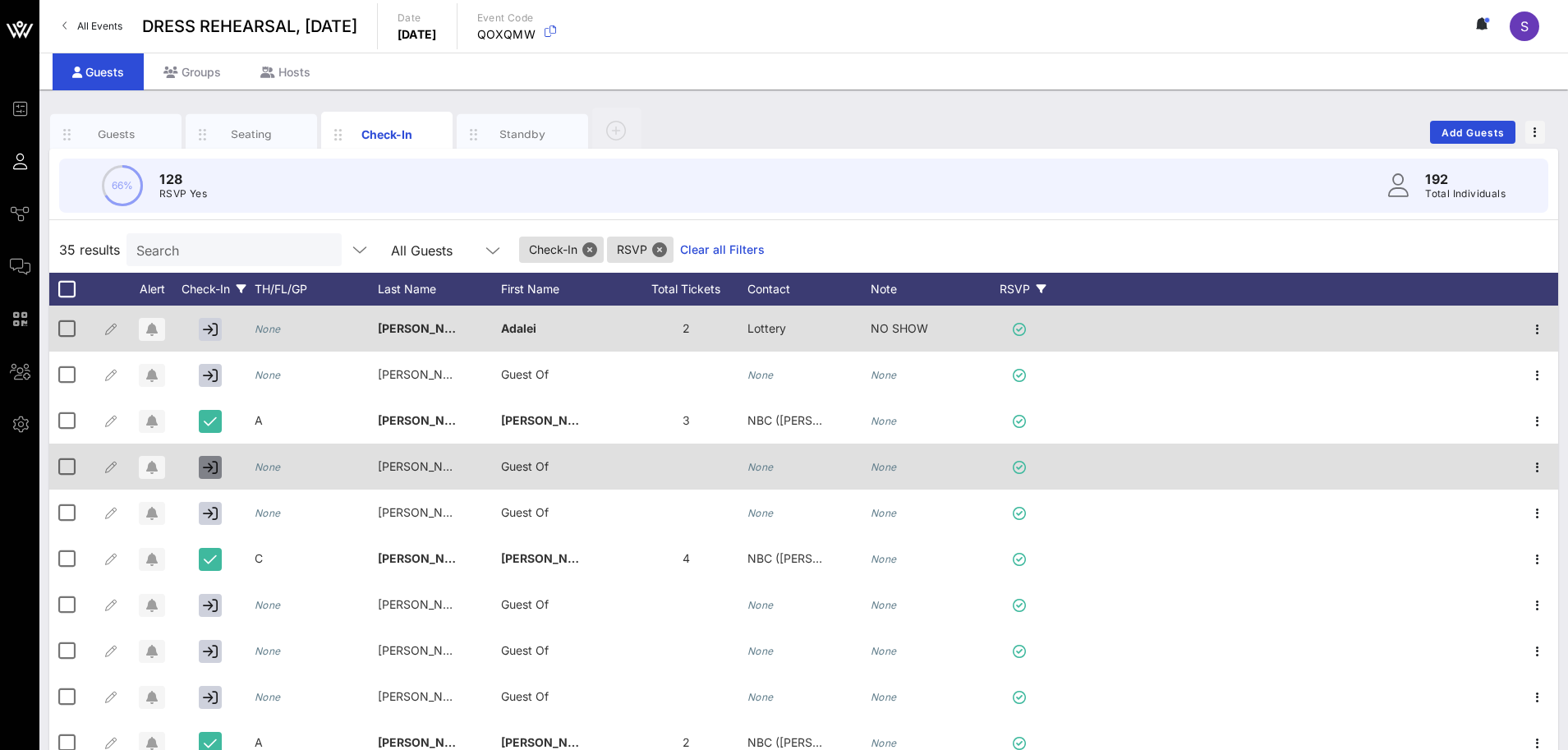
click at [206, 465] on icon "button" at bounding box center [210, 467] width 14 height 14
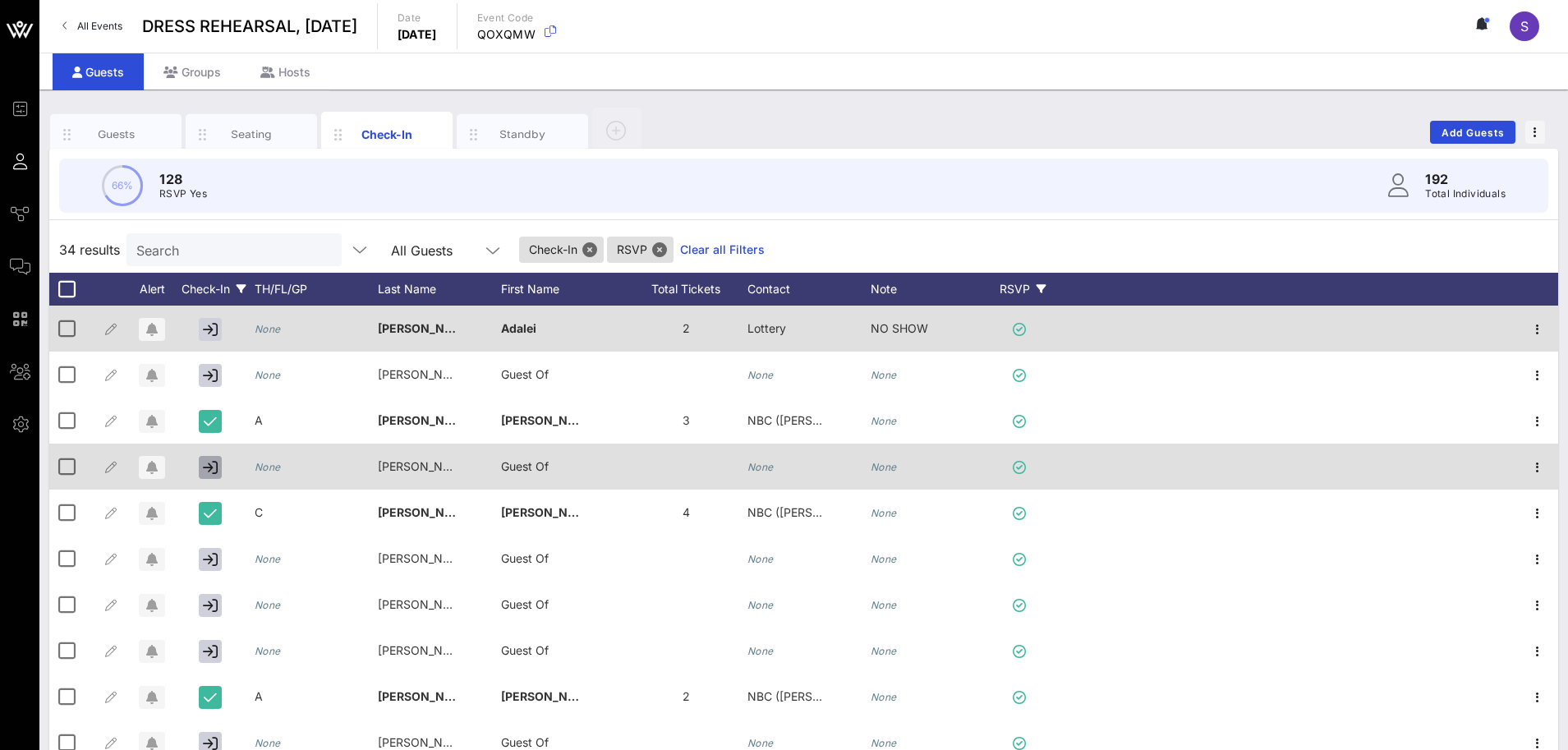
click at [206, 465] on icon "button" at bounding box center [210, 467] width 14 height 14
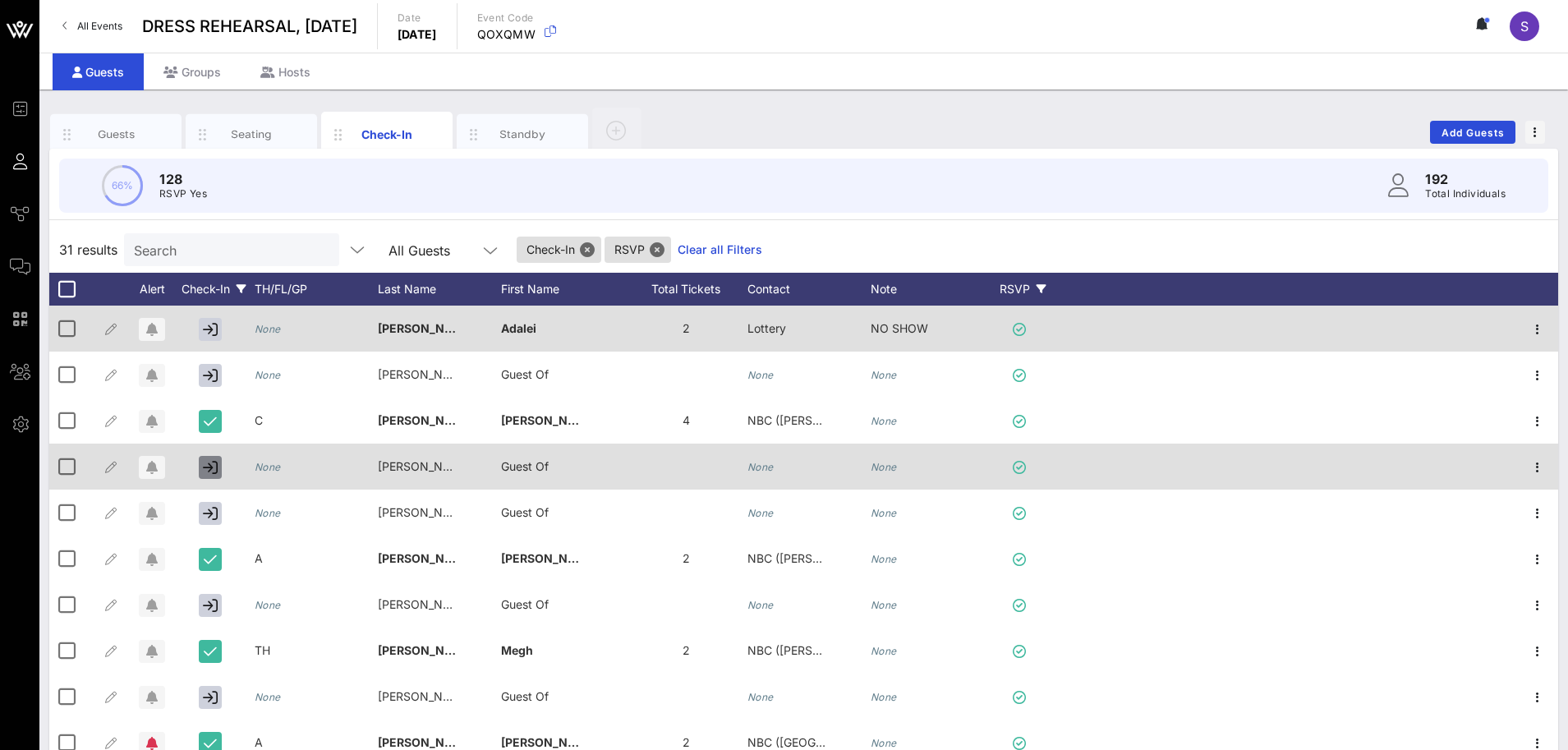
click at [206, 465] on icon "button" at bounding box center [210, 467] width 14 height 14
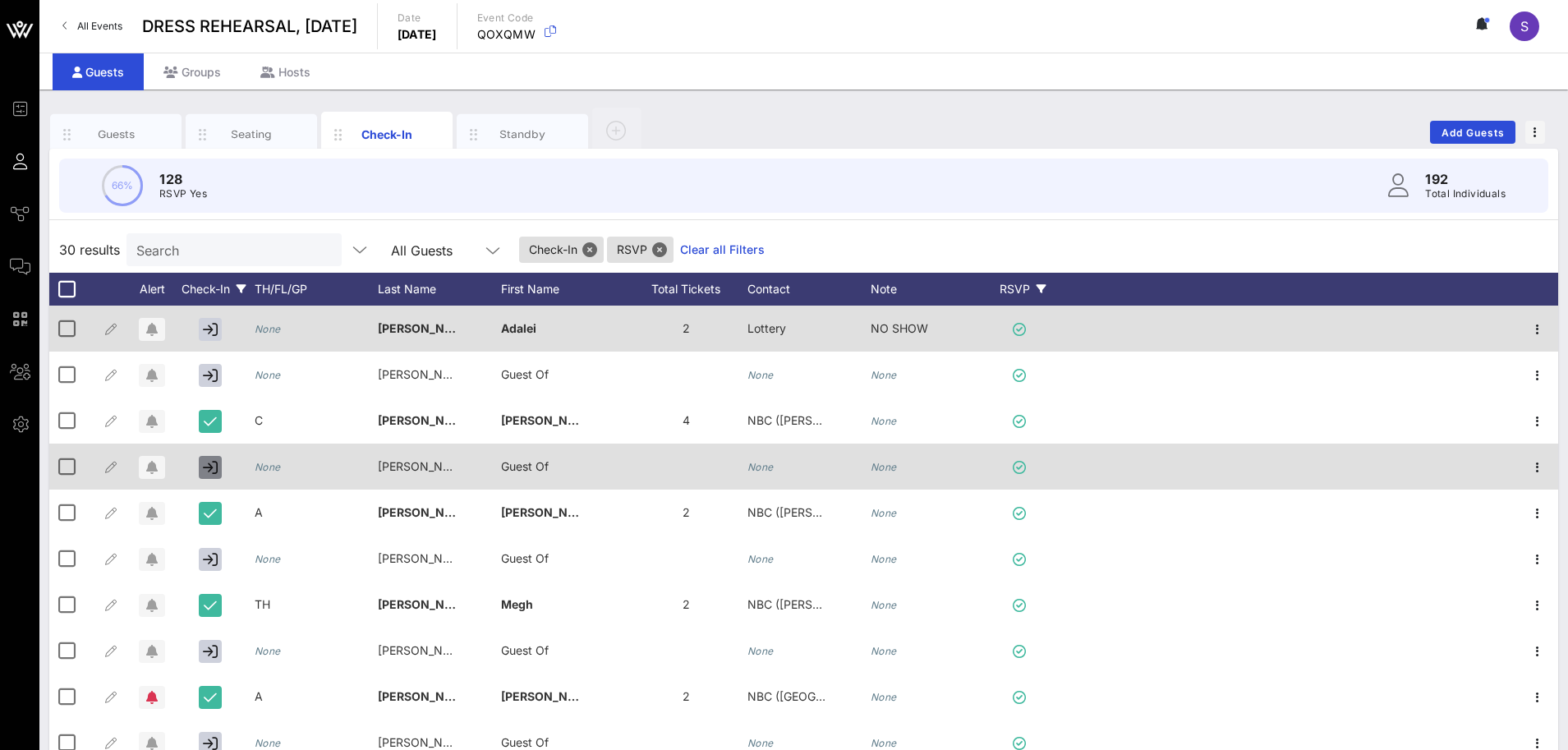
click at [206, 465] on icon "button" at bounding box center [210, 467] width 14 height 14
click at [205, 464] on icon "button" at bounding box center [210, 467] width 14 height 14
click at [204, 464] on icon "button" at bounding box center [210, 467] width 14 height 14
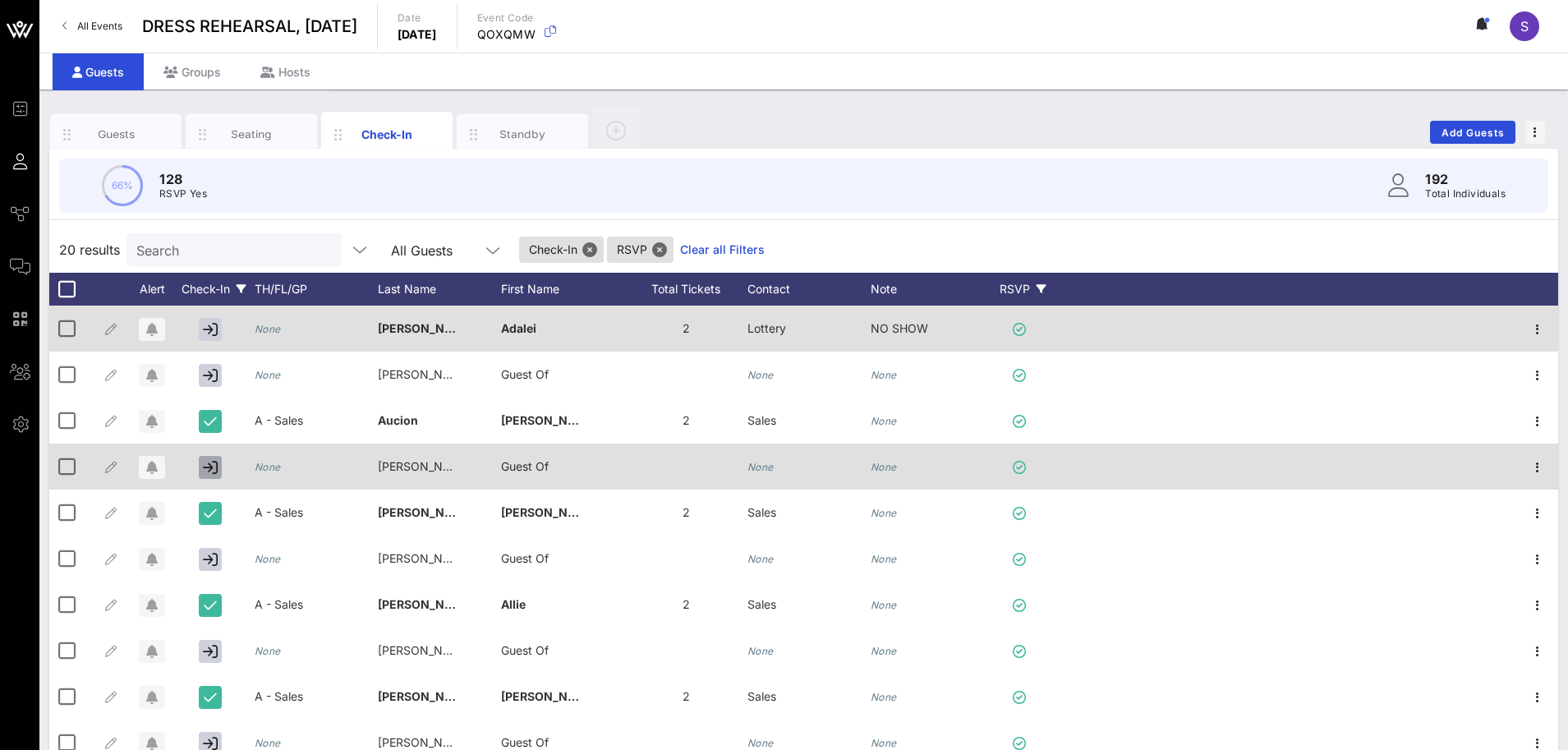
click at [204, 464] on icon "button" at bounding box center [210, 467] width 14 height 14
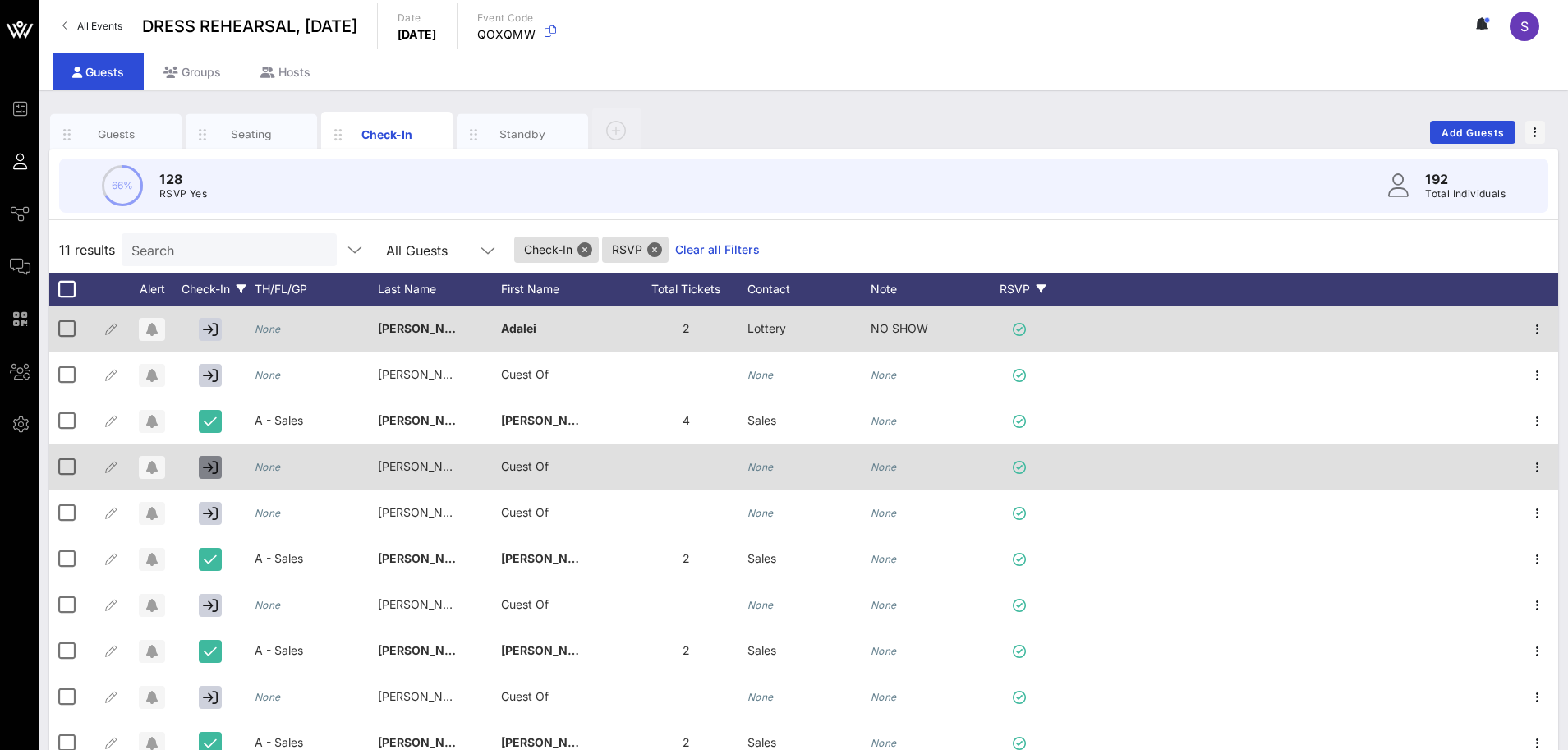
click at [204, 464] on icon "button" at bounding box center [210, 467] width 14 height 14
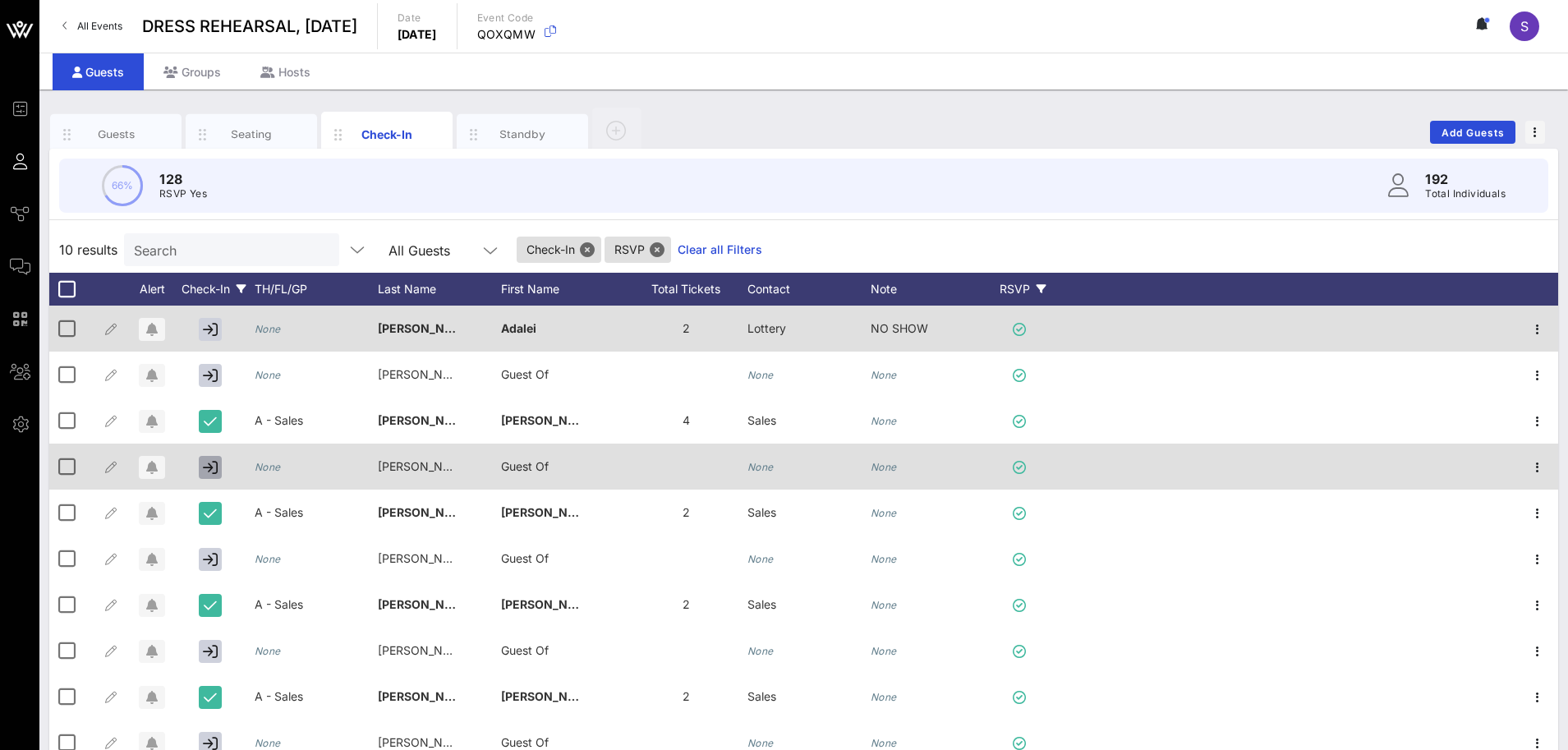
click at [204, 464] on icon "button" at bounding box center [210, 467] width 14 height 14
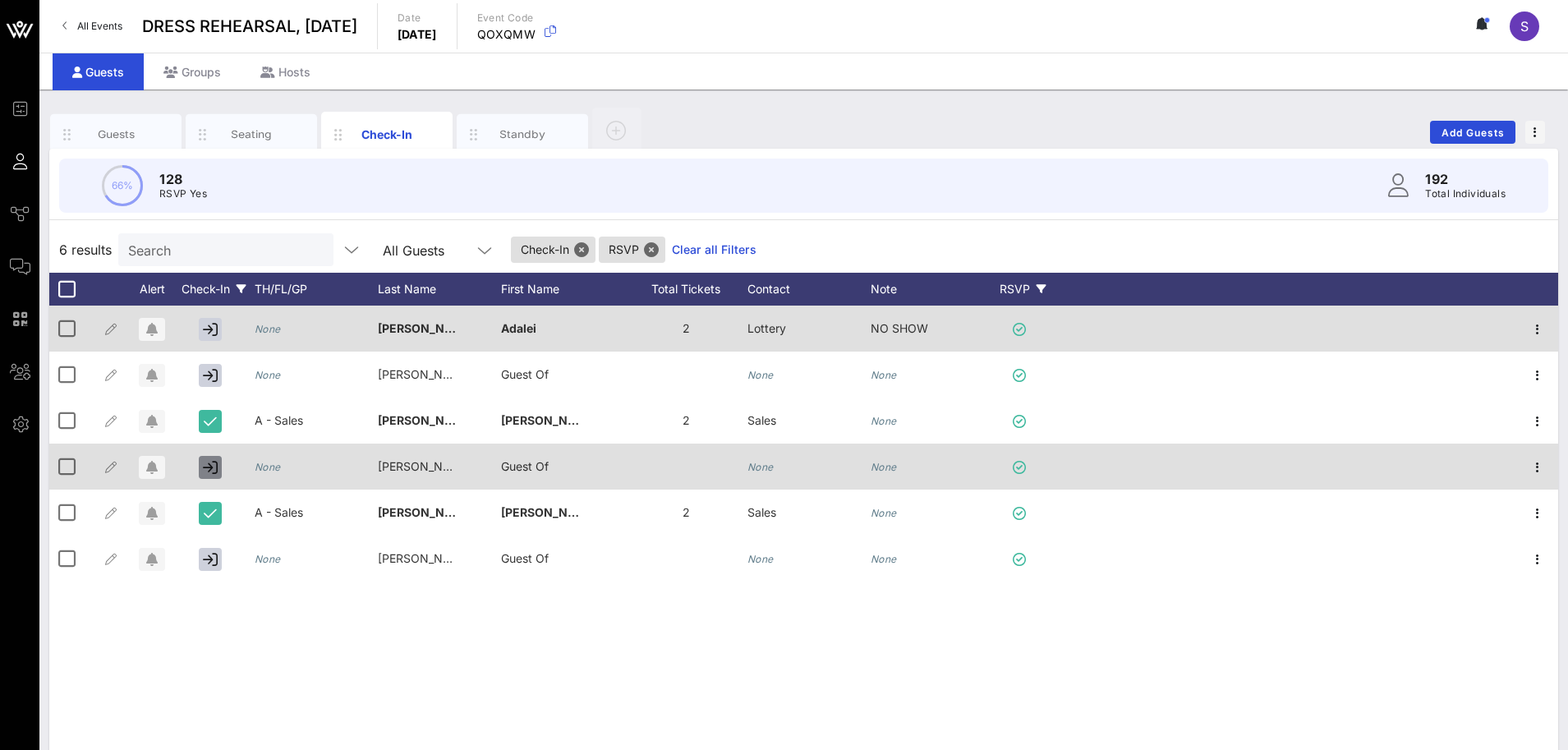
click at [204, 464] on icon "button" at bounding box center [210, 467] width 14 height 14
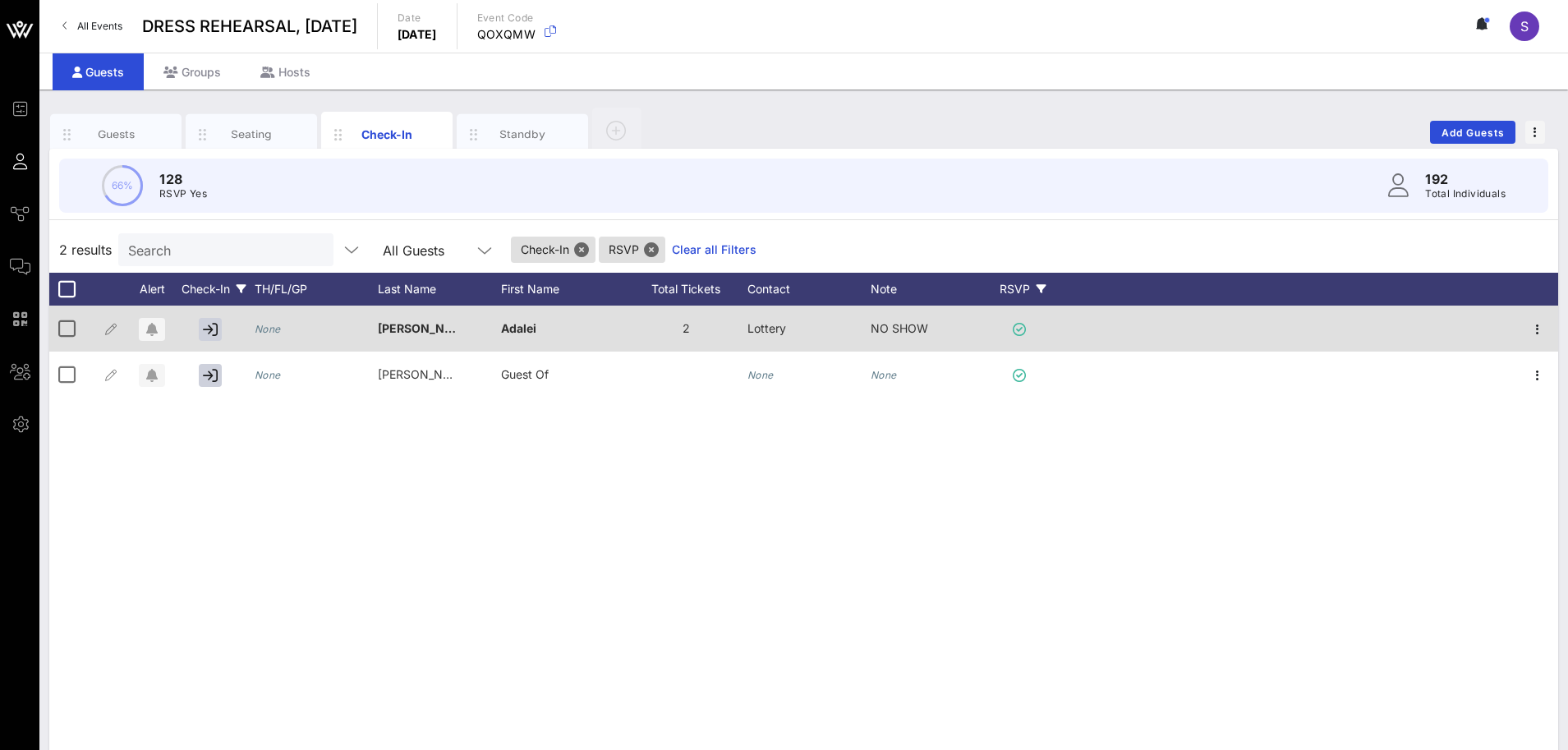
drag, startPoint x: 797, startPoint y: 216, endPoint x: 717, endPoint y: 243, distance: 84.4
click at [797, 216] on div "66% 128 RSVP Yes 192 Total Individuals" at bounding box center [803, 185] width 1528 height 74
drag, startPoint x: 690, startPoint y: 244, endPoint x: 654, endPoint y: 206, distance: 52.3
click at [691, 244] on link "Clear all Filters" at bounding box center [714, 249] width 85 height 18
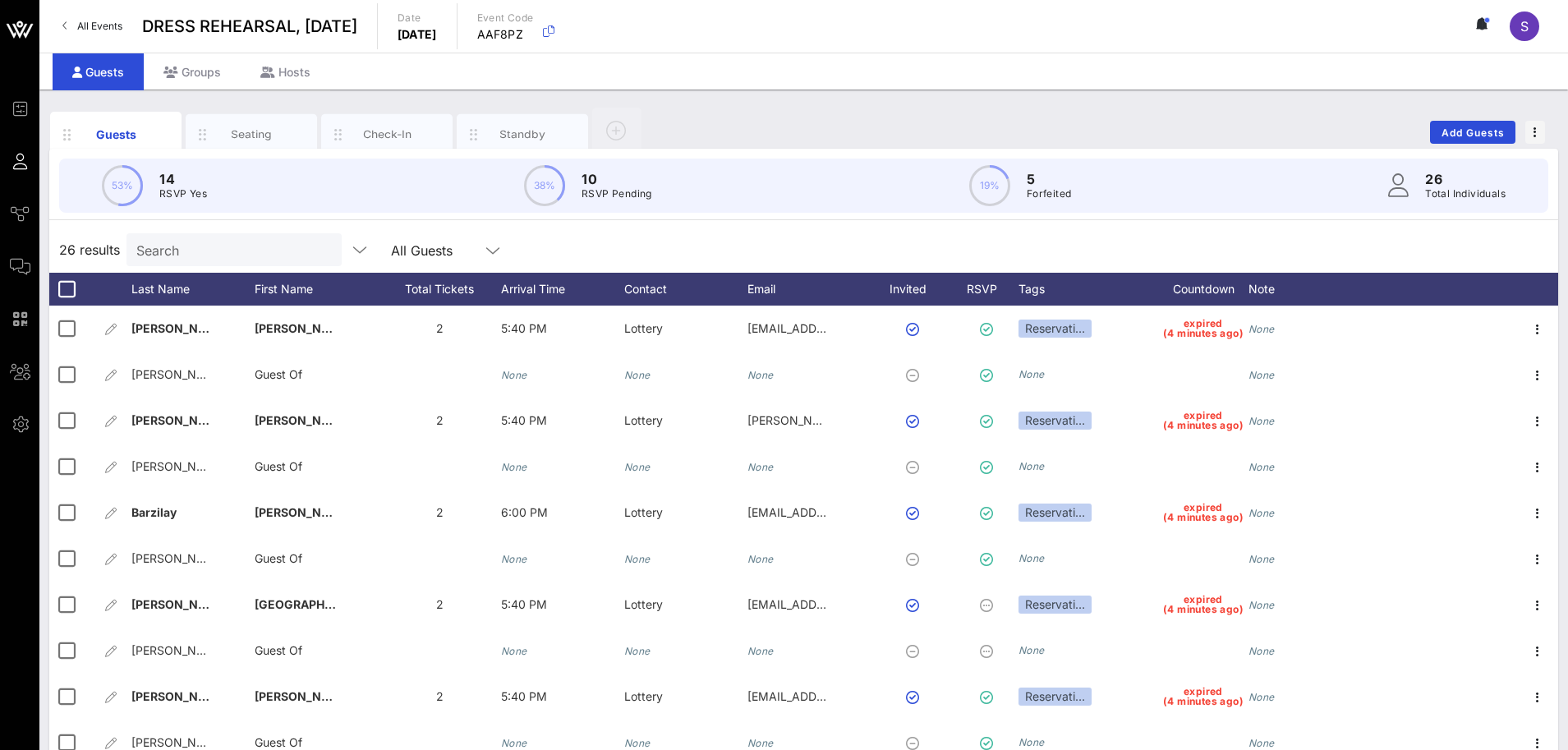
drag, startPoint x: 913, startPoint y: 239, endPoint x: 951, endPoint y: 266, distance: 46.6
click at [913, 239] on div "26 results Search All Guests" at bounding box center [803, 250] width 1509 height 46
click at [819, 248] on div "26 results Search All Guests" at bounding box center [803, 250] width 1509 height 46
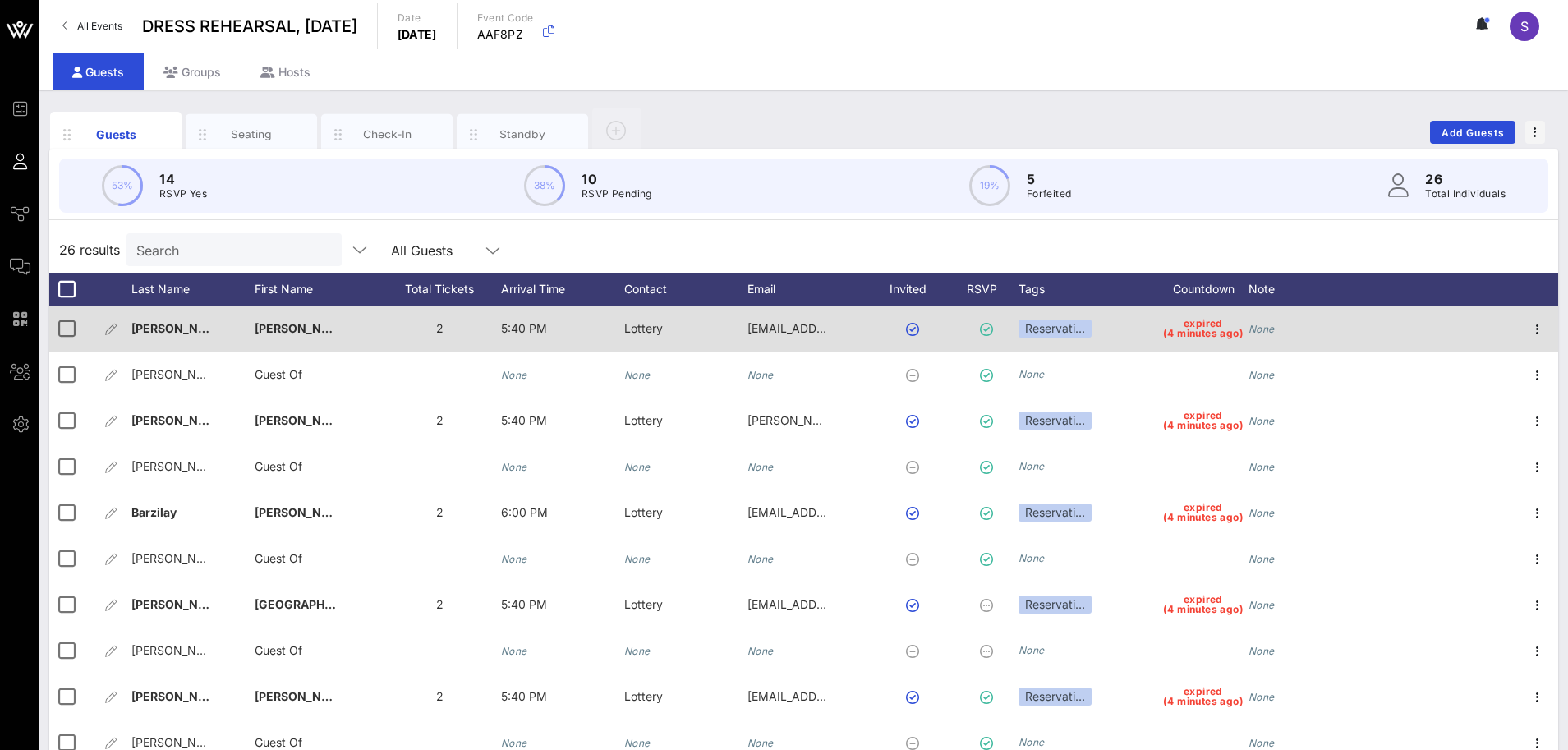
drag, startPoint x: 860, startPoint y: 254, endPoint x: 908, endPoint y: 350, distance: 107.3
click at [860, 254] on div "26 results Search All Guests" at bounding box center [803, 250] width 1509 height 46
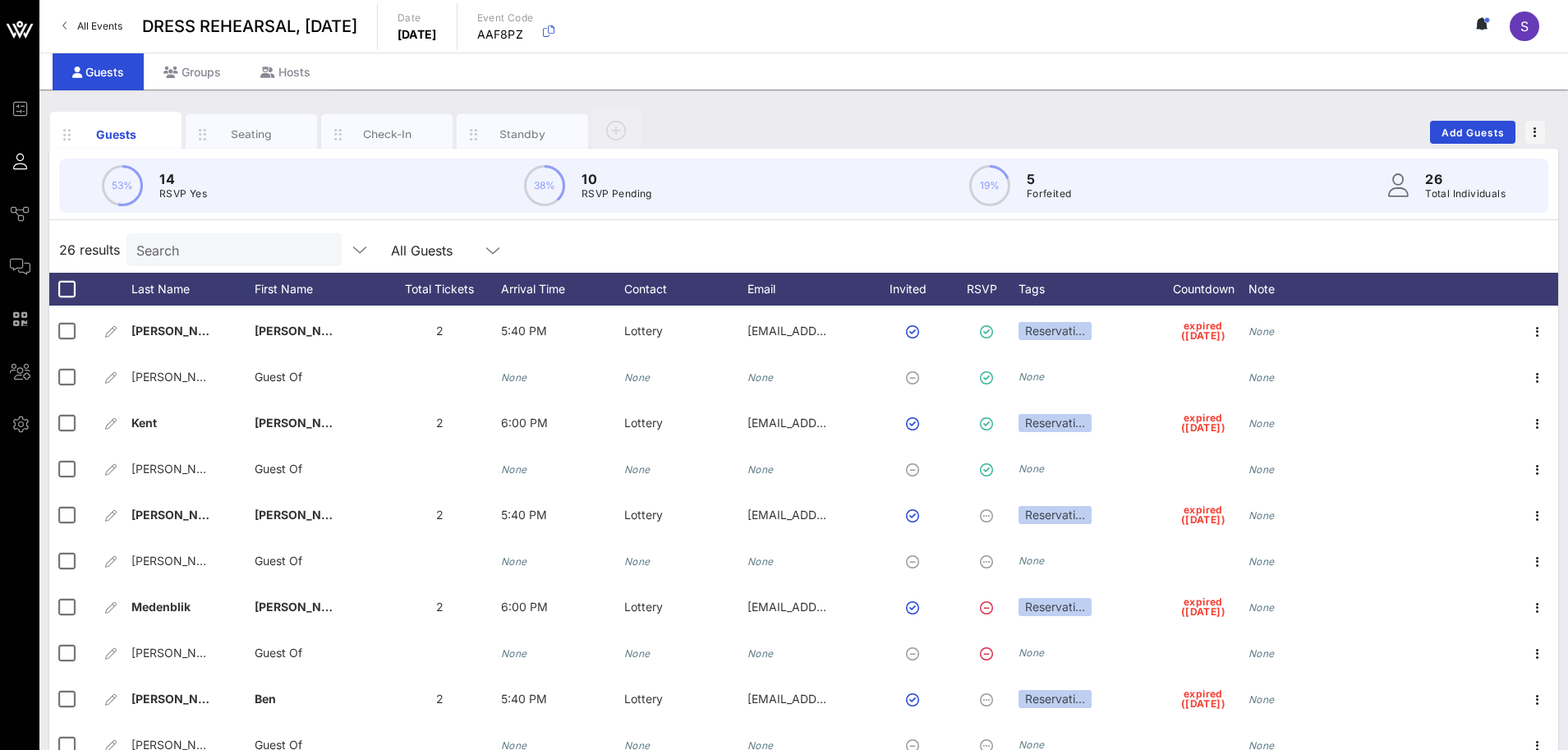
scroll to position [329, 0]
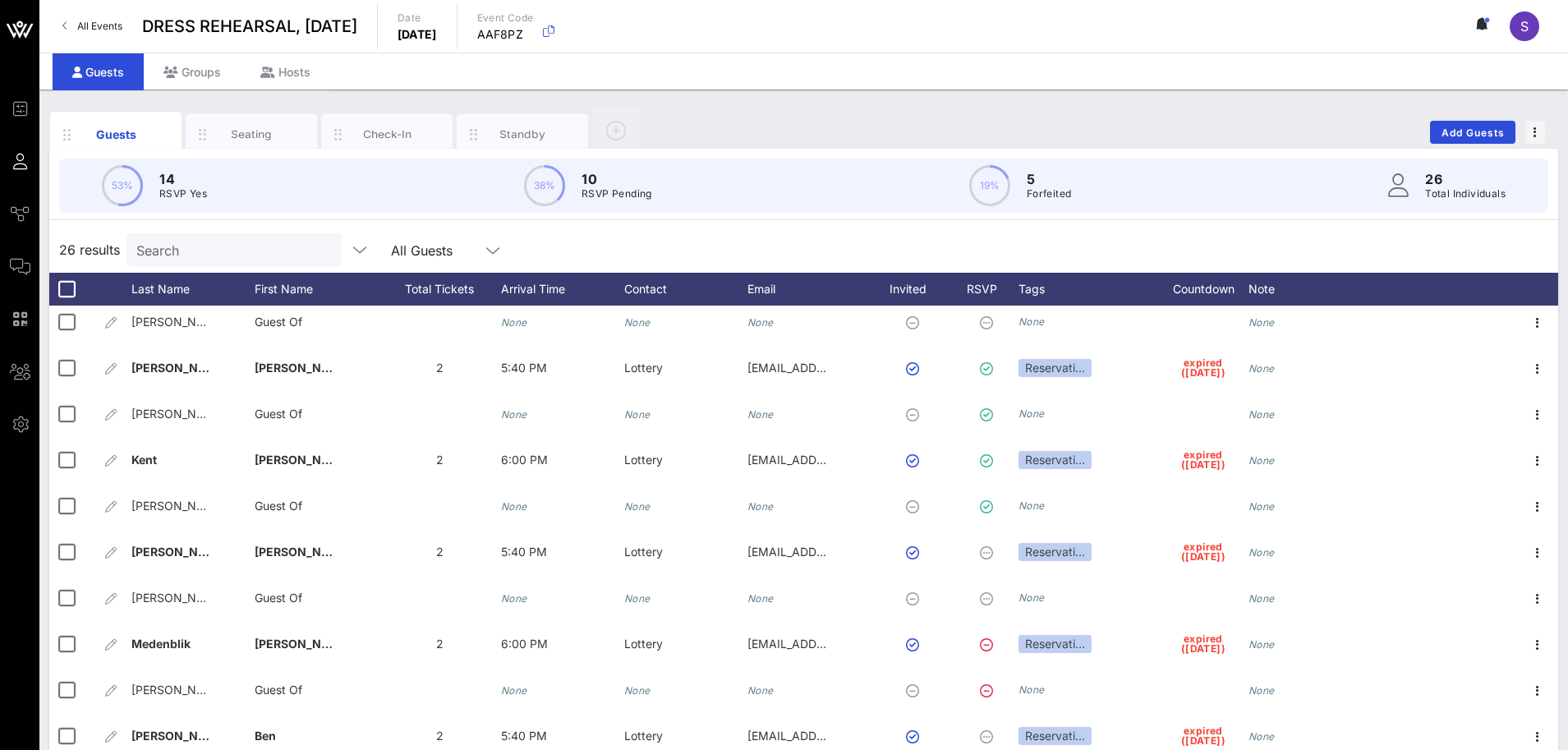
click at [898, 246] on div "26 results Search All Guests" at bounding box center [803, 250] width 1509 height 46
click at [929, 135] on div "Guests Seating Check-In Standby Add Guests" at bounding box center [803, 133] width 1509 height 53
drag, startPoint x: 841, startPoint y: 244, endPoint x: 850, endPoint y: 290, distance: 46.9
click at [841, 244] on div "26 results Search All Guests" at bounding box center [803, 250] width 1509 height 46
click at [919, 235] on div "26 results Search All Guests" at bounding box center [803, 250] width 1509 height 46
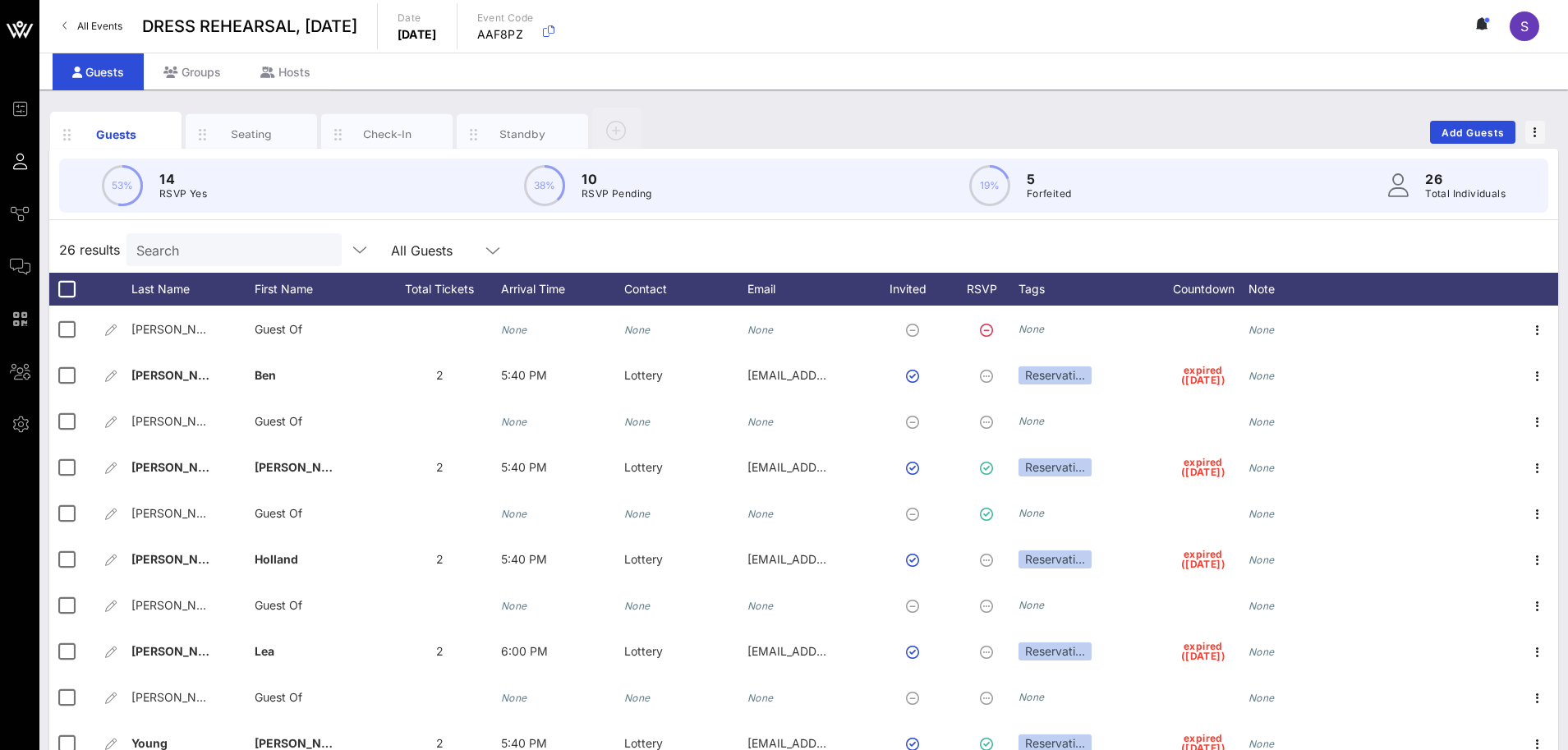
scroll to position [703, 0]
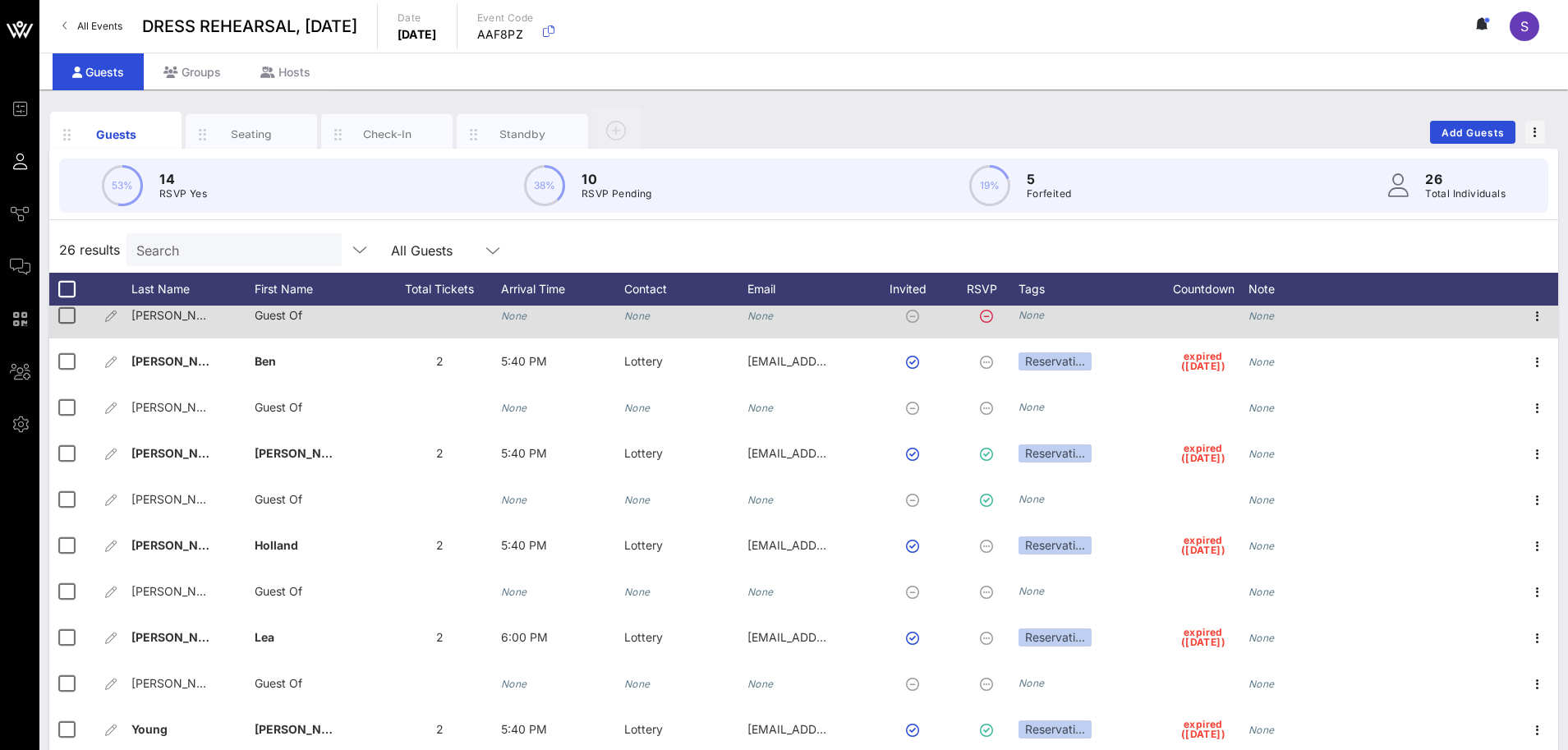
drag, startPoint x: 795, startPoint y: 237, endPoint x: 863, endPoint y: 330, distance: 115.2
click at [795, 237] on div "26 results Search All Guests" at bounding box center [803, 250] width 1509 height 46
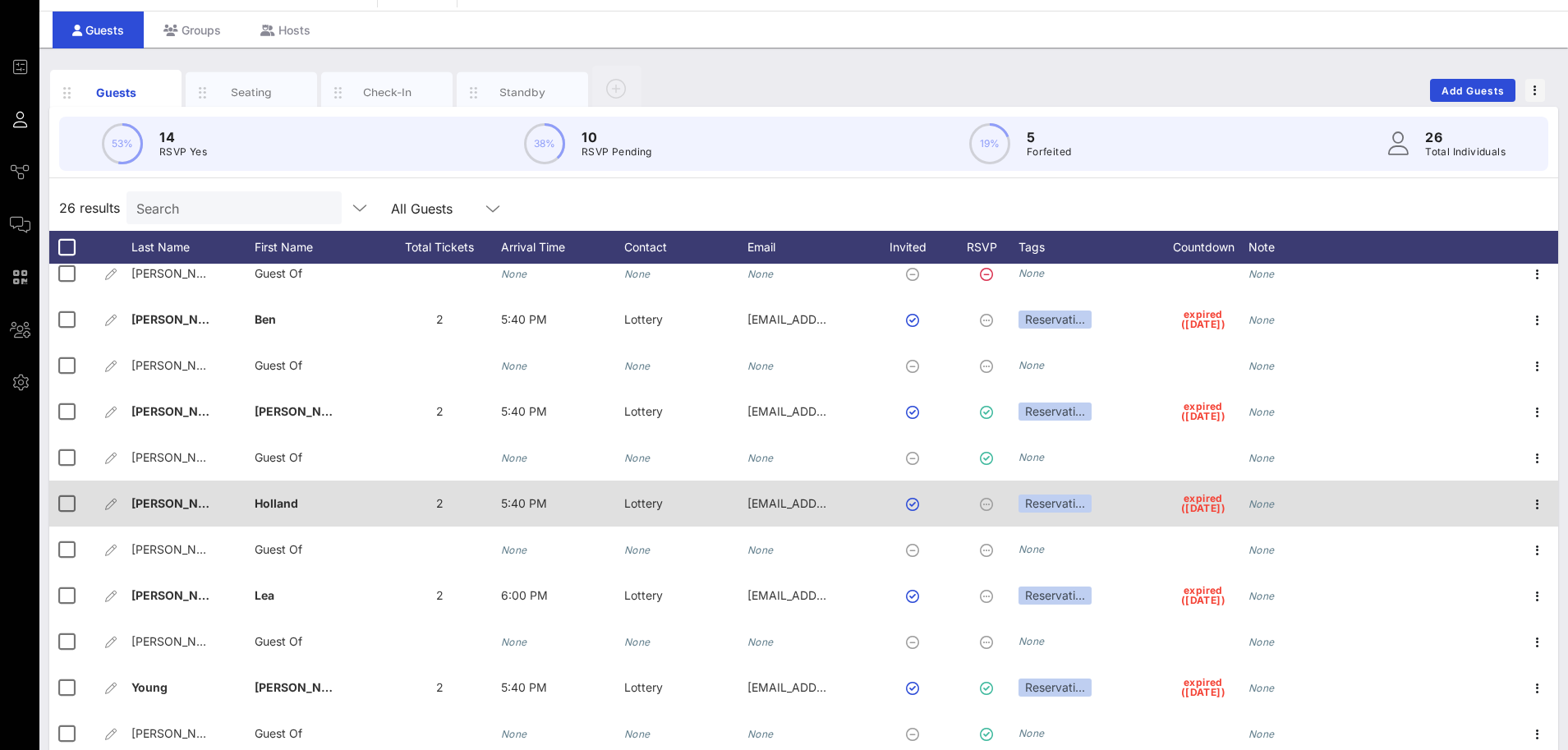
scroll to position [65, 0]
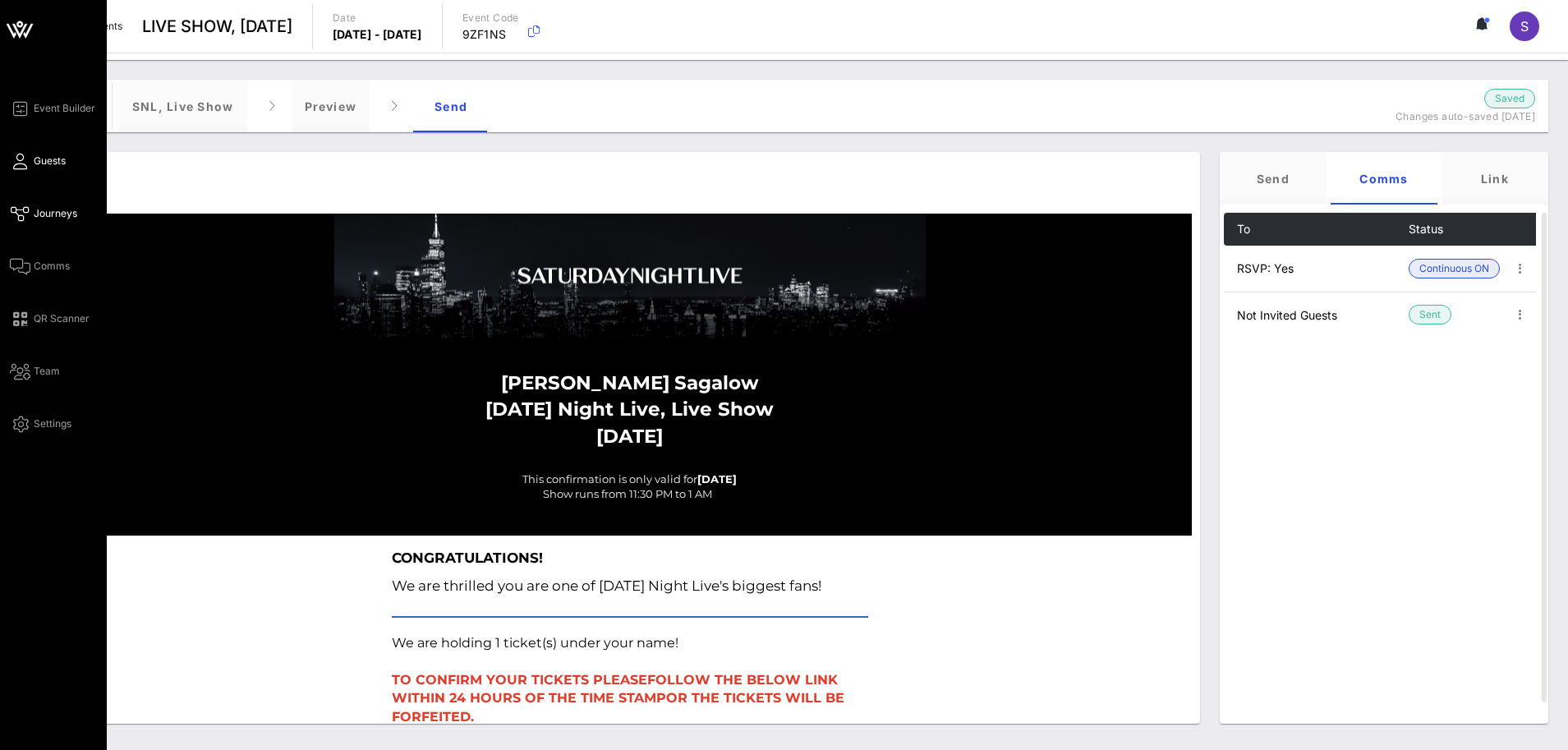
click at [37, 161] on span "Guests" at bounding box center [50, 161] width 32 height 14
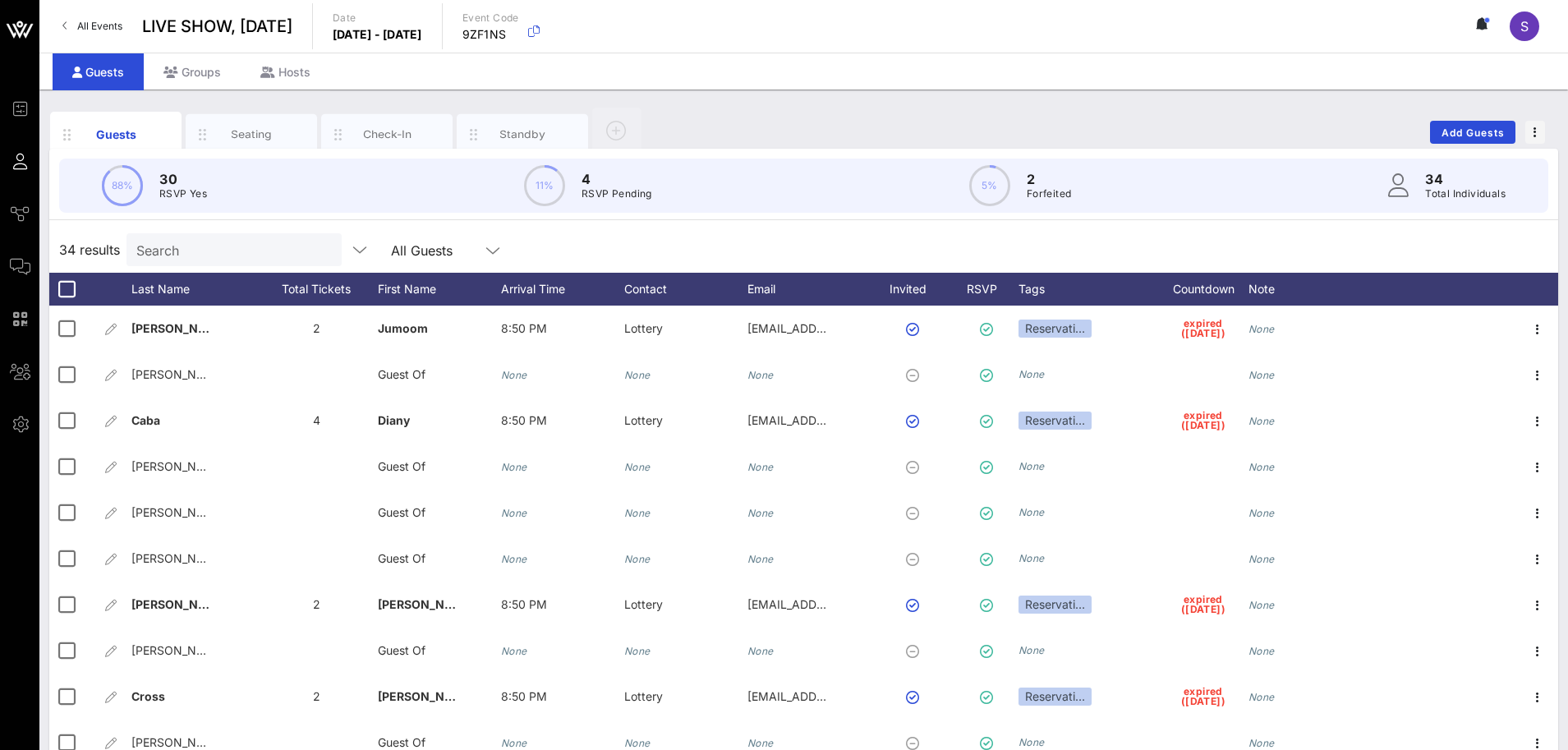
click at [866, 258] on div "34 results Search All Guests" at bounding box center [803, 250] width 1509 height 46
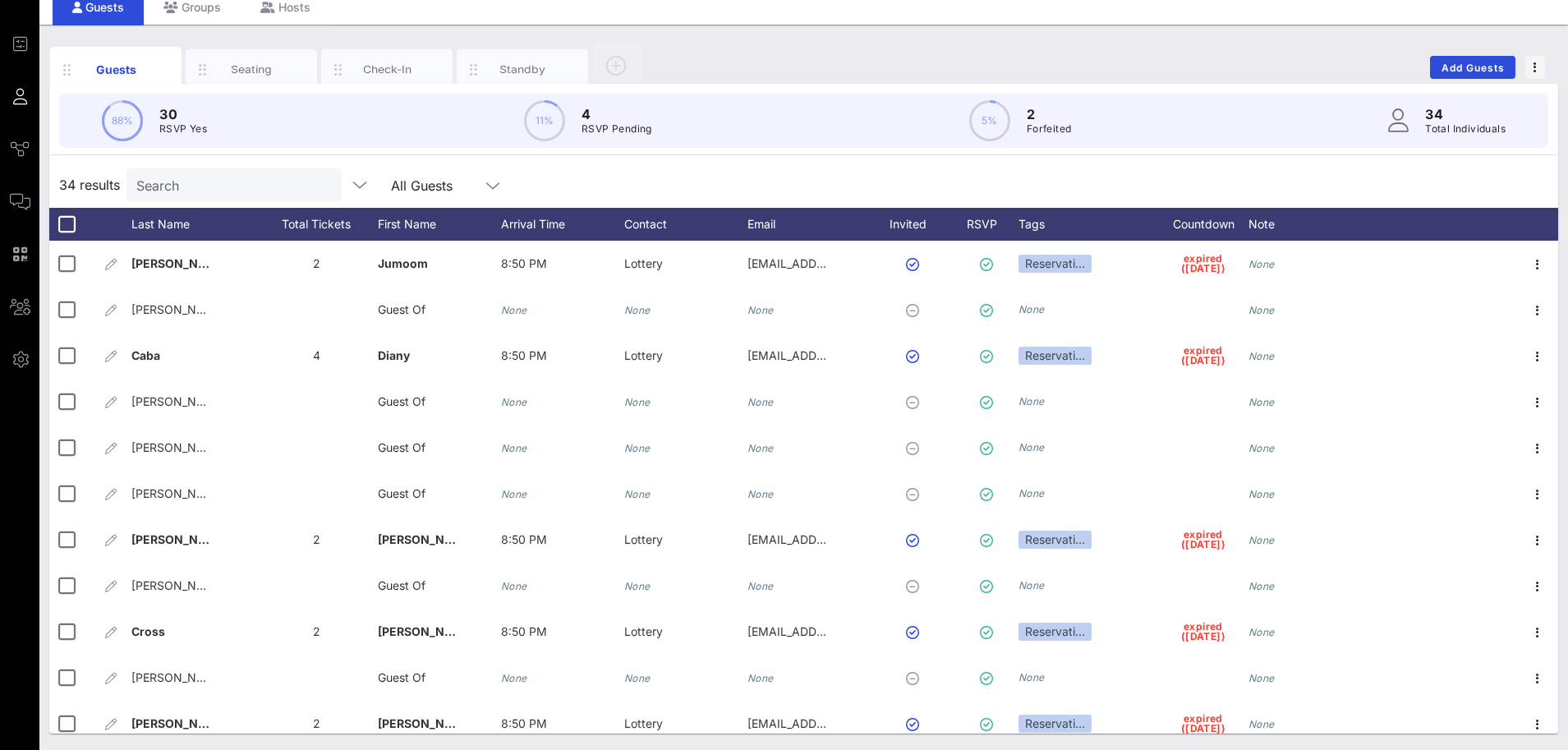
click at [778, 196] on div "34 results Search All Guests" at bounding box center [803, 185] width 1509 height 46
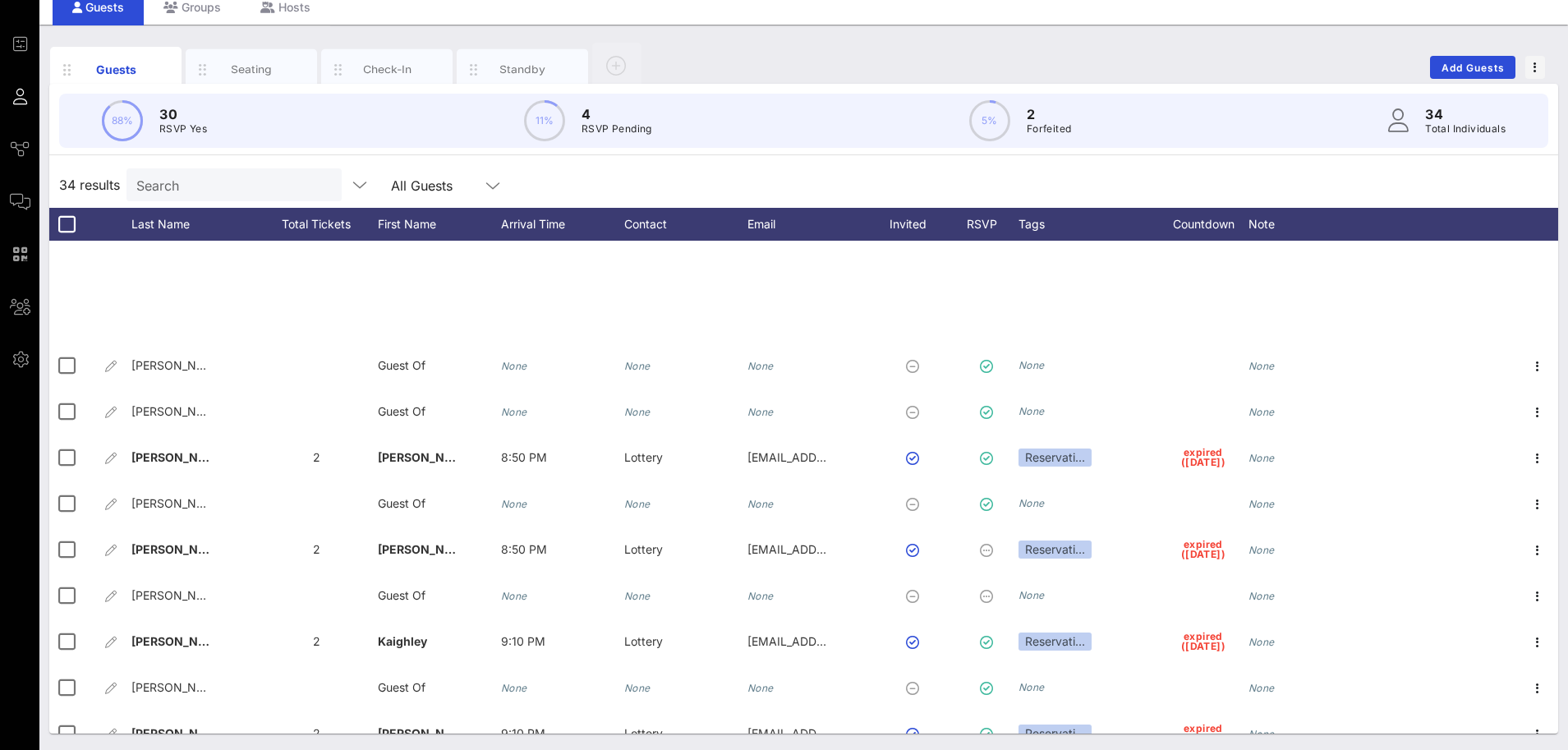
scroll to position [1071, 0]
